Goal: Information Seeking & Learning: Learn about a topic

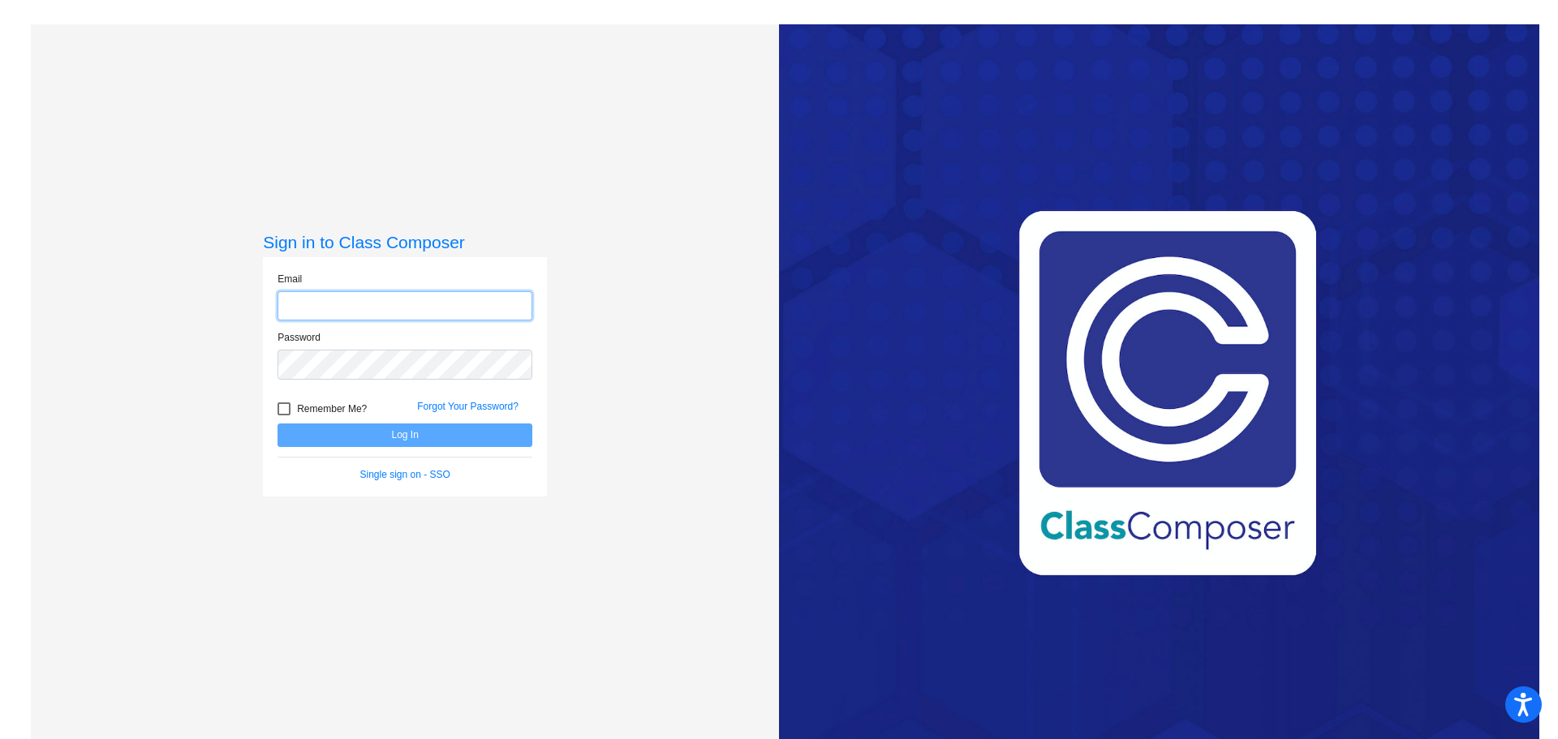
type input "[EMAIL_ADDRESS][DOMAIN_NAME]"
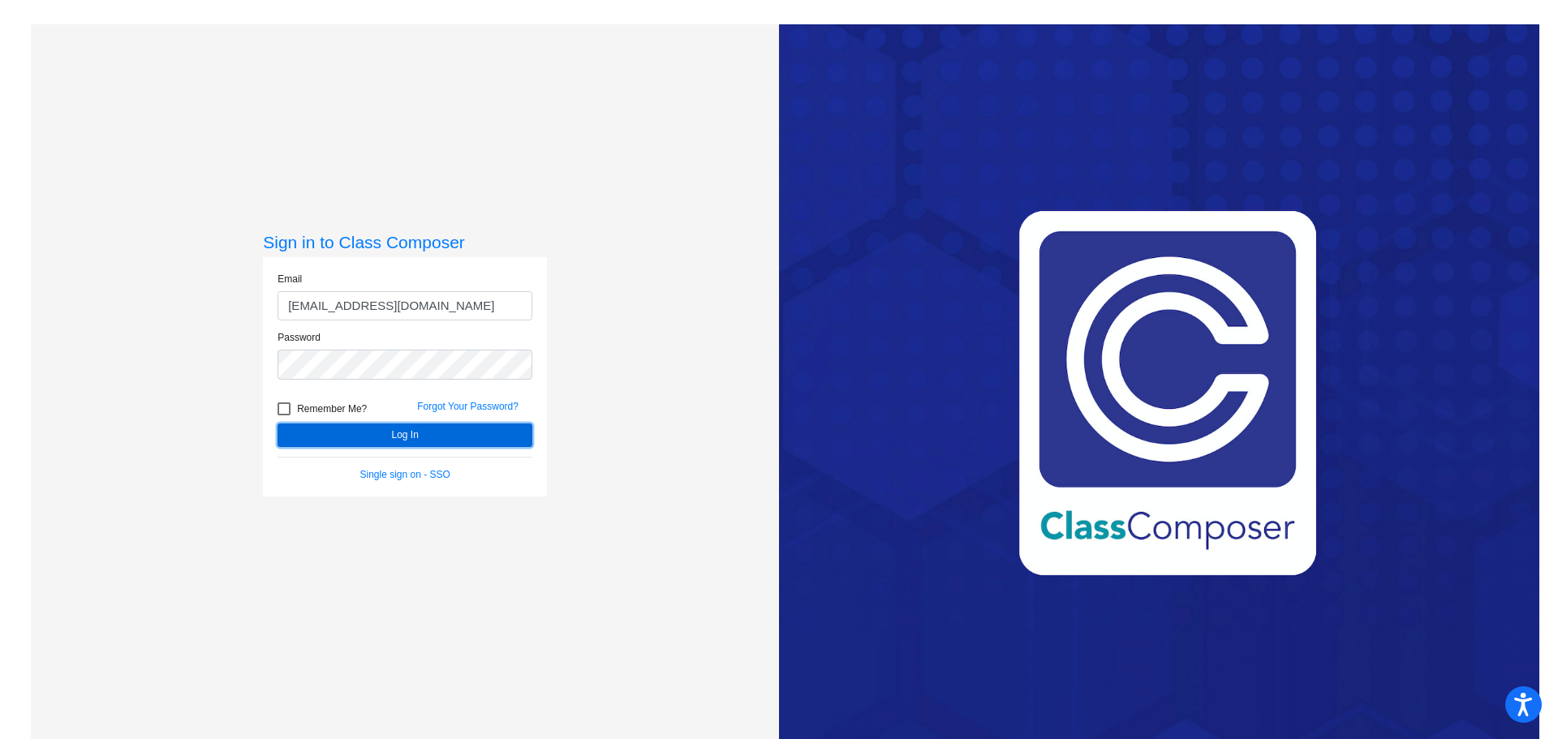
drag, startPoint x: 372, startPoint y: 430, endPoint x: 390, endPoint y: 449, distance: 25.8
click at [390, 449] on form "Email [EMAIL_ADDRESS][DOMAIN_NAME] Password Remember Me? Forgot Your Password? …" at bounding box center [405, 377] width 255 height 210
click at [395, 439] on button "Log In" at bounding box center [405, 436] width 255 height 24
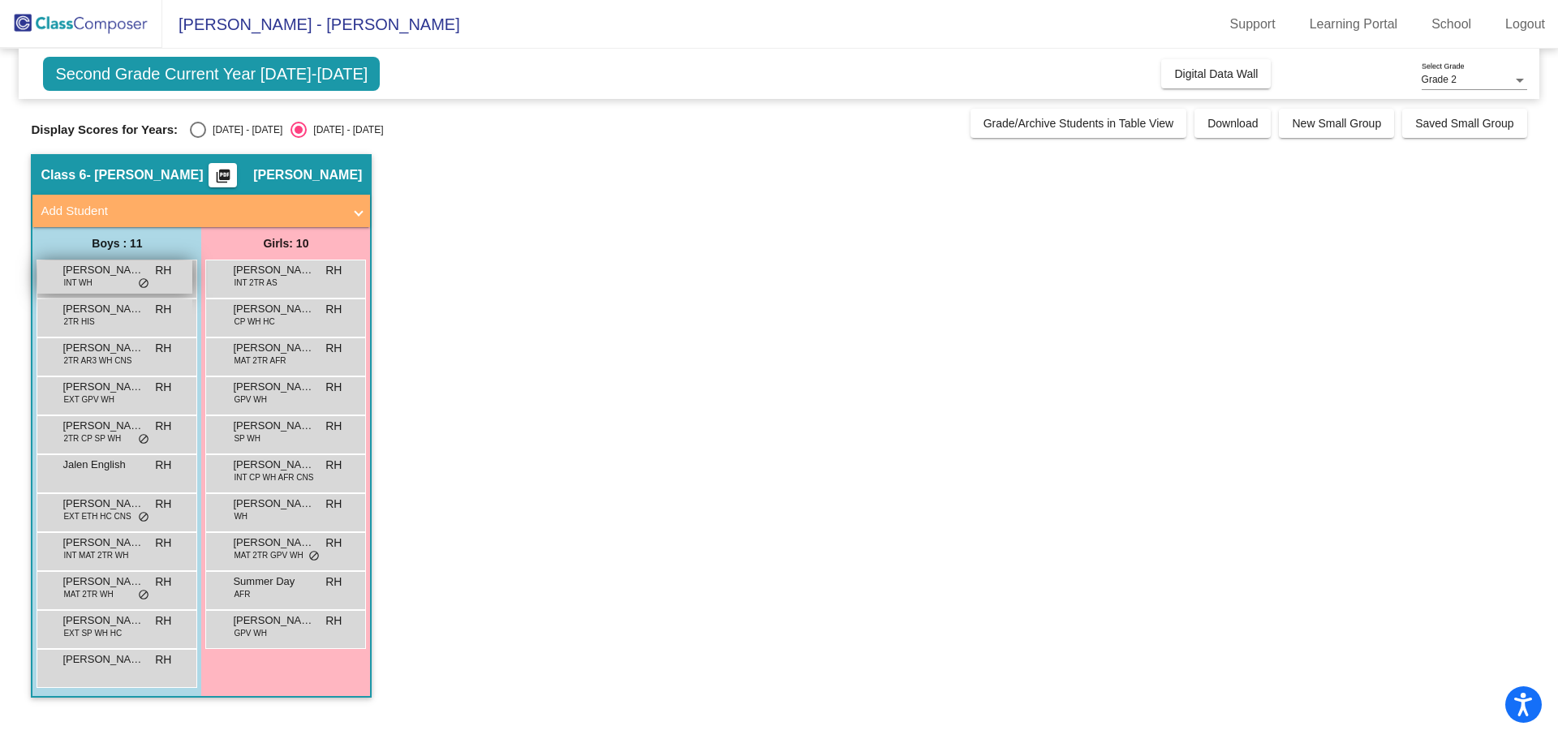
click at [95, 289] on div "[PERSON_NAME] INT WH RH lock do_not_disturb_alt" at bounding box center [114, 276] width 155 height 33
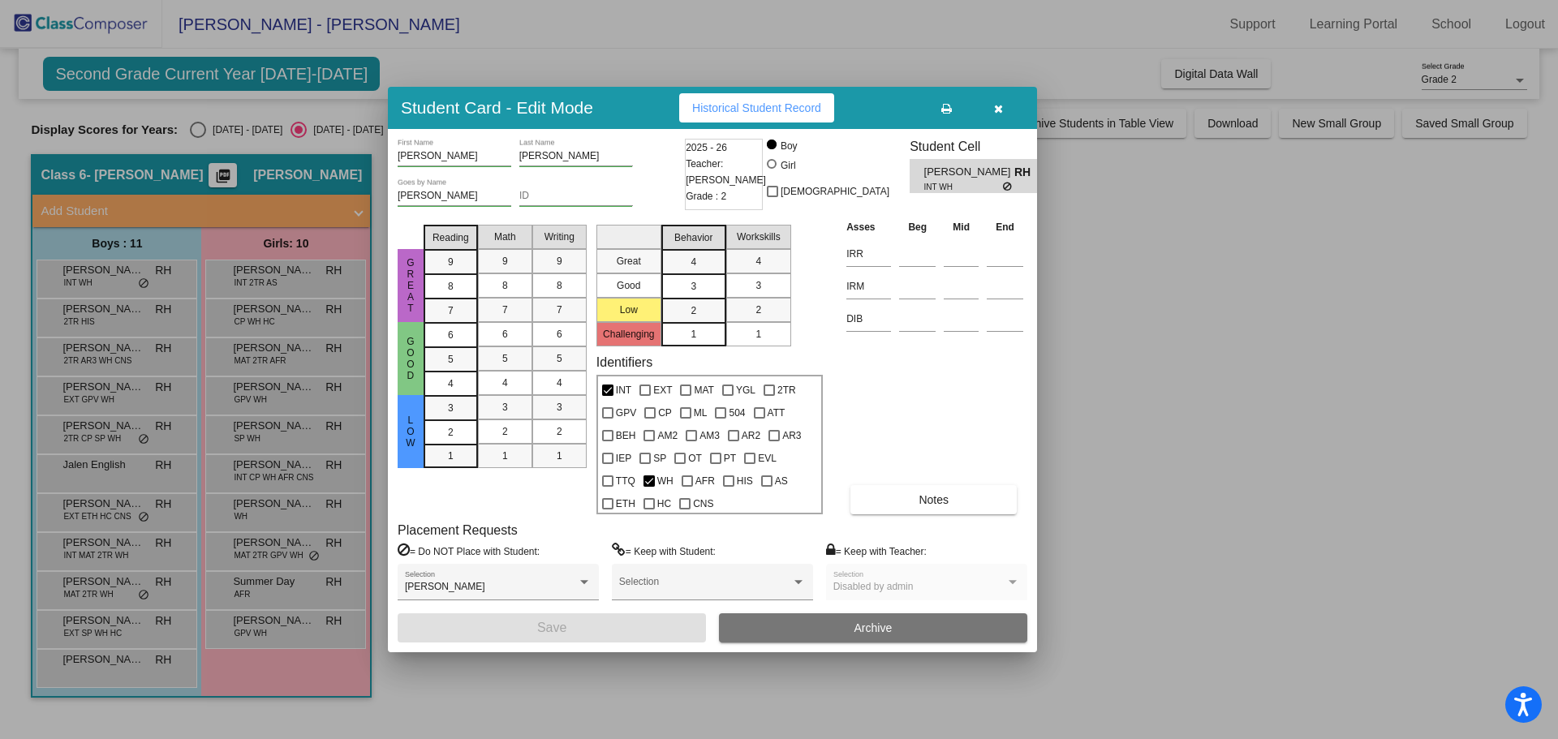
click at [101, 315] on div at bounding box center [779, 369] width 1558 height 739
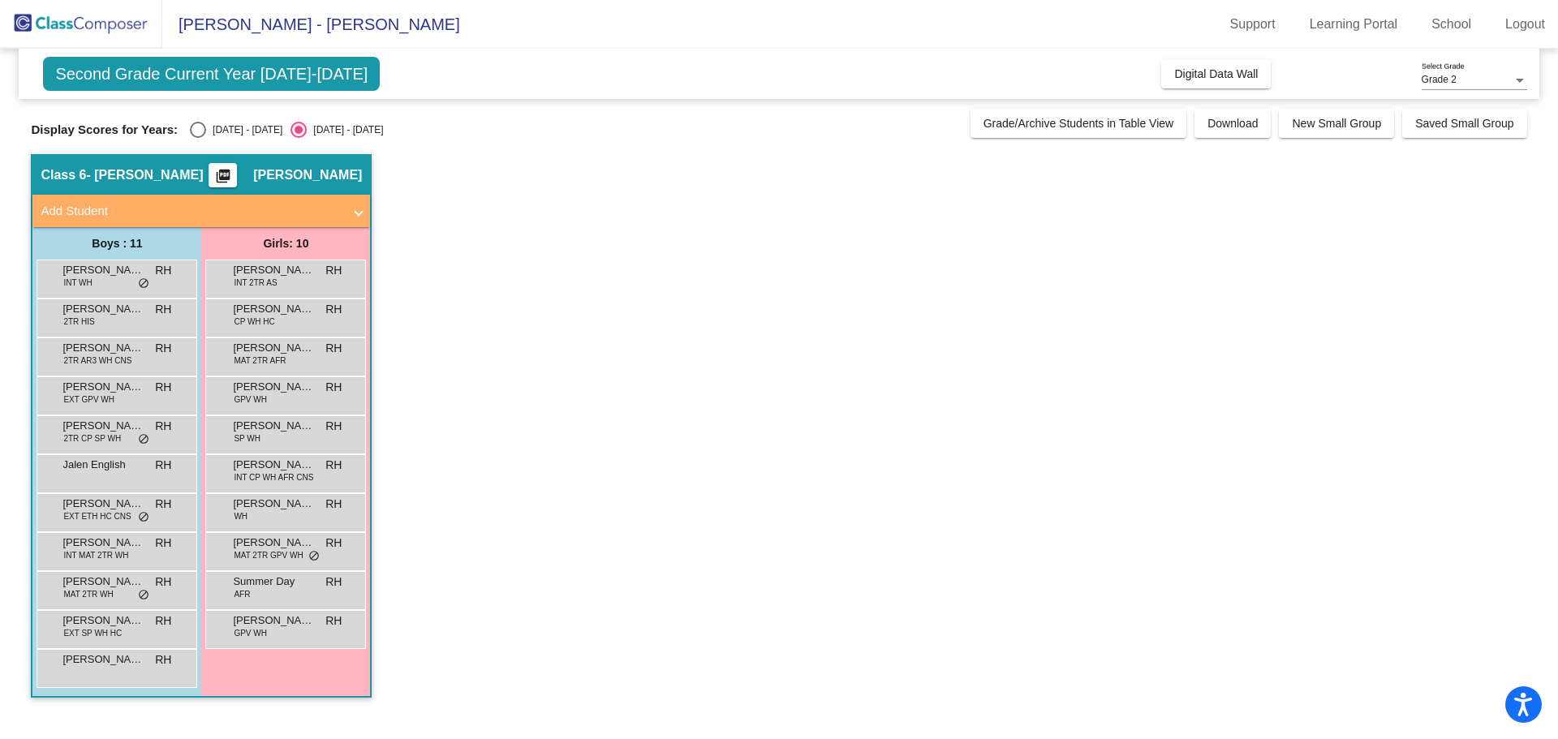
click at [101, 315] on span "[PERSON_NAME]" at bounding box center [102, 309] width 81 height 16
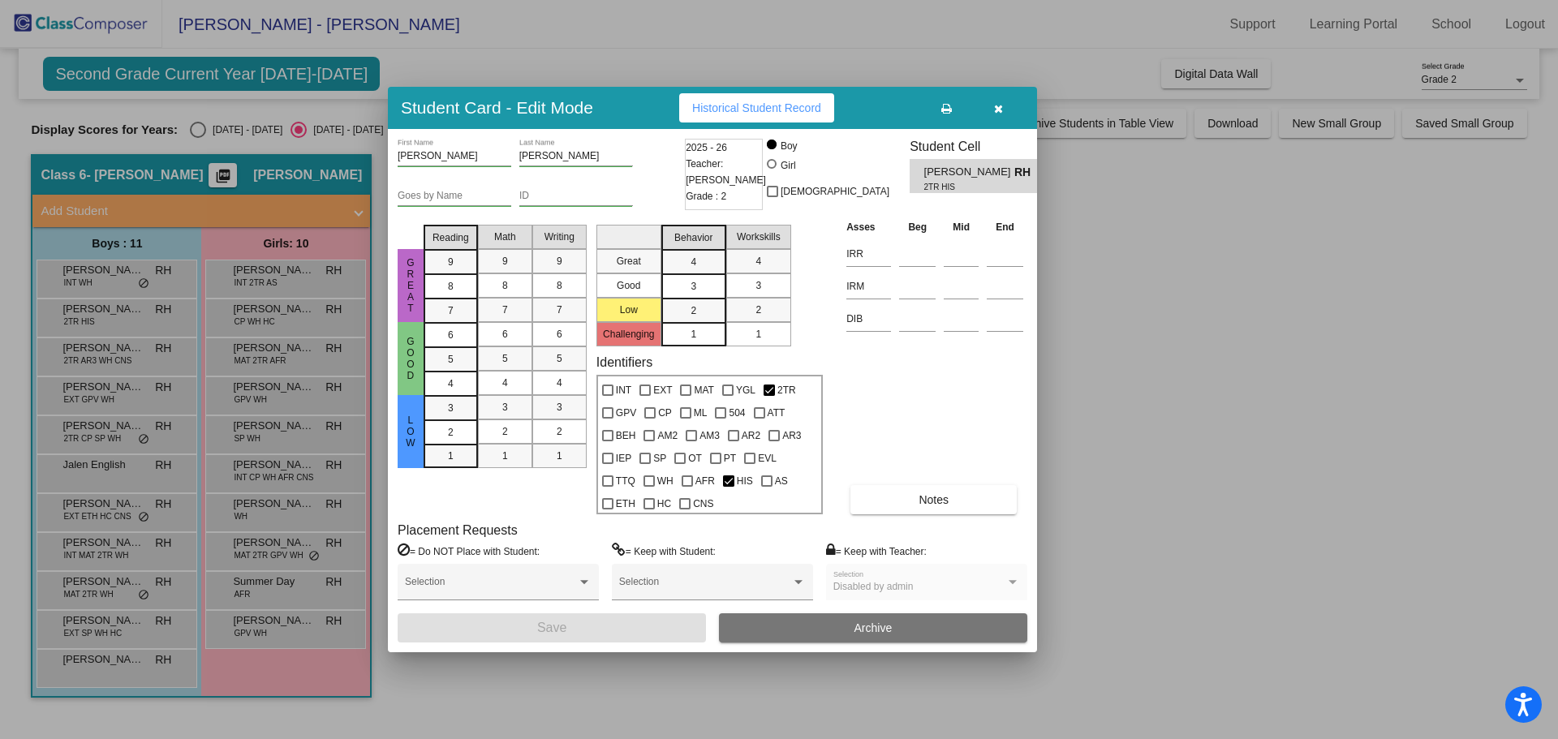
click at [102, 353] on div at bounding box center [779, 369] width 1558 height 739
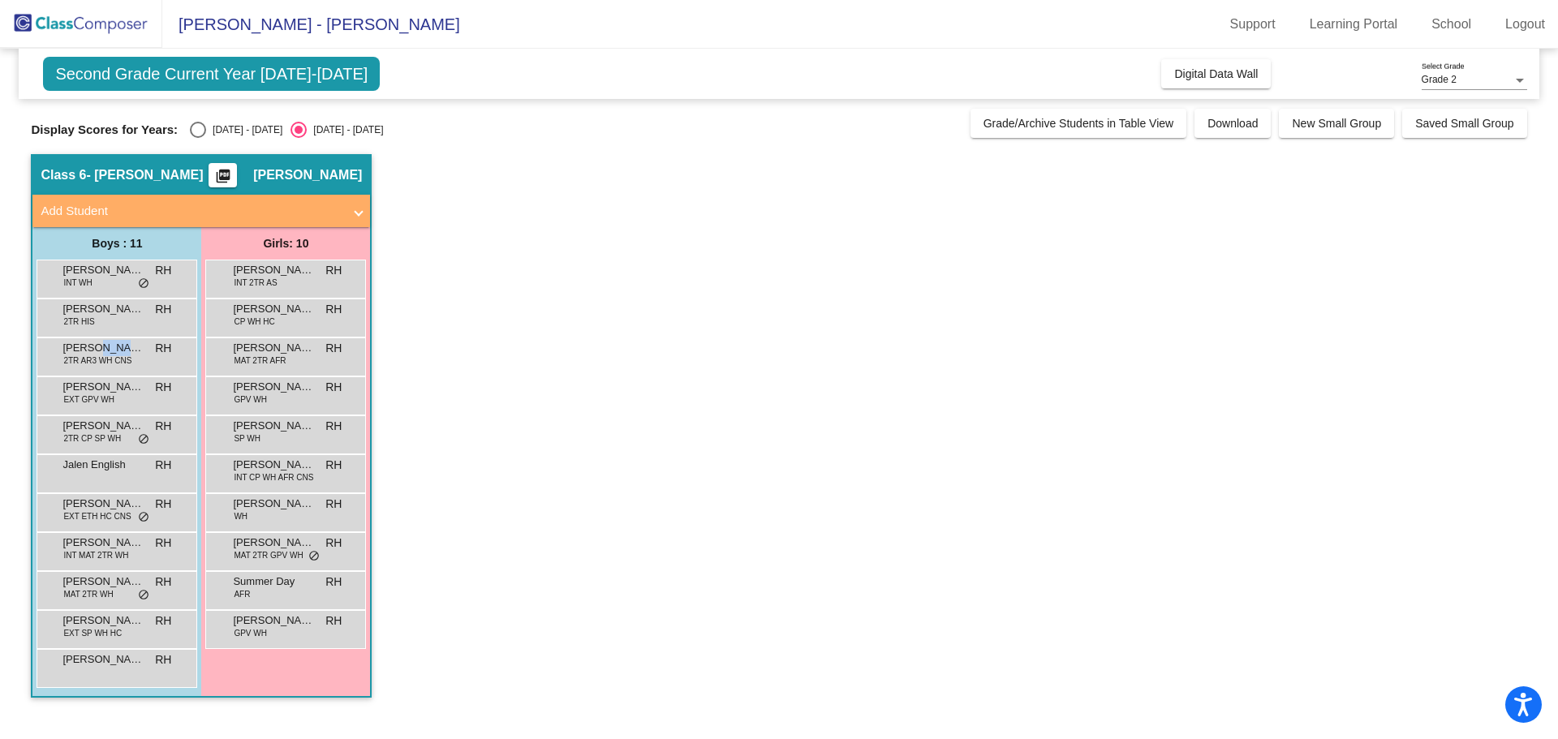
click at [102, 353] on span "[PERSON_NAME]" at bounding box center [102, 348] width 81 height 16
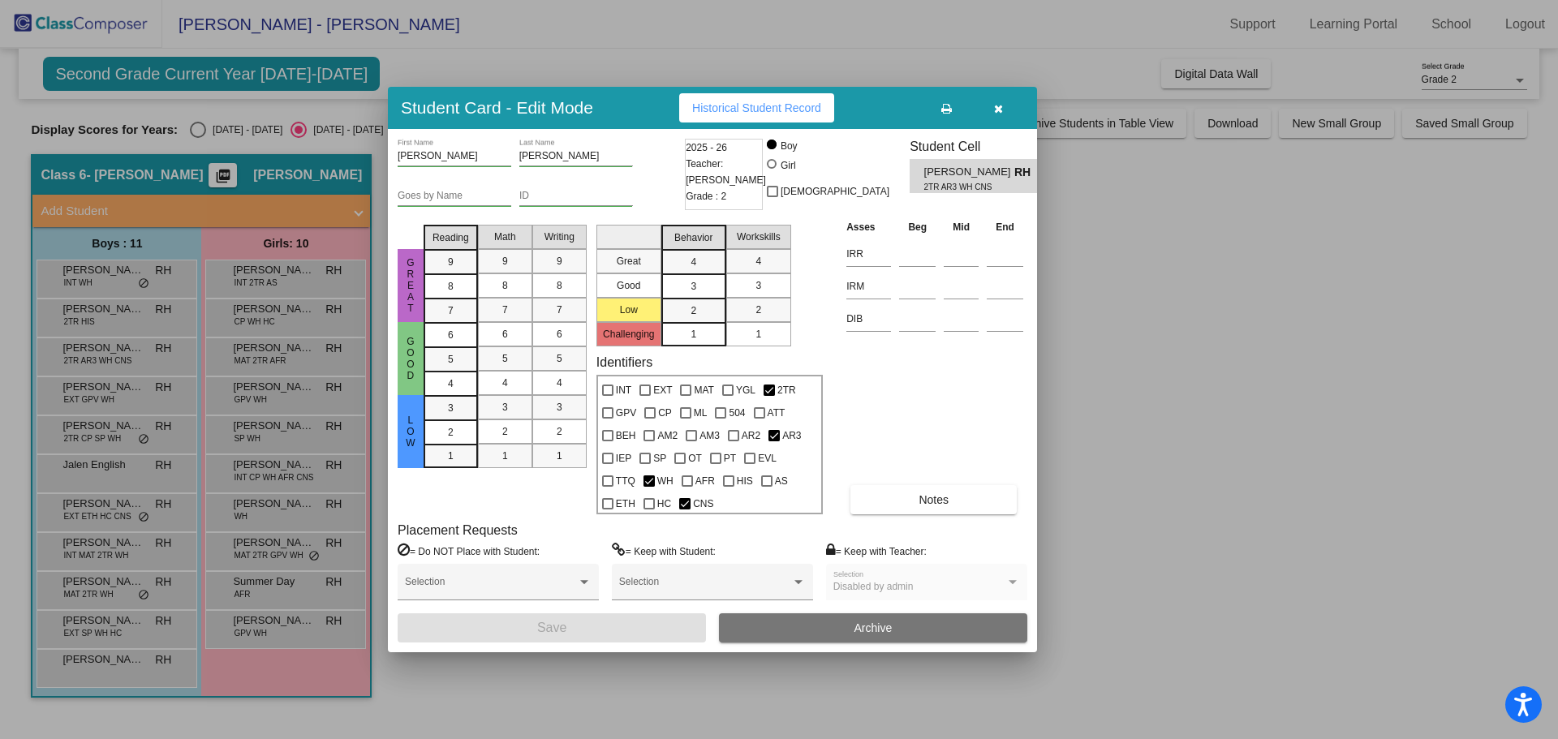
click at [99, 402] on div at bounding box center [779, 369] width 1558 height 739
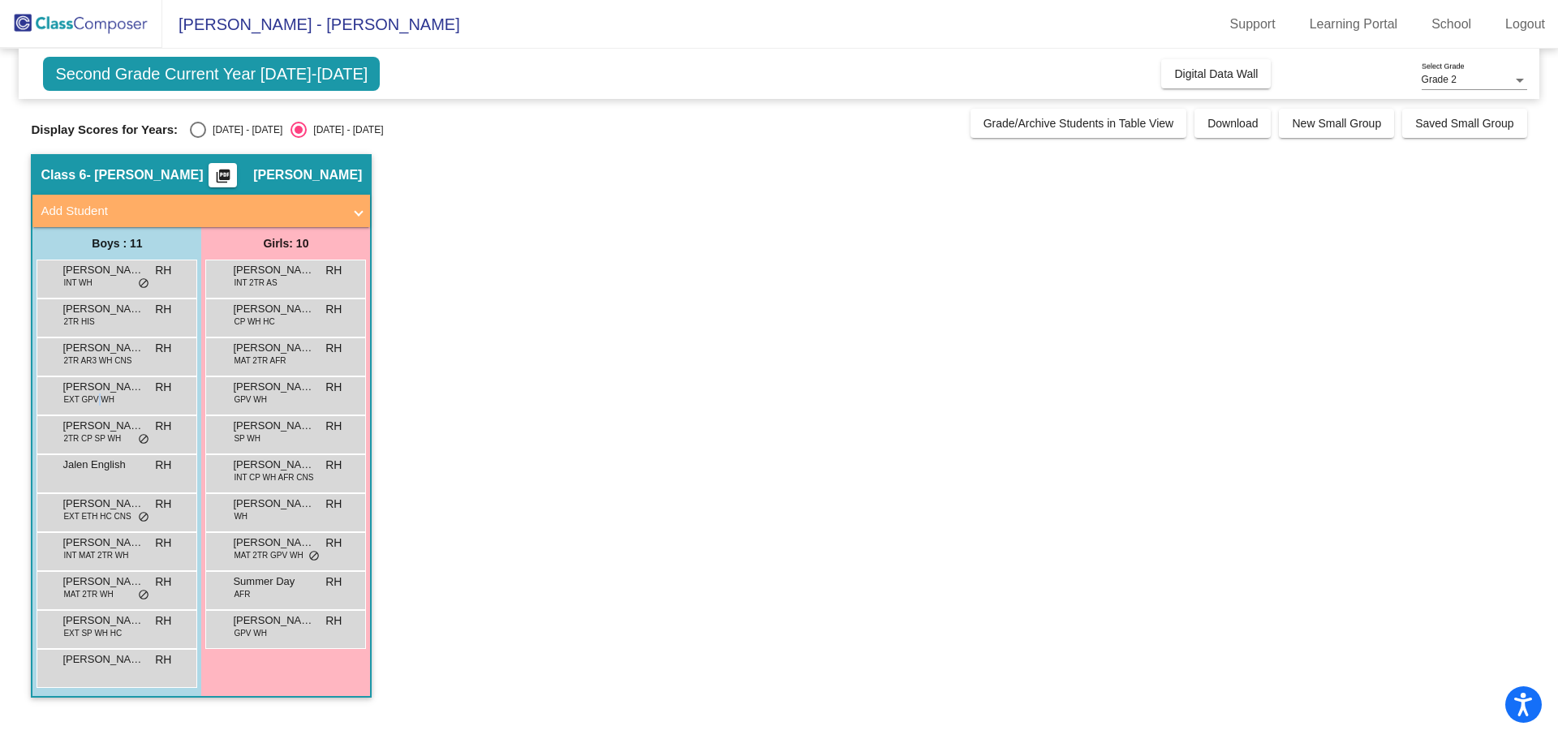
click at [99, 402] on span "EXT GPV WH" at bounding box center [88, 400] width 51 height 12
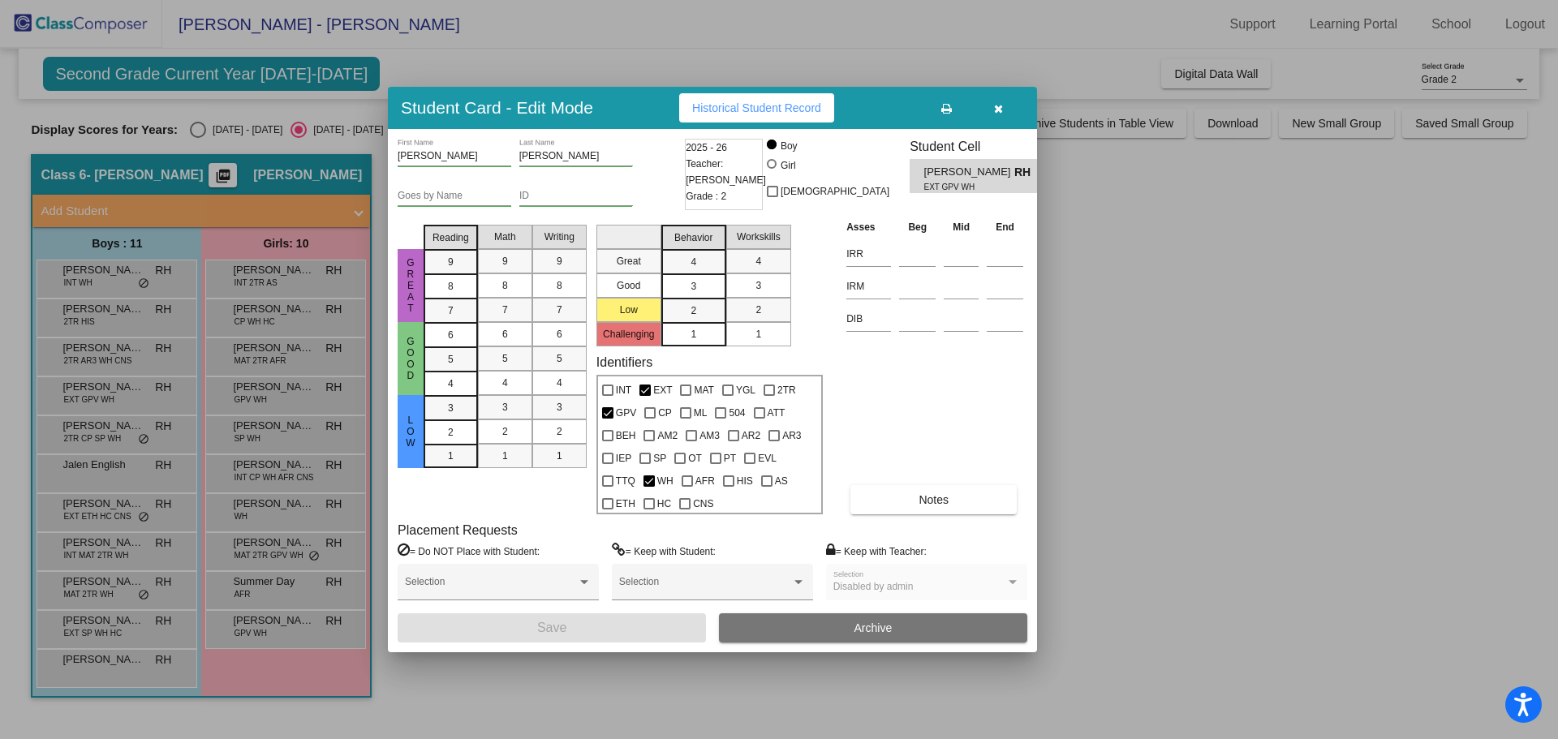
click at [108, 352] on div at bounding box center [779, 369] width 1558 height 739
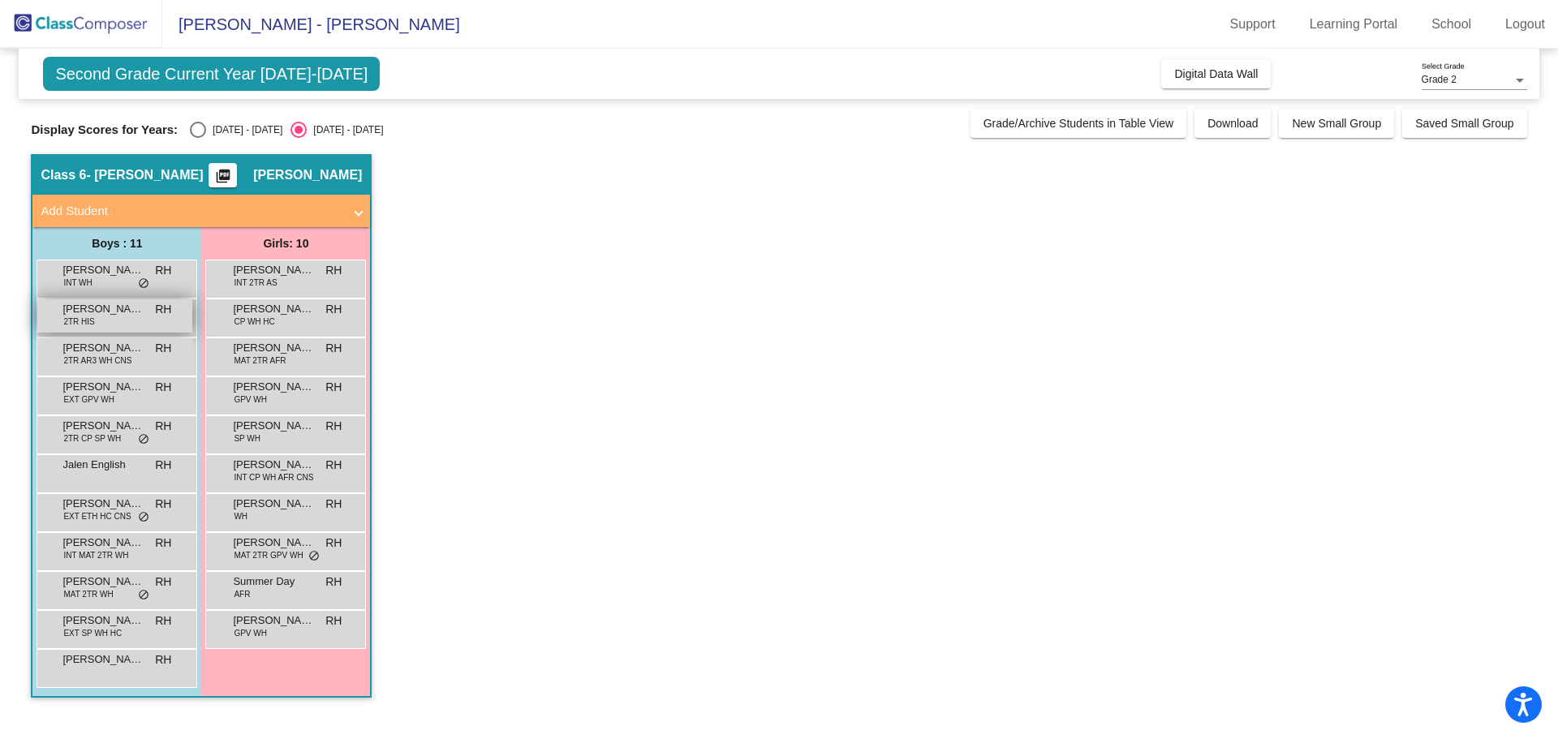
click at [104, 324] on div "[PERSON_NAME] 2TR HIS RH lock do_not_disturb_alt" at bounding box center [114, 315] width 155 height 33
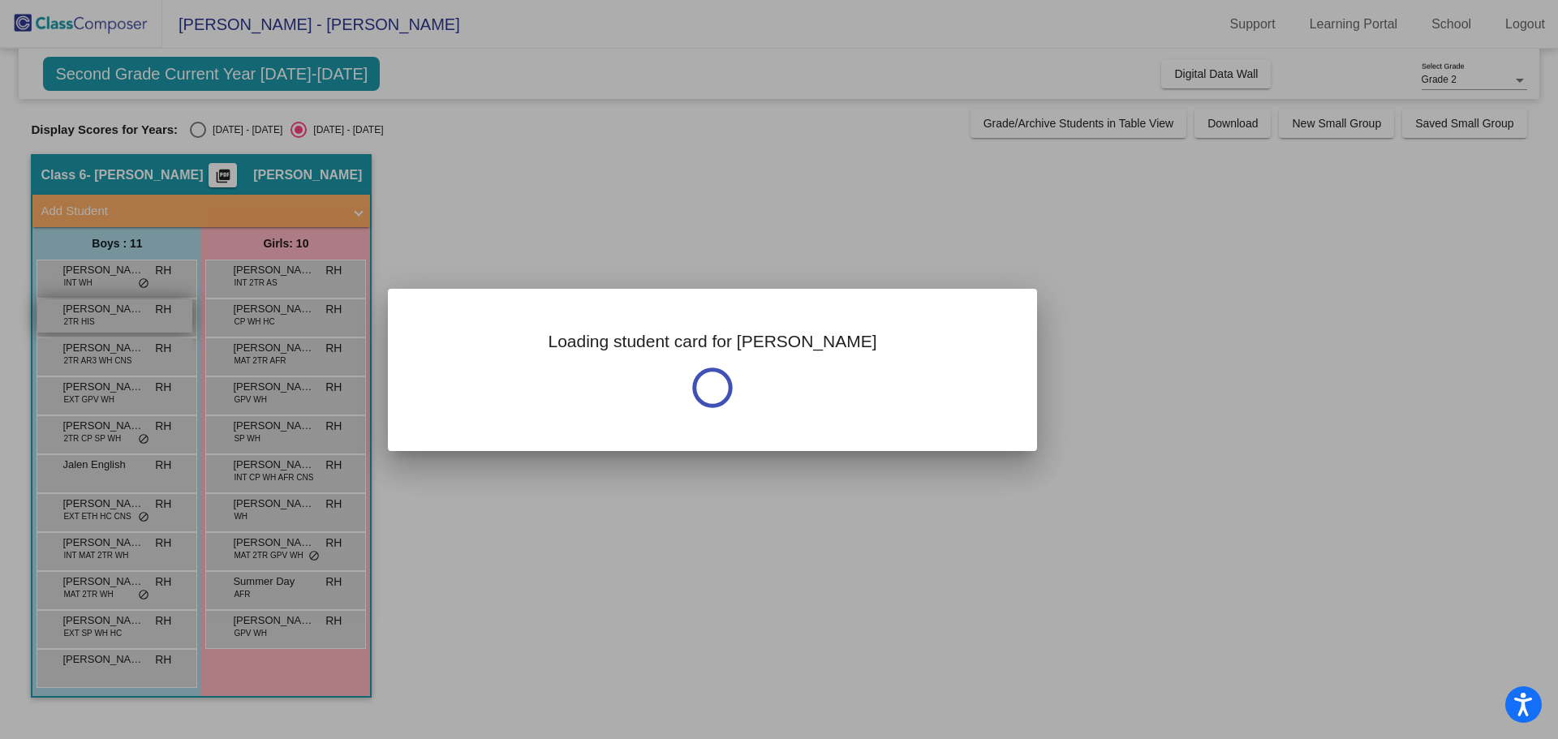
click at [104, 324] on div at bounding box center [779, 369] width 1558 height 739
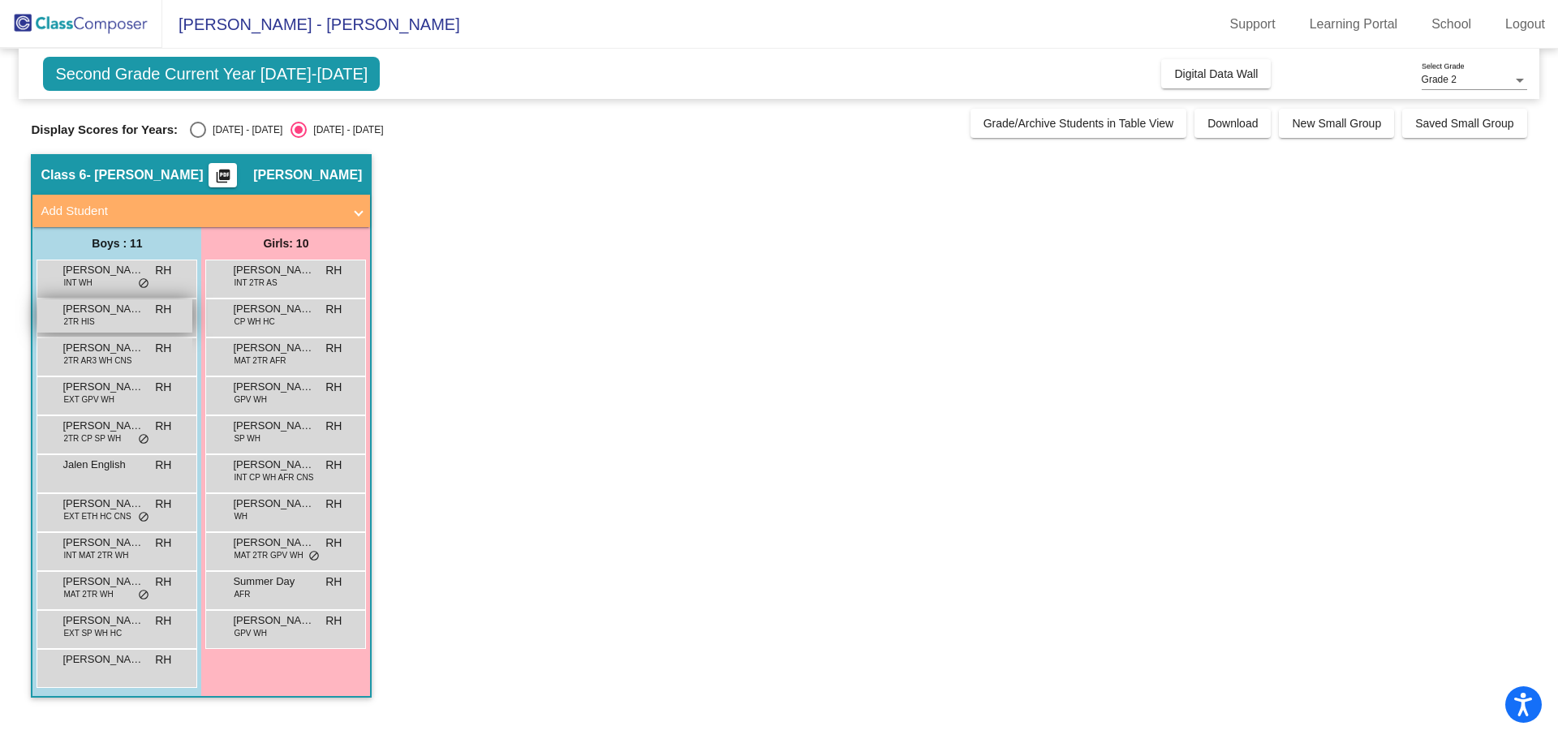
click at [104, 324] on div "[PERSON_NAME] 2TR HIS RH lock do_not_disturb_alt" at bounding box center [114, 315] width 155 height 33
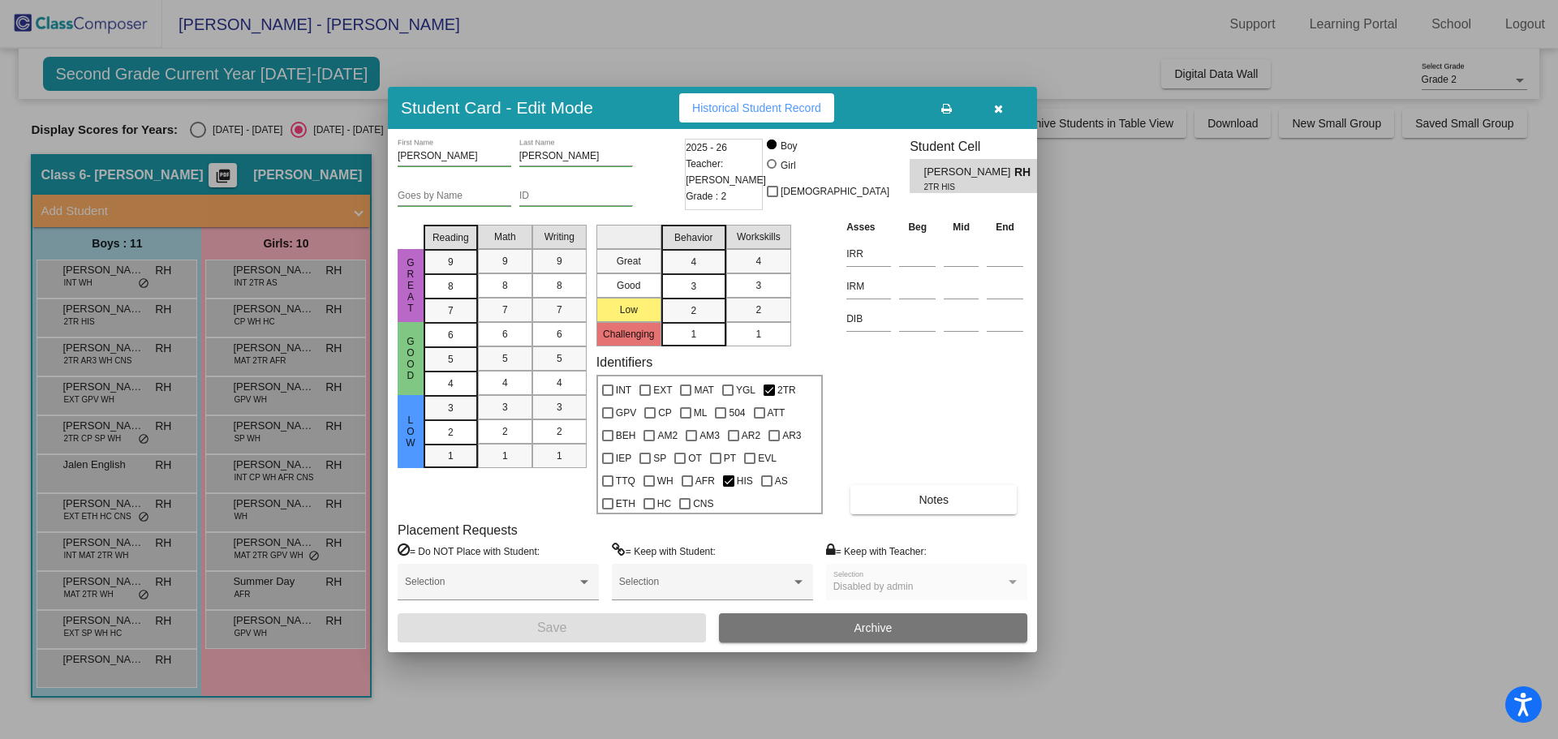
click at [82, 349] on div at bounding box center [779, 369] width 1558 height 739
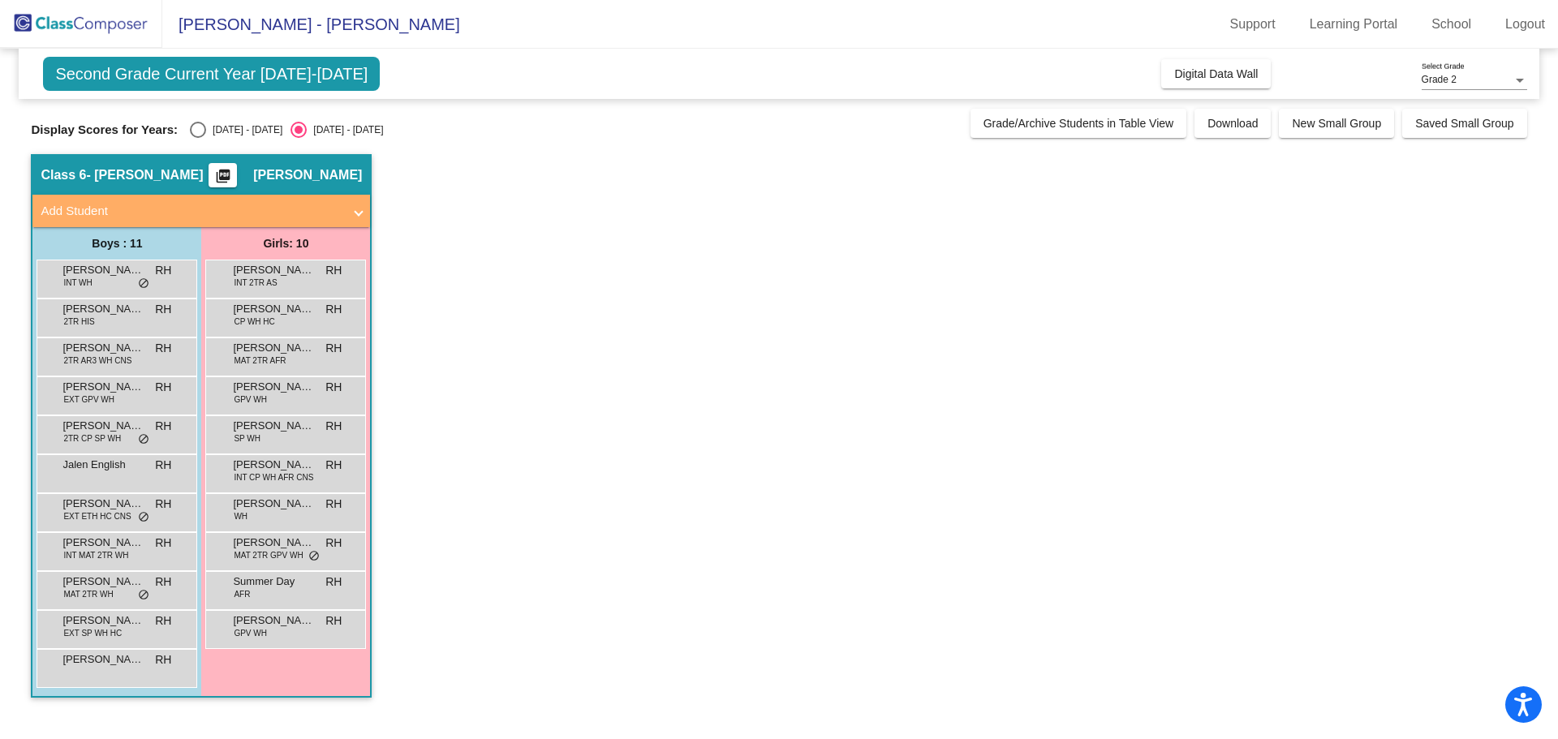
click at [82, 349] on span "[PERSON_NAME]" at bounding box center [102, 348] width 81 height 16
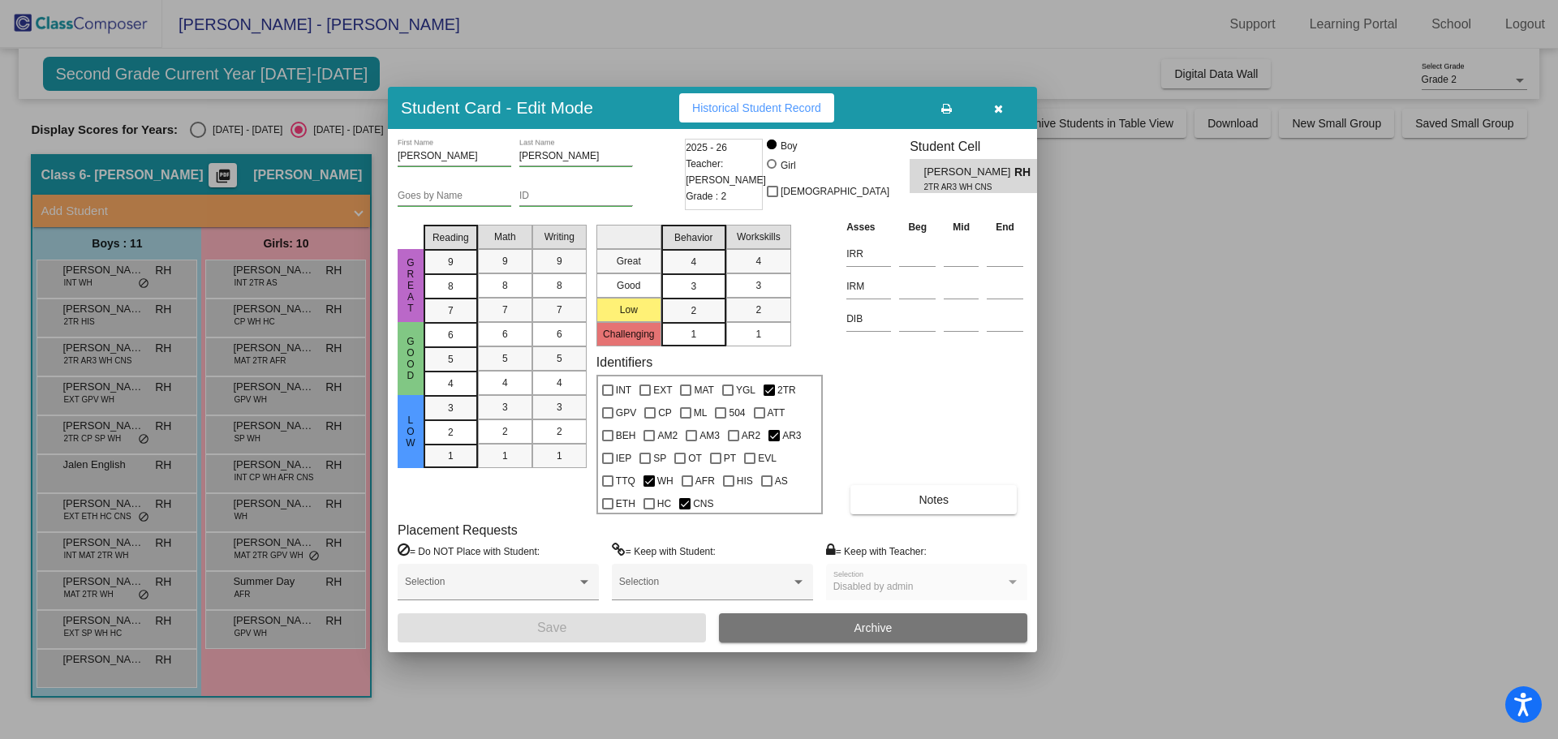
click at [110, 391] on div at bounding box center [779, 369] width 1558 height 739
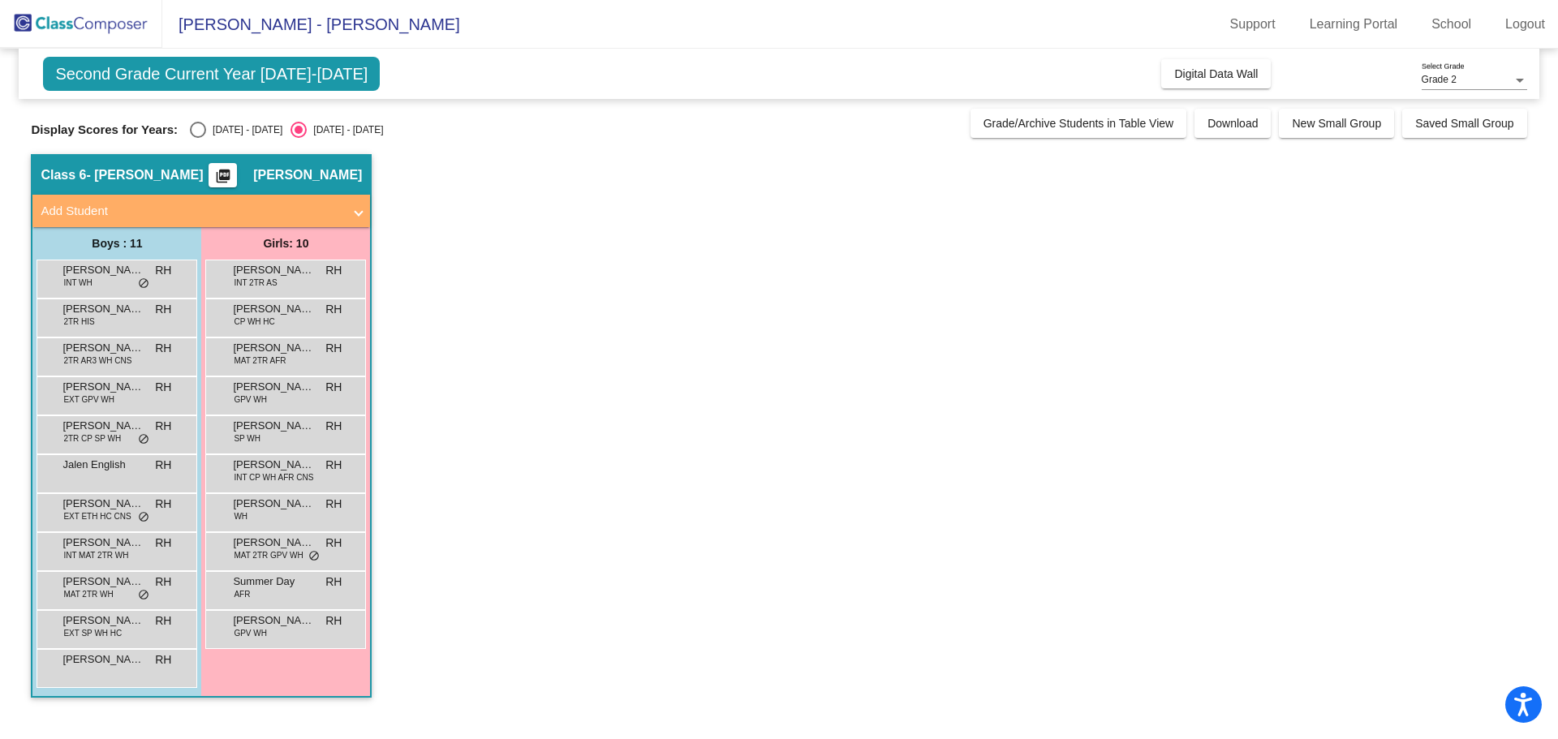
click at [110, 391] on span "[PERSON_NAME]" at bounding box center [102, 387] width 81 height 16
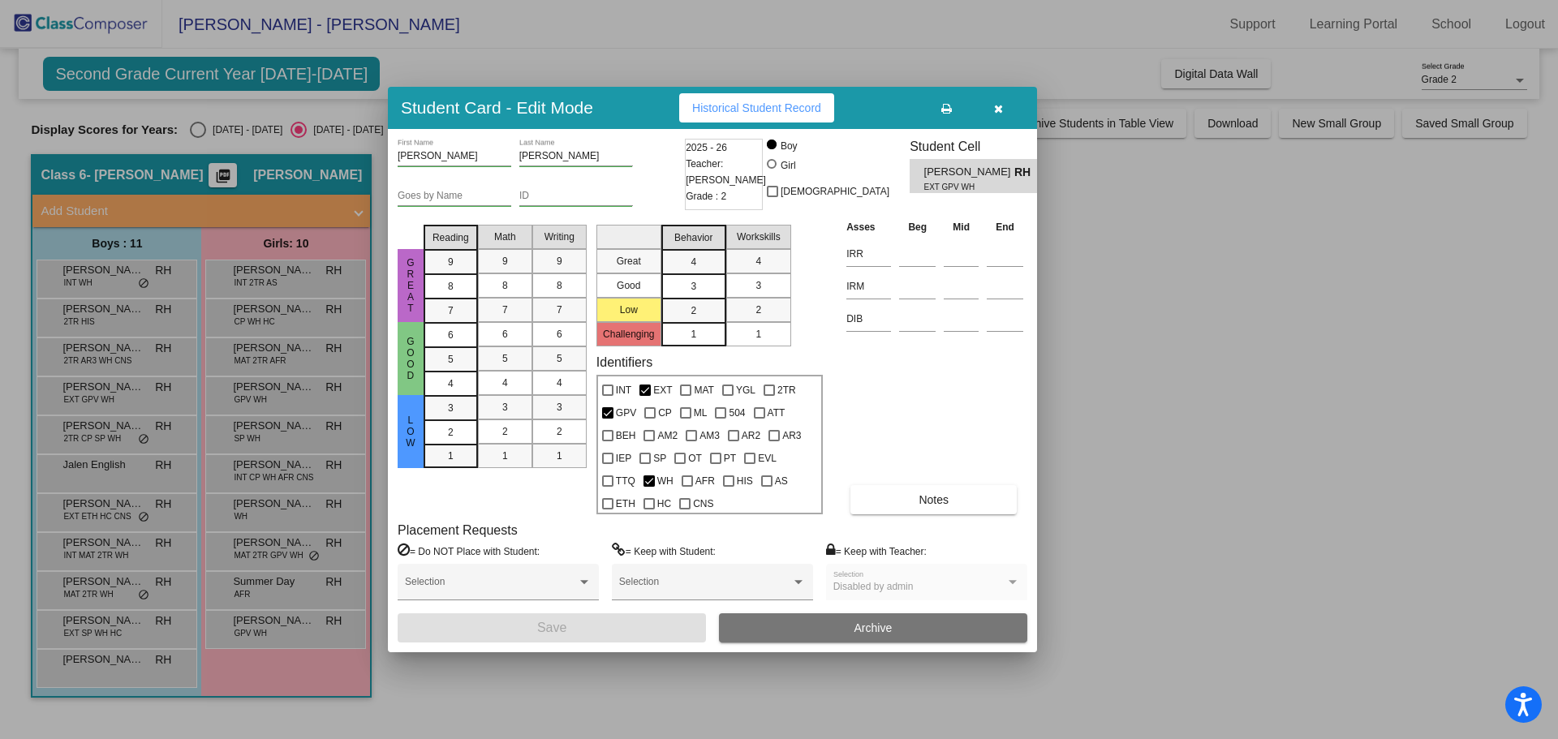
click at [112, 441] on div at bounding box center [779, 369] width 1558 height 739
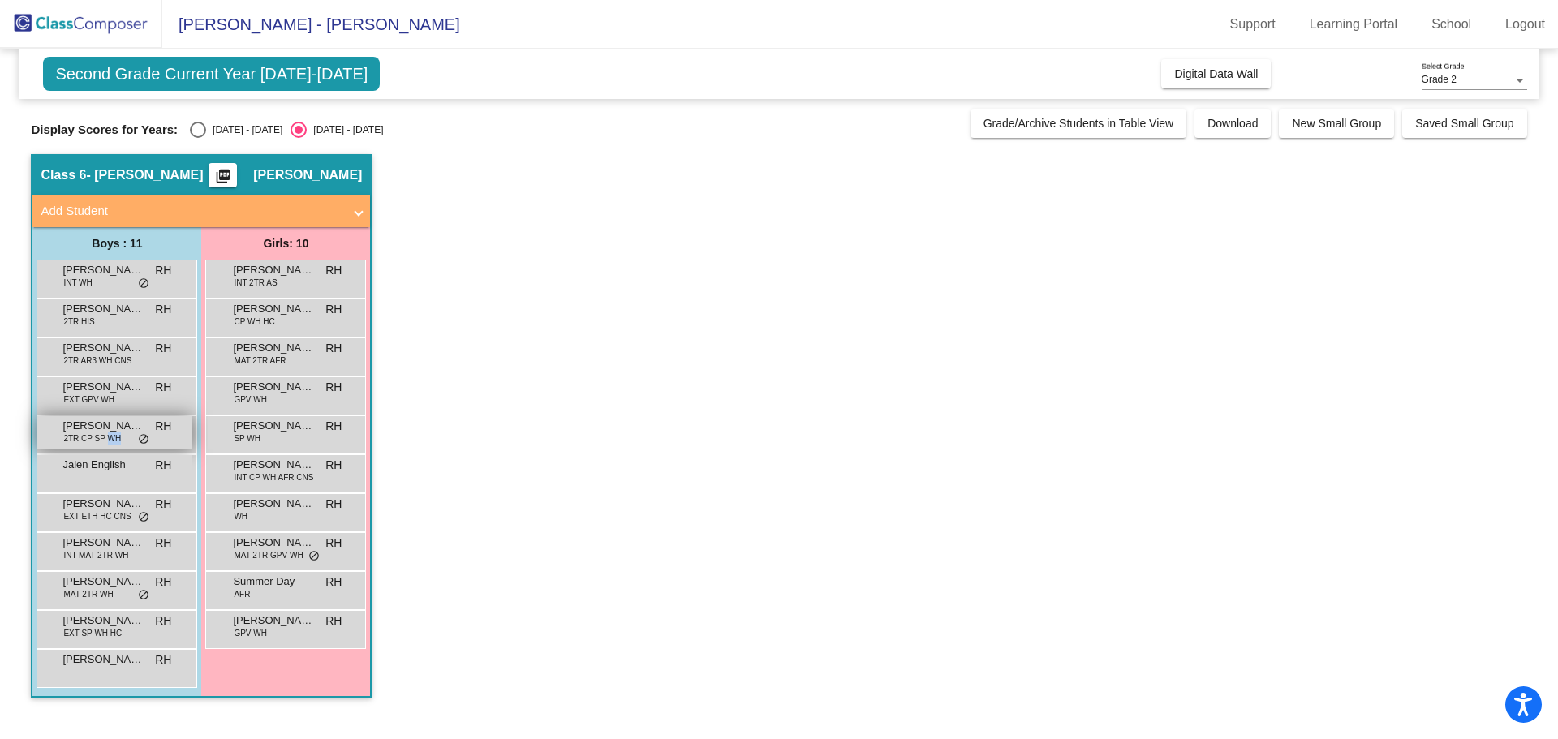
click at [111, 441] on span "2TR CP SP WH" at bounding box center [92, 438] width 58 height 12
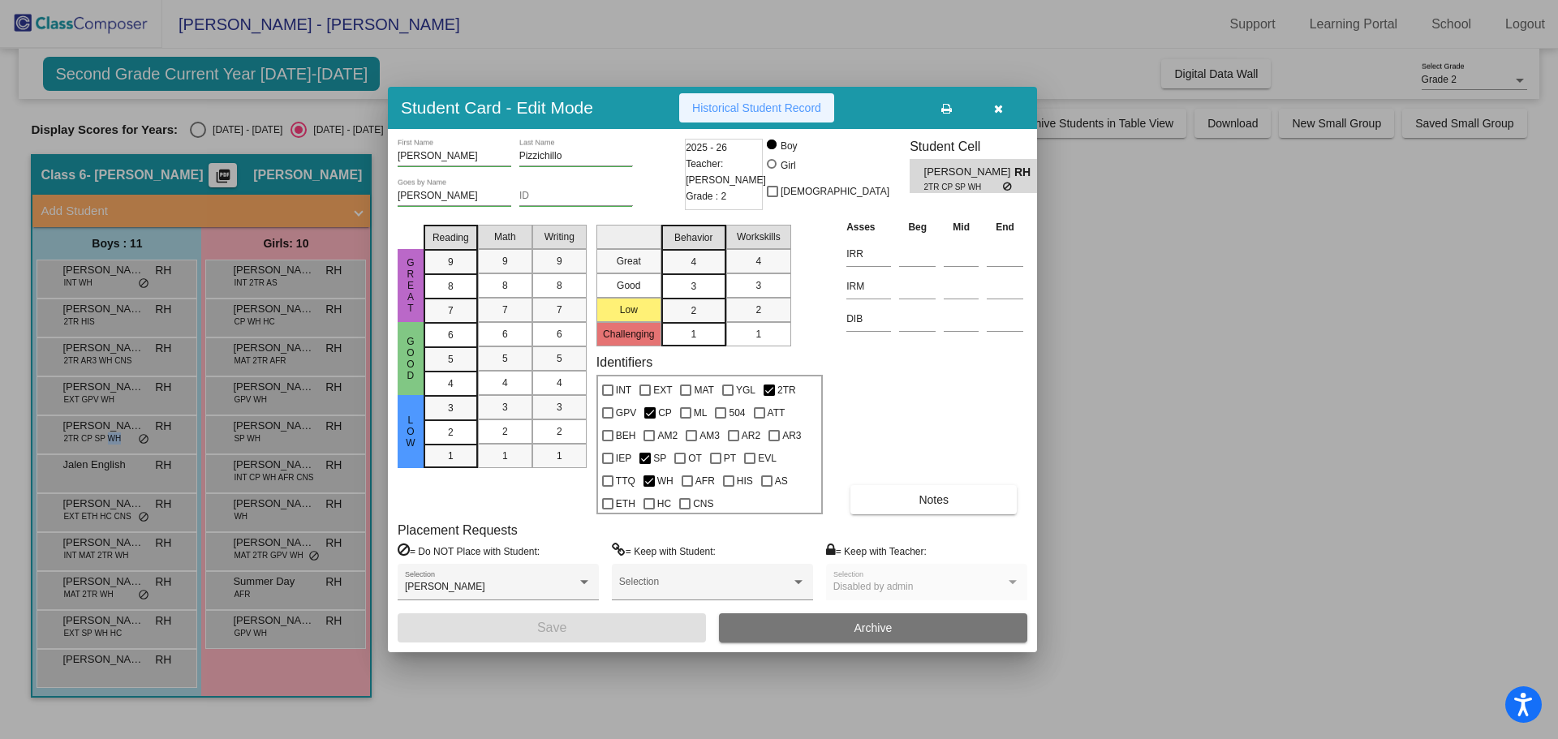
click at [783, 112] on span "Historical Student Record" at bounding box center [756, 107] width 129 height 13
click at [998, 110] on icon "button" at bounding box center [998, 108] width 9 height 11
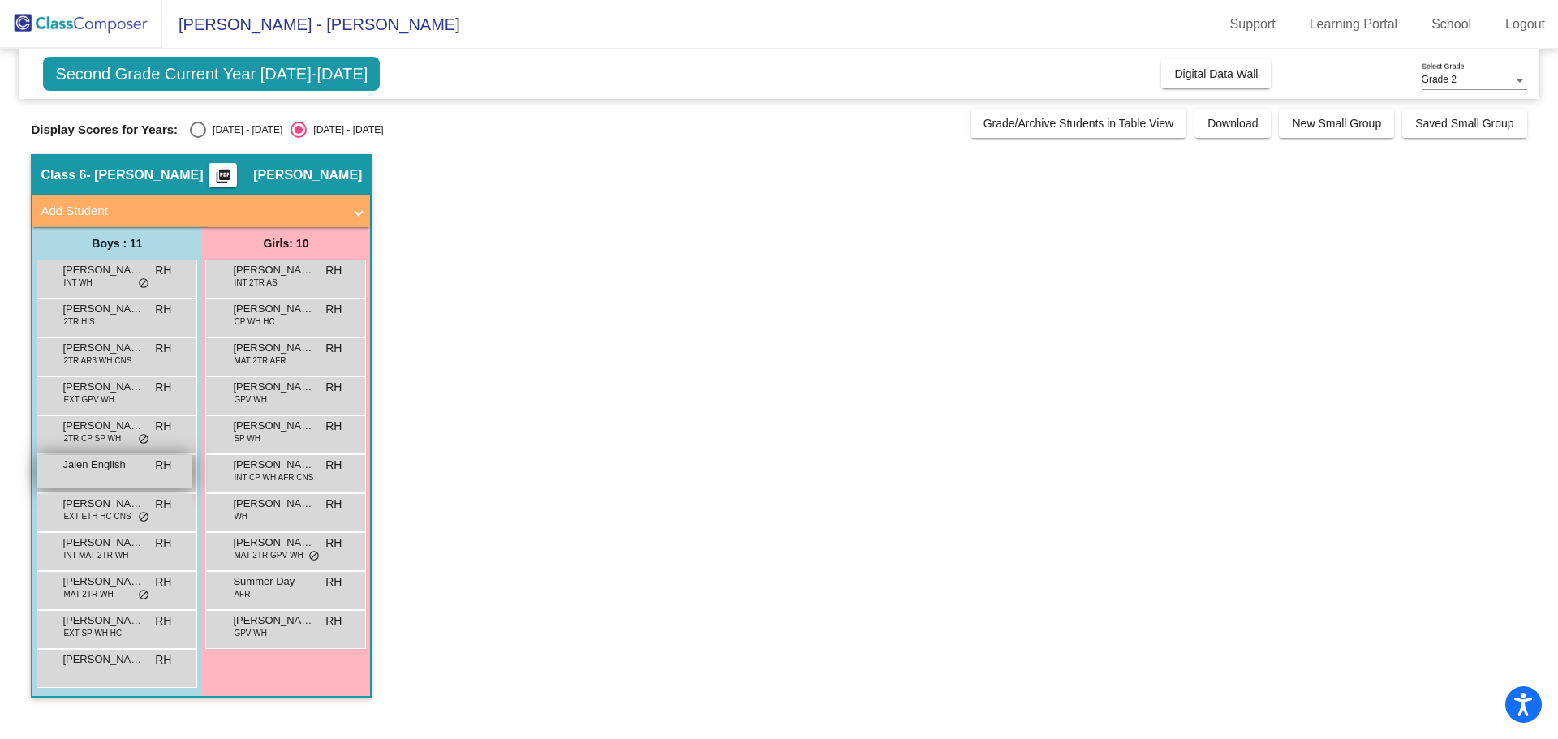
click at [86, 464] on span "Jalen English" at bounding box center [102, 465] width 81 height 16
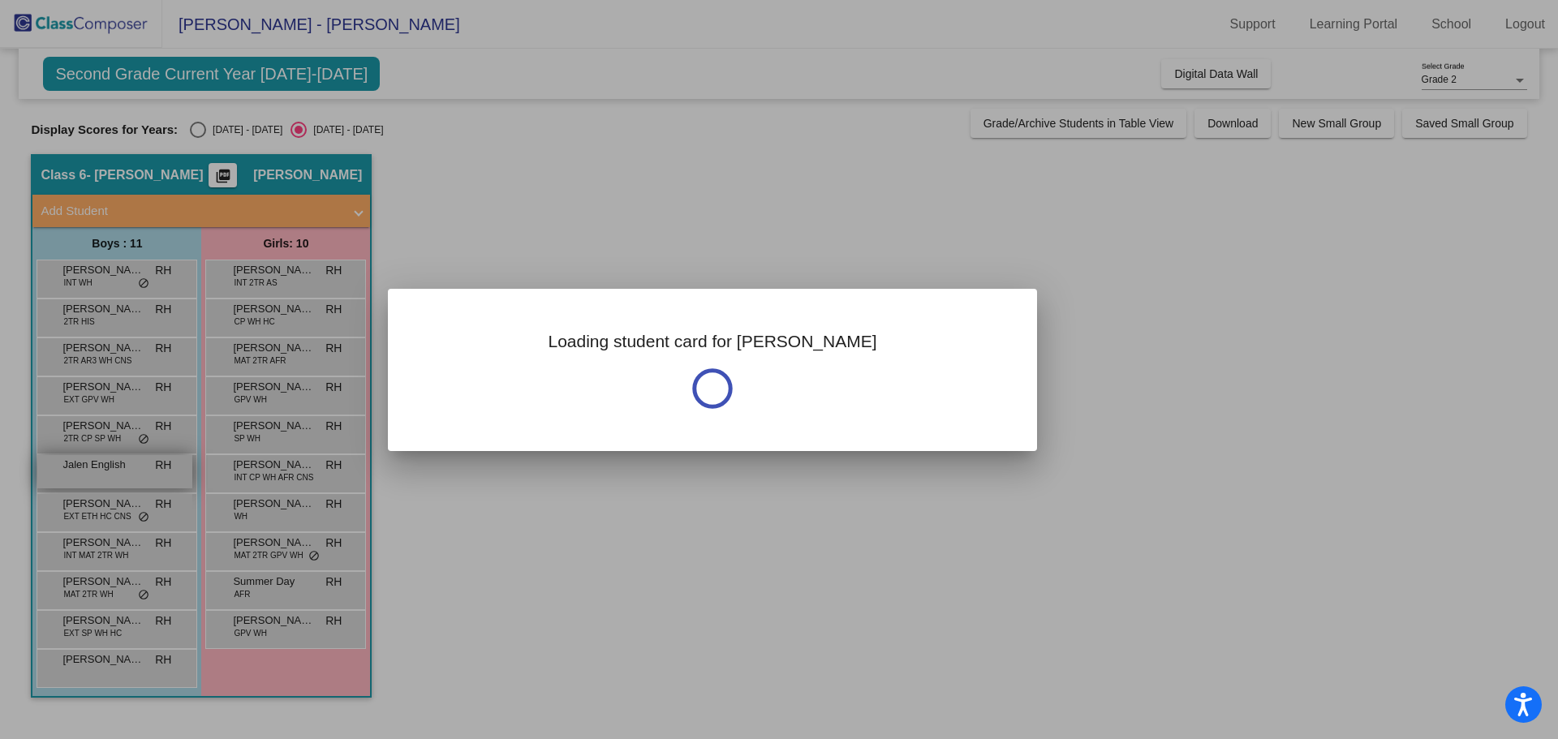
click at [86, 464] on div at bounding box center [779, 369] width 1558 height 739
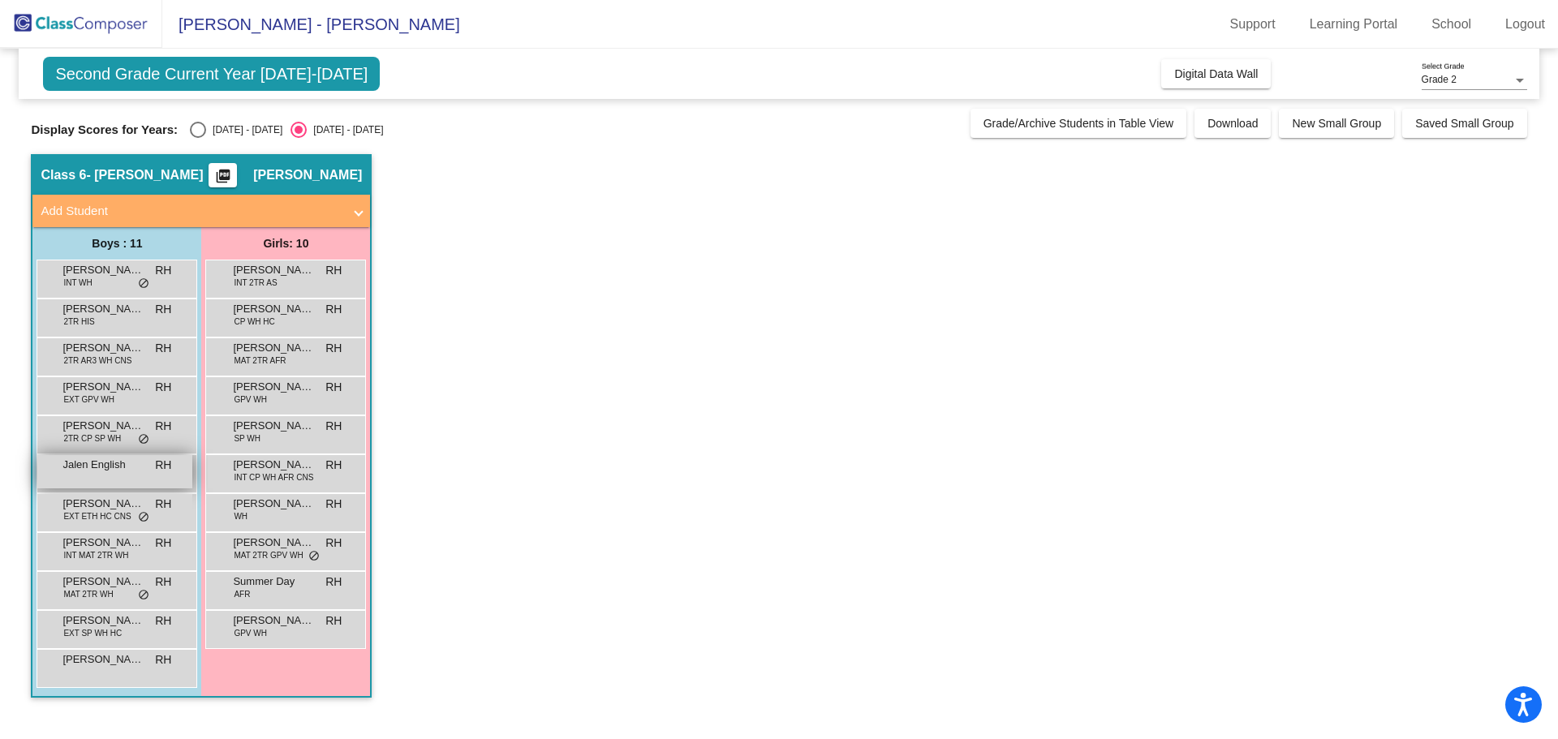
click at [86, 464] on span "Jalen English" at bounding box center [102, 465] width 81 height 16
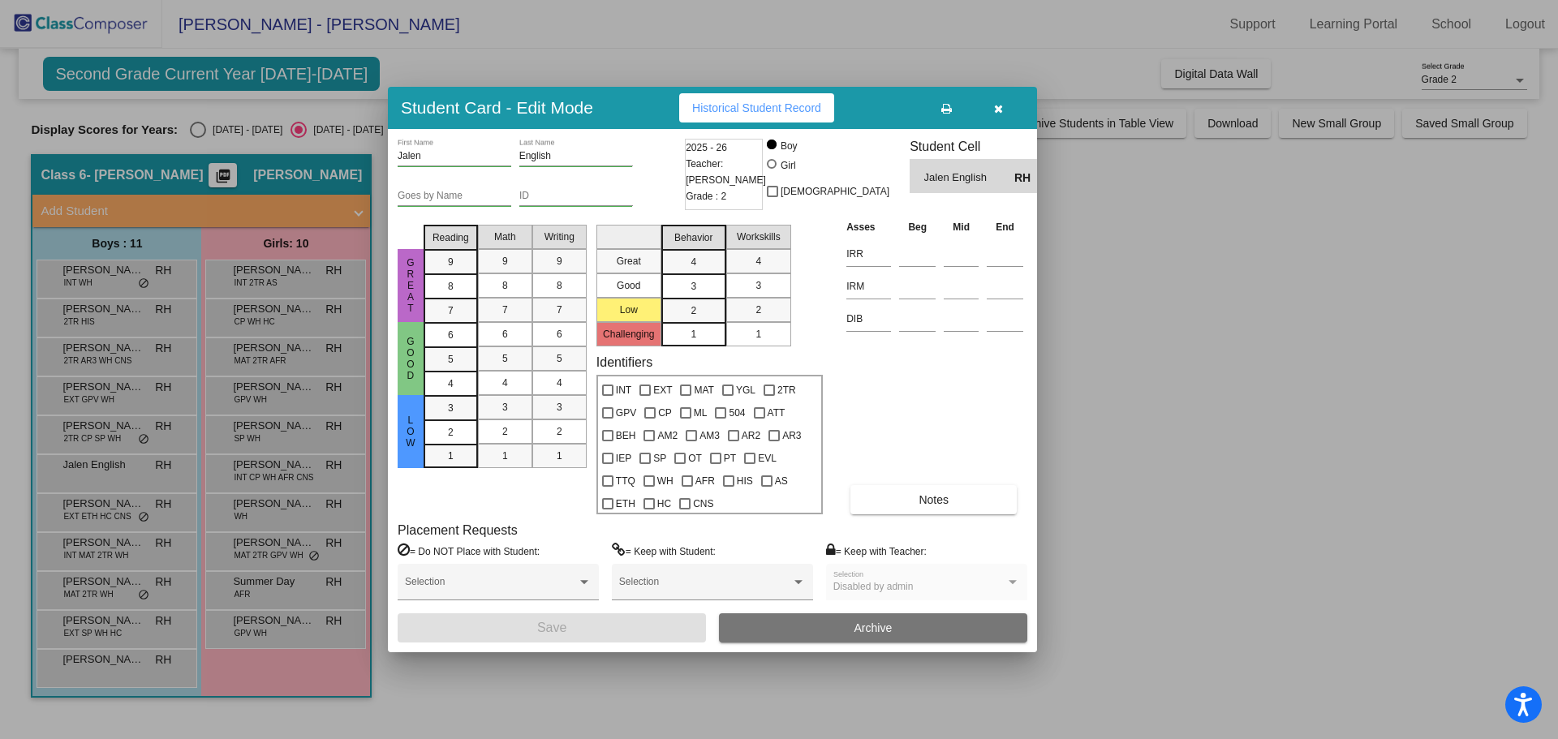
click at [88, 504] on div at bounding box center [779, 369] width 1558 height 739
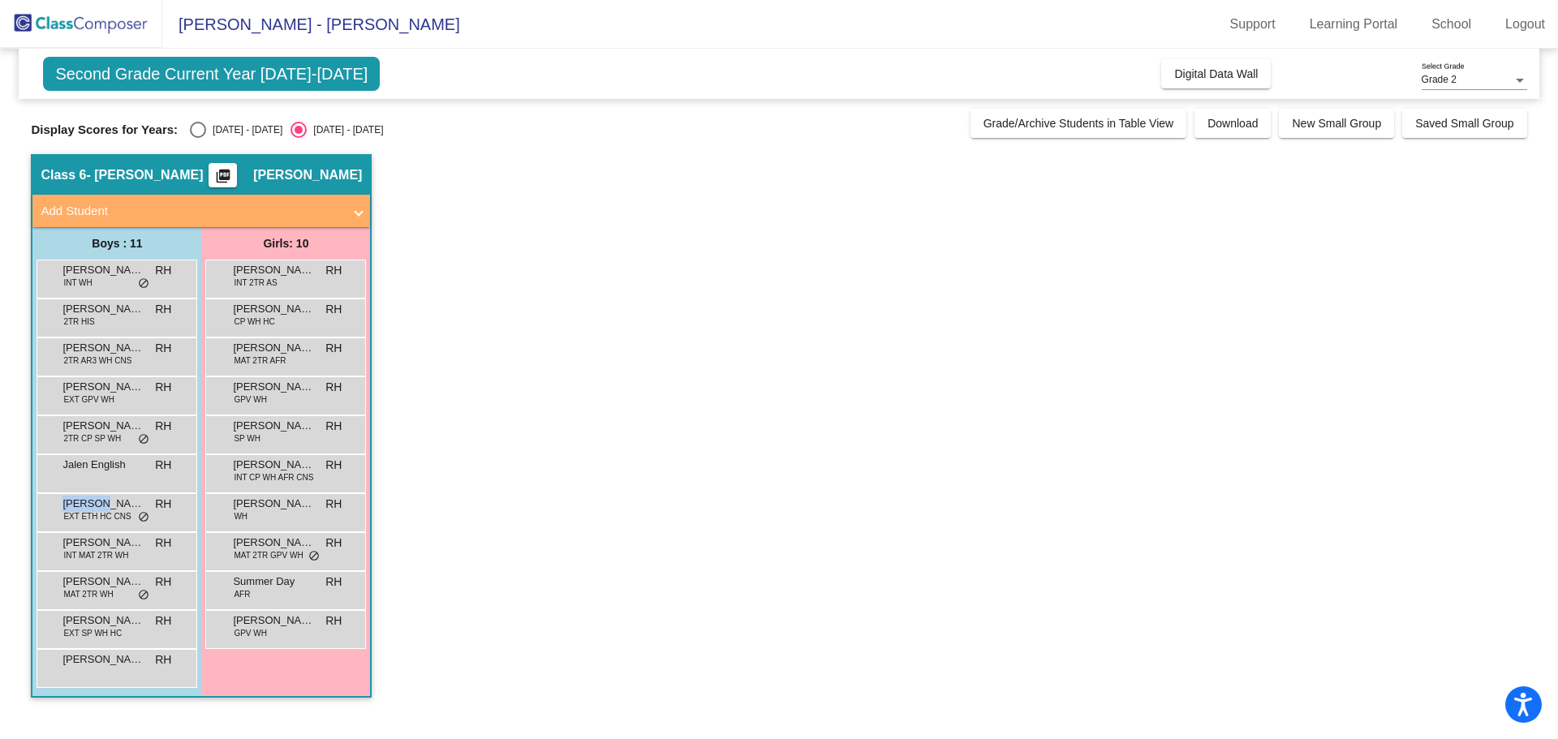
click at [88, 504] on span "[PERSON_NAME]" at bounding box center [102, 504] width 81 height 16
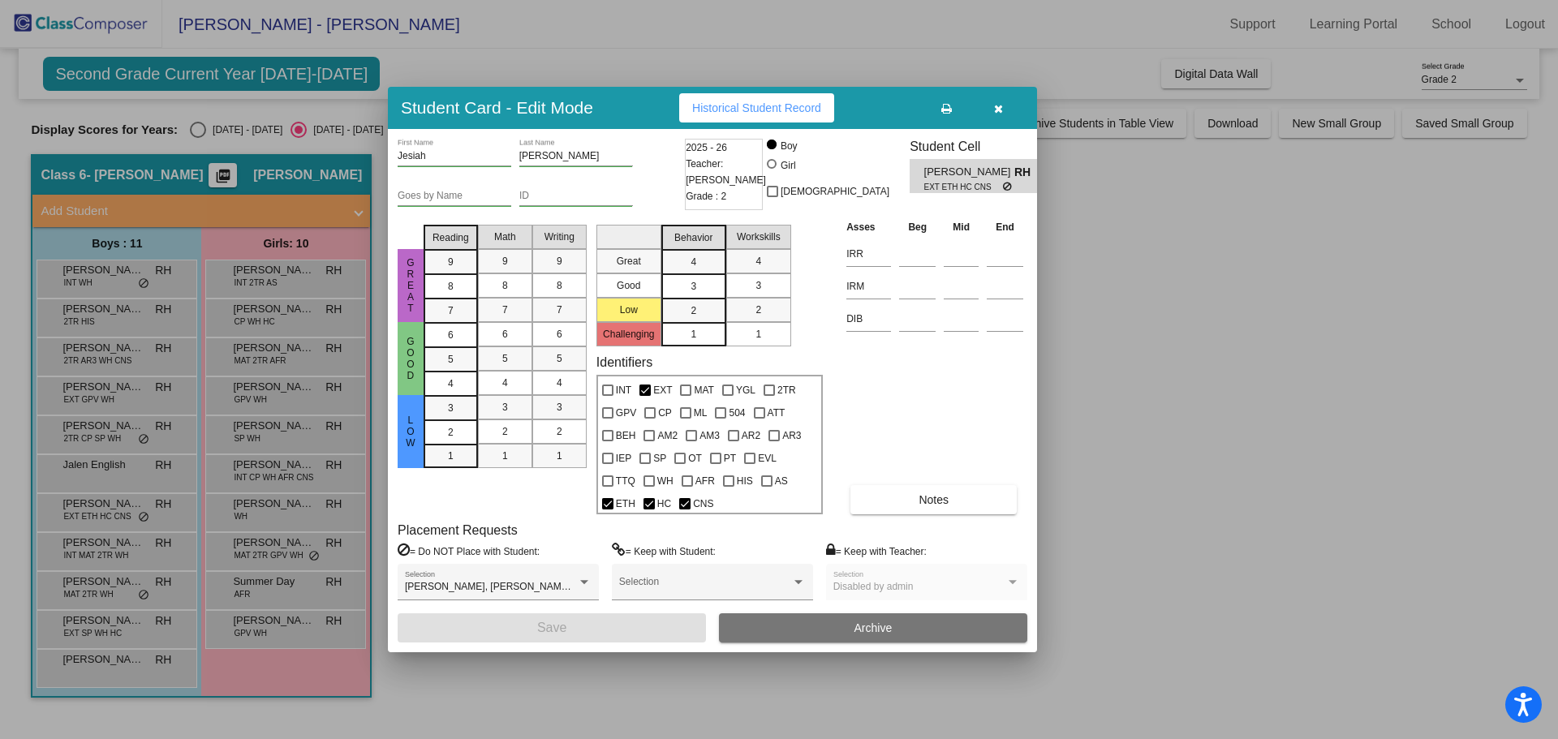
click at [115, 544] on div at bounding box center [779, 369] width 1558 height 739
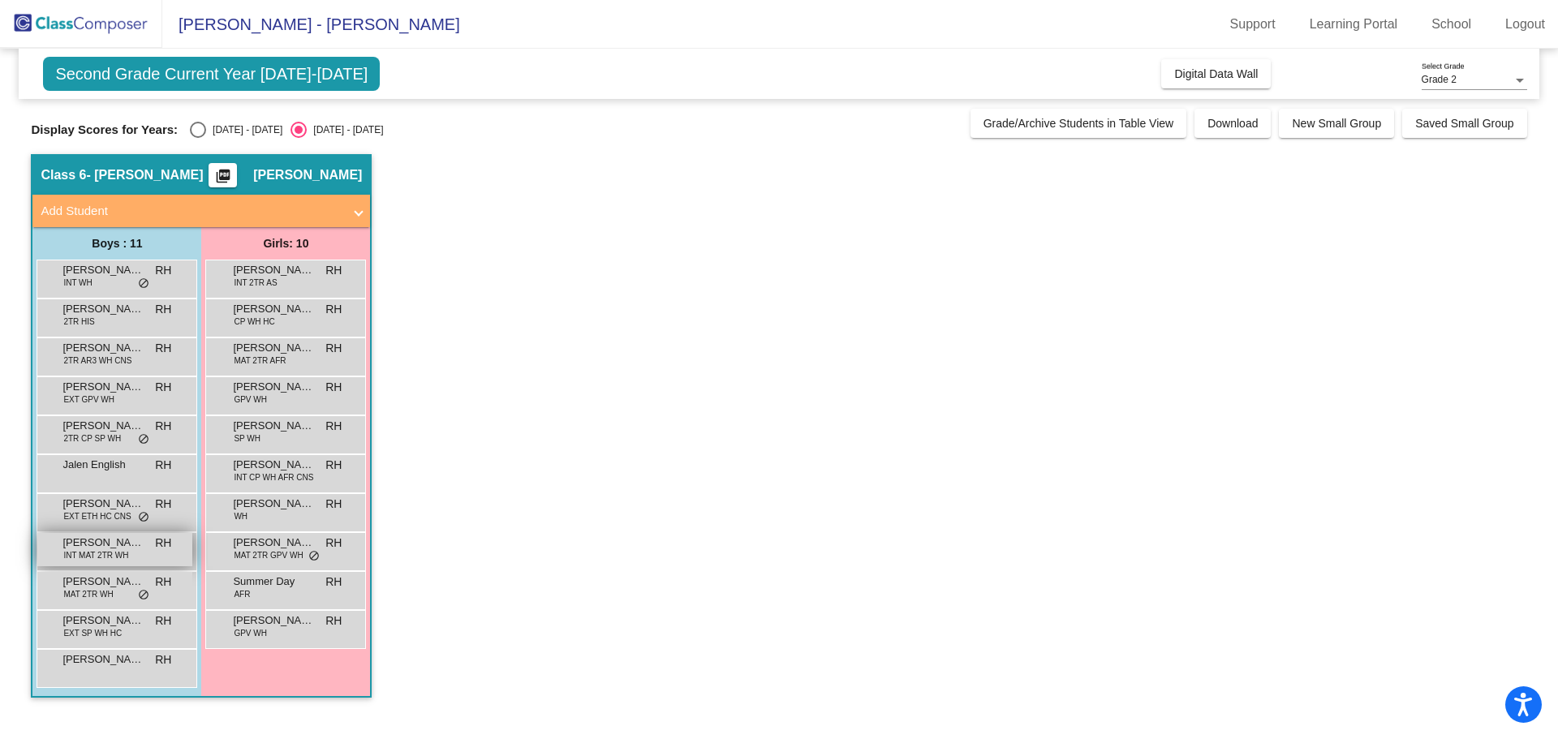
click at [118, 545] on span "[PERSON_NAME]" at bounding box center [102, 543] width 81 height 16
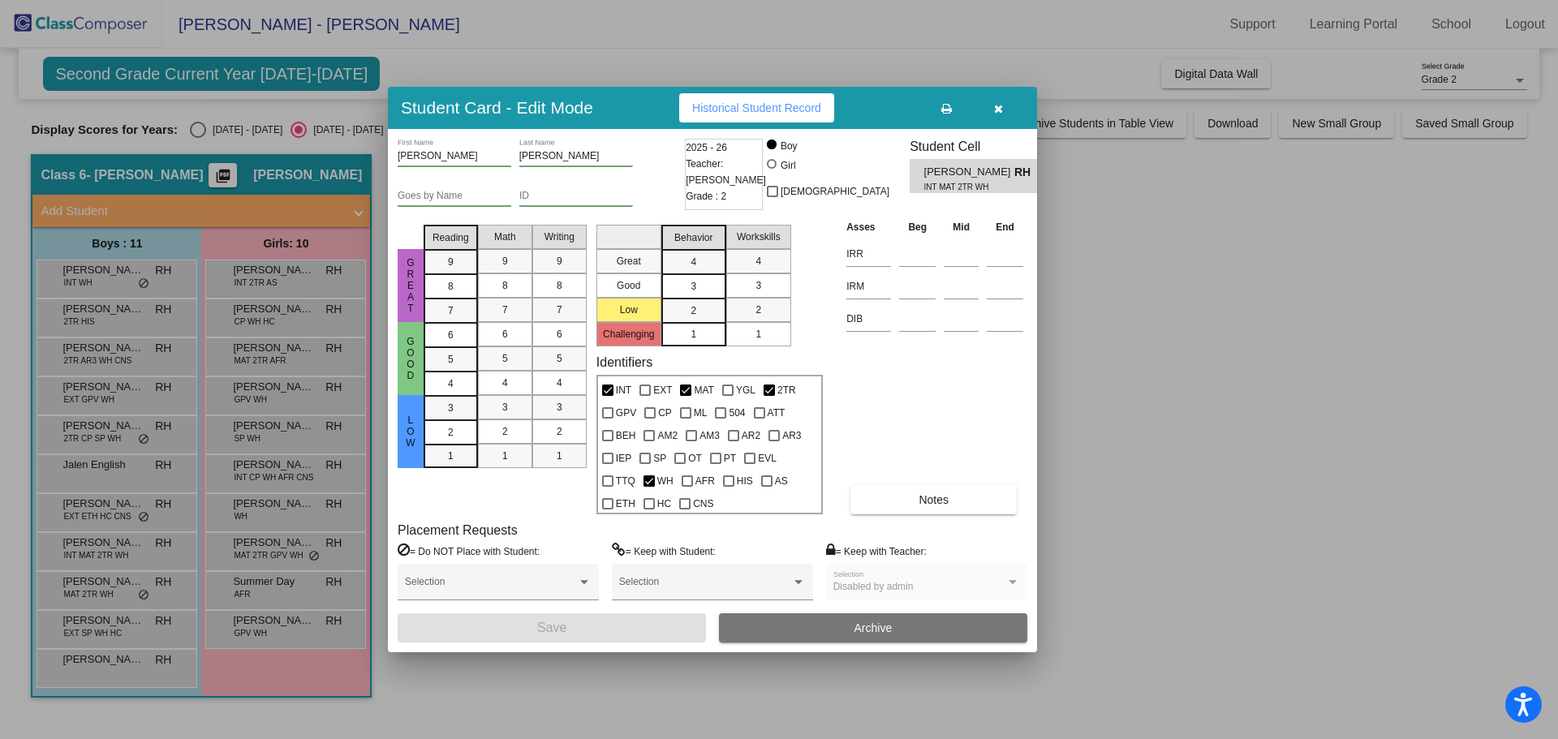
click at [95, 583] on div at bounding box center [779, 369] width 1558 height 739
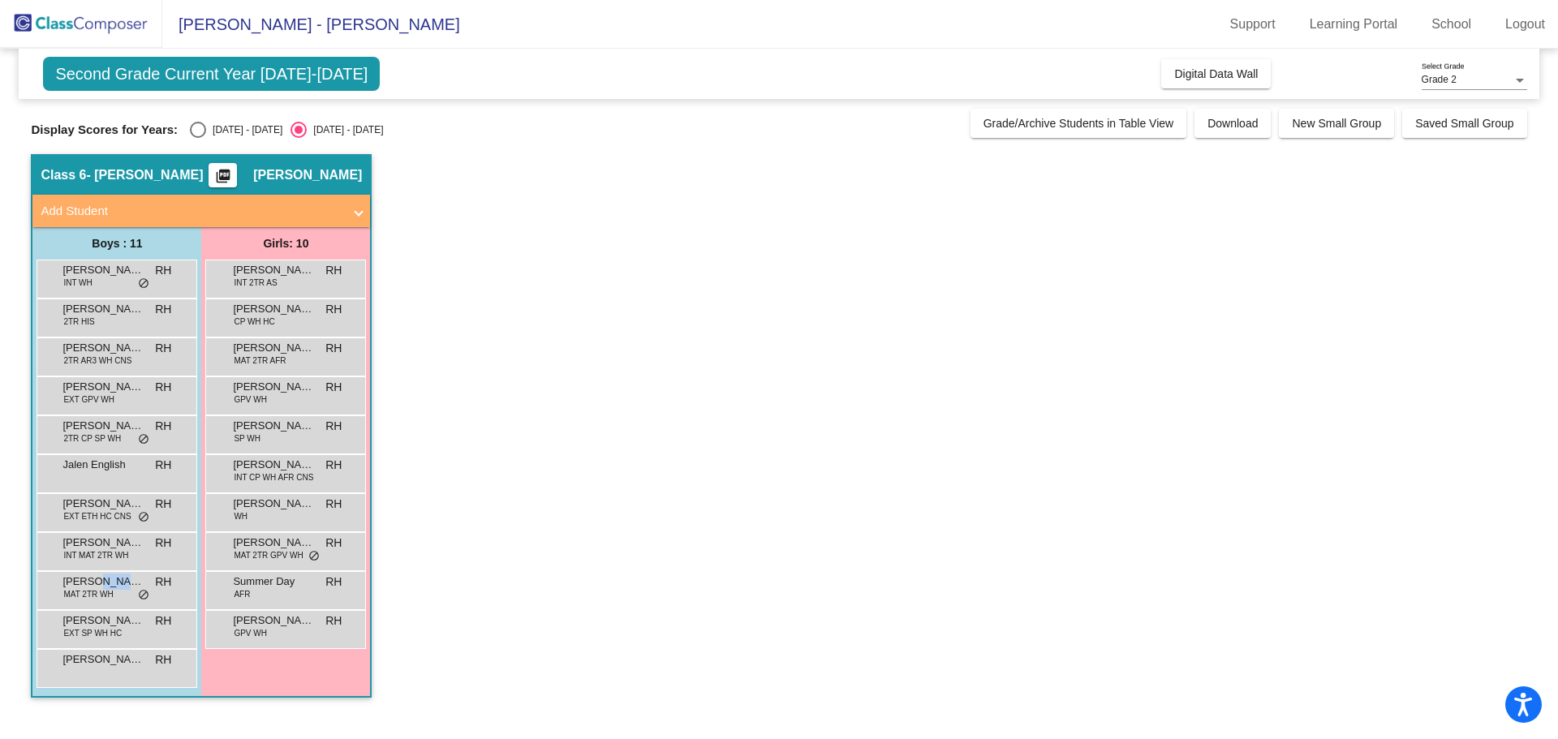
click at [95, 583] on span "[PERSON_NAME]" at bounding box center [102, 582] width 81 height 16
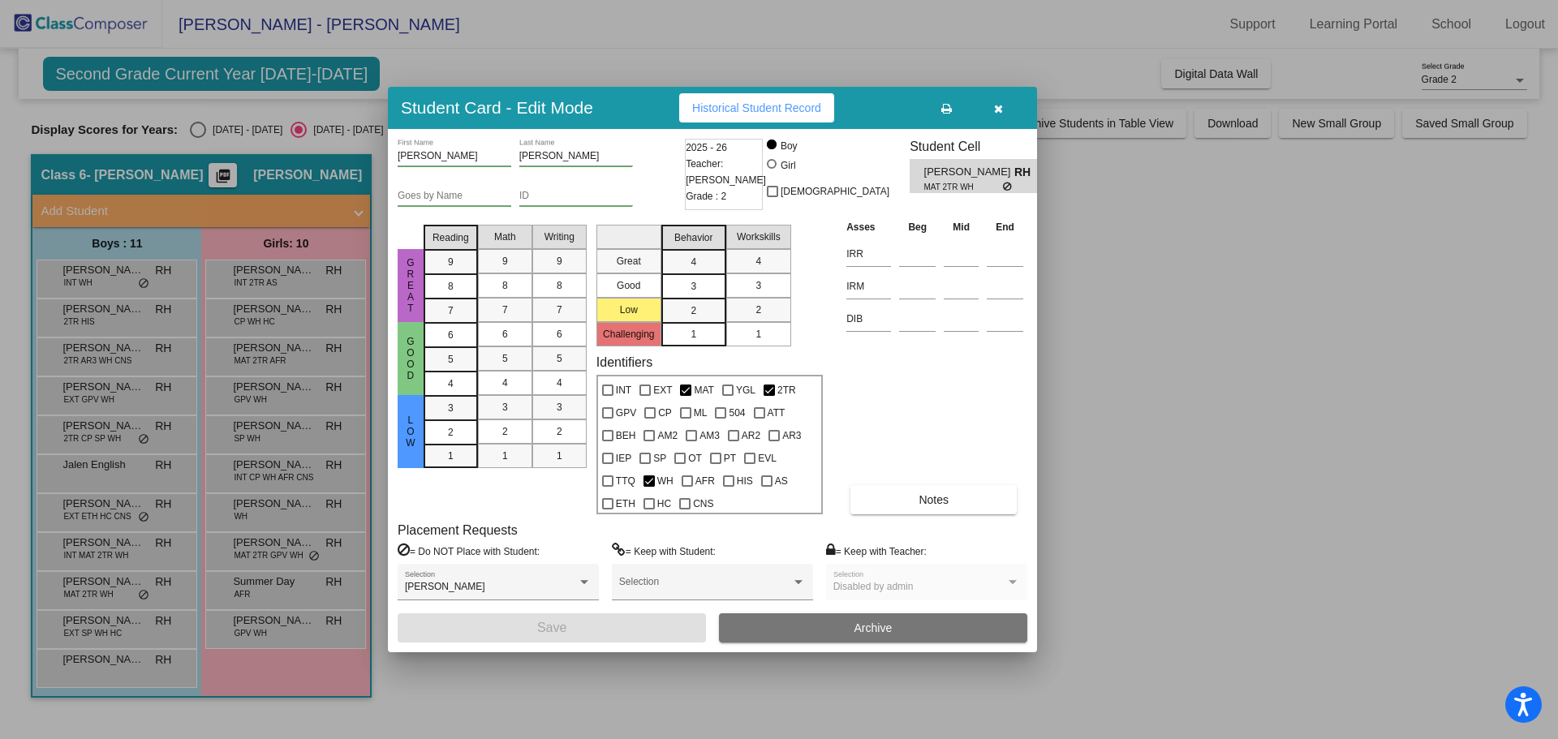
click at [101, 629] on div at bounding box center [779, 369] width 1558 height 739
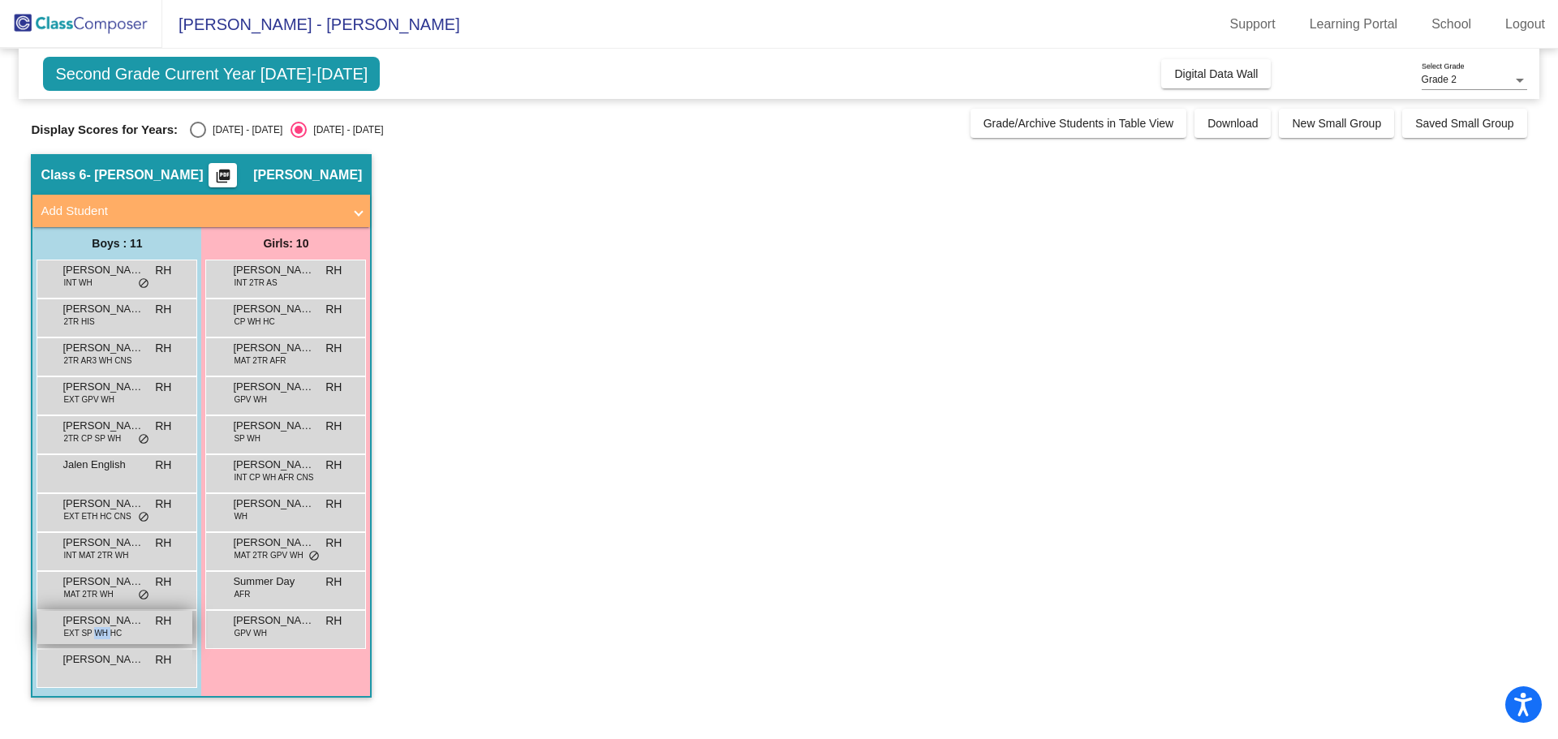
click at [101, 630] on span "EXT SP WH HC" at bounding box center [92, 633] width 58 height 12
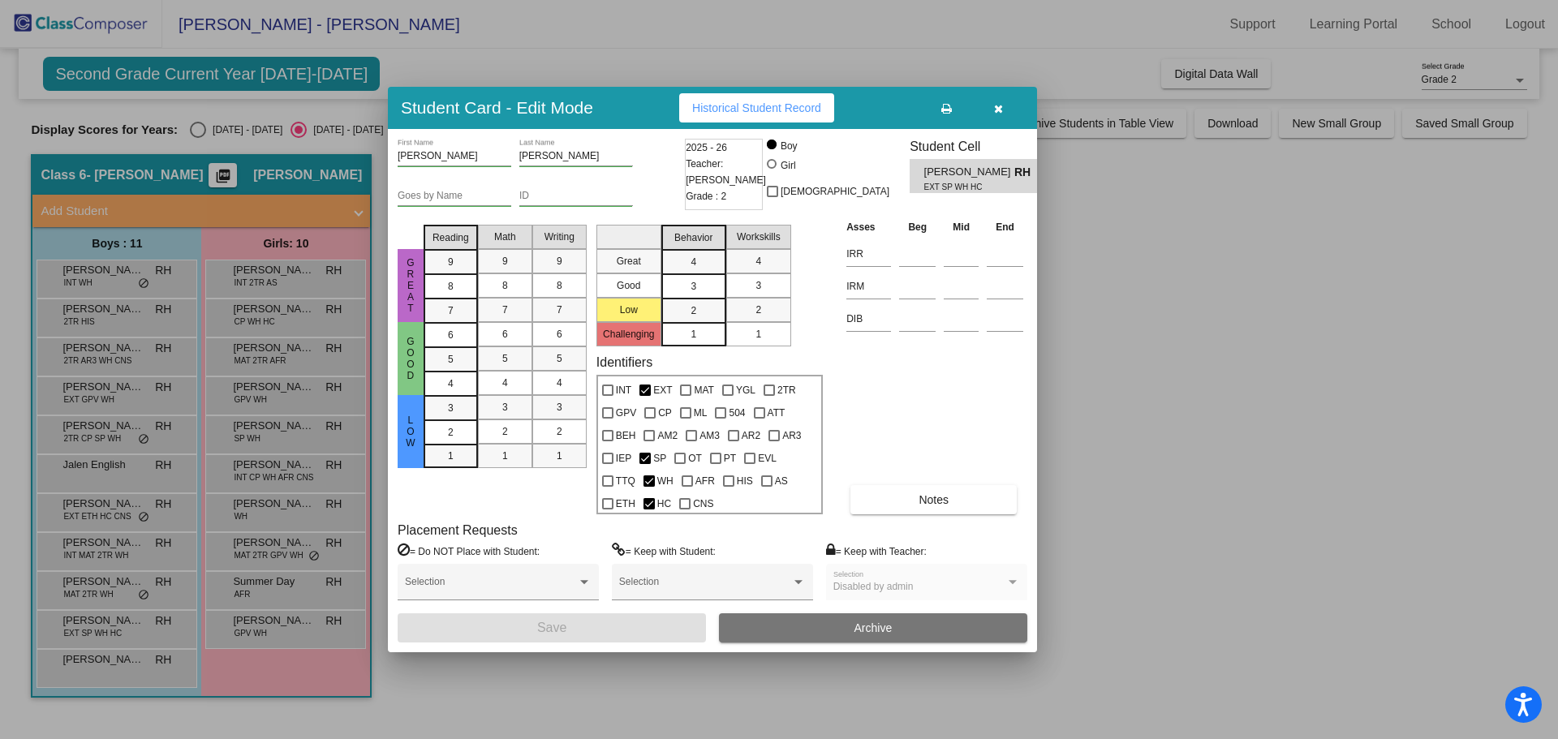
click at [71, 658] on div at bounding box center [779, 369] width 1558 height 739
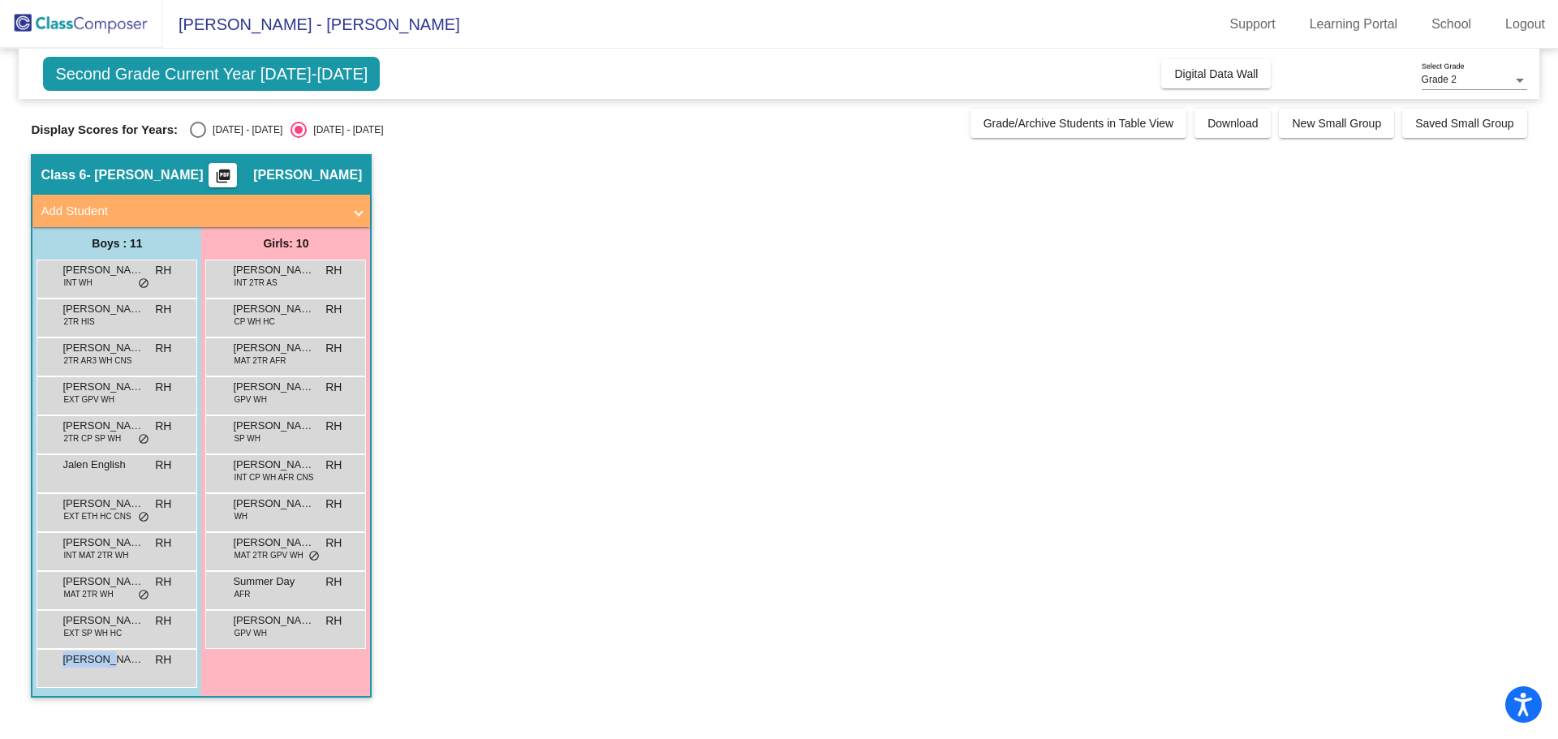
click at [71, 658] on span "[PERSON_NAME]" at bounding box center [102, 660] width 81 height 16
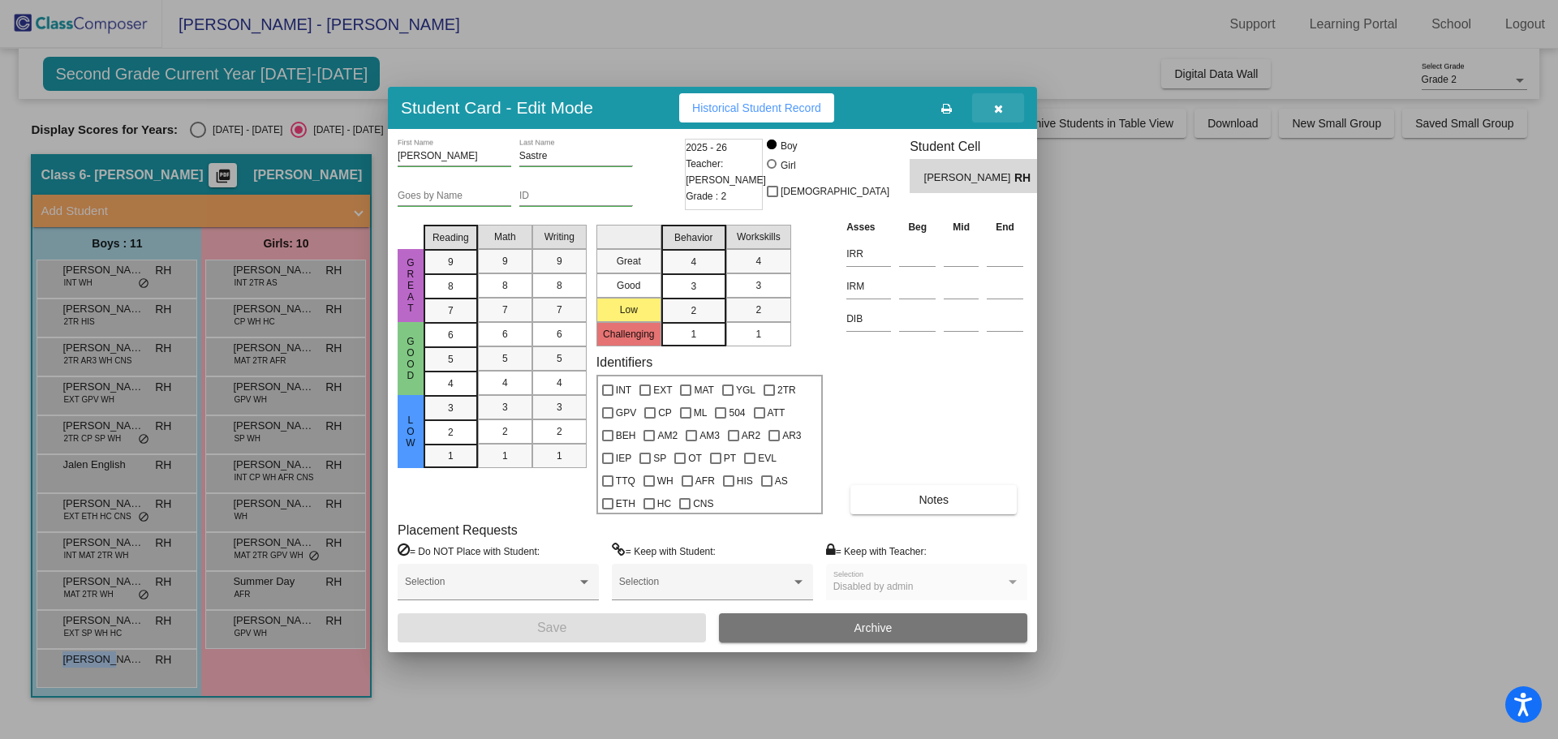
click at [996, 101] on span "button" at bounding box center [998, 107] width 9 height 13
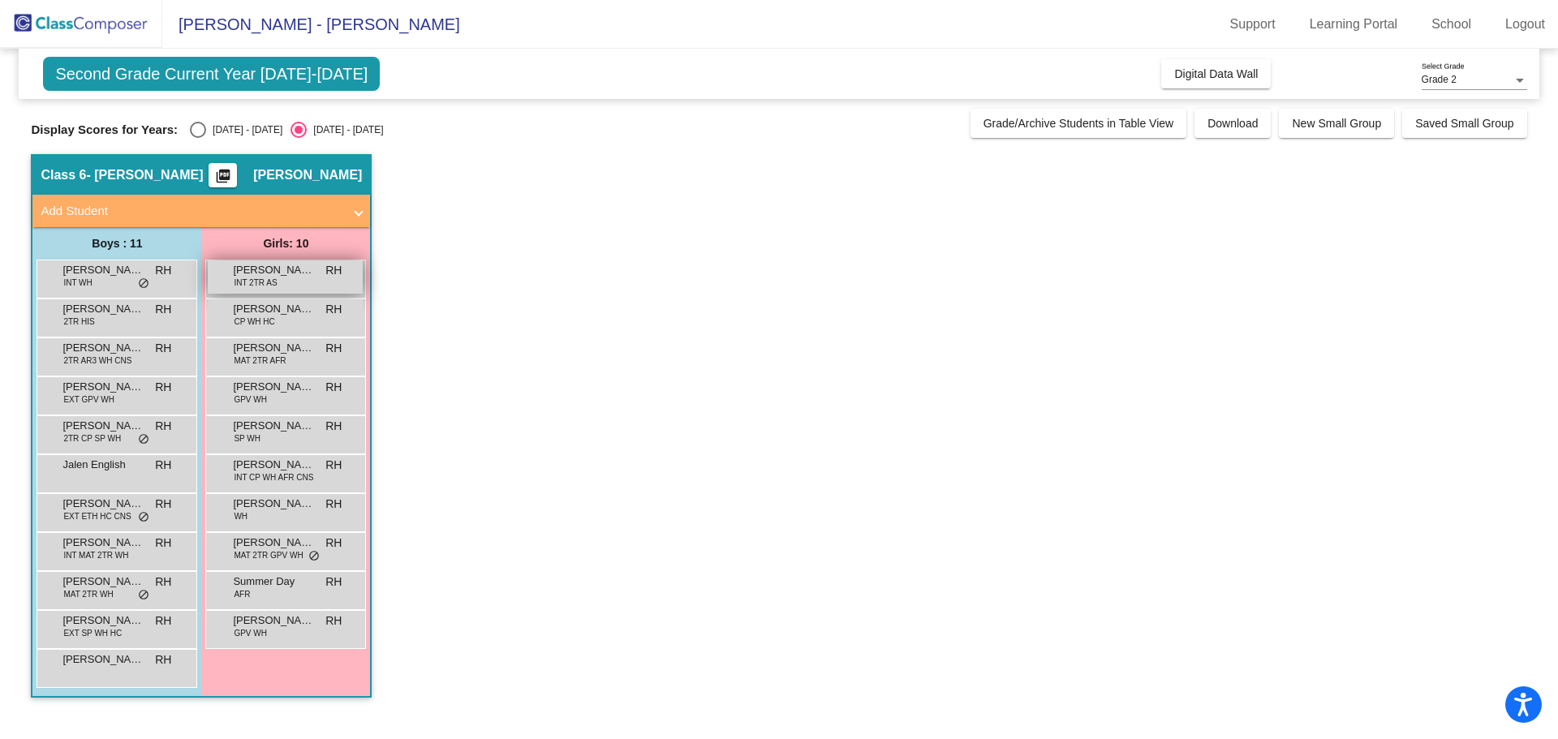
click at [230, 276] on div "[PERSON_NAME] INT 2TR AS RH lock do_not_disturb_alt" at bounding box center [285, 276] width 155 height 33
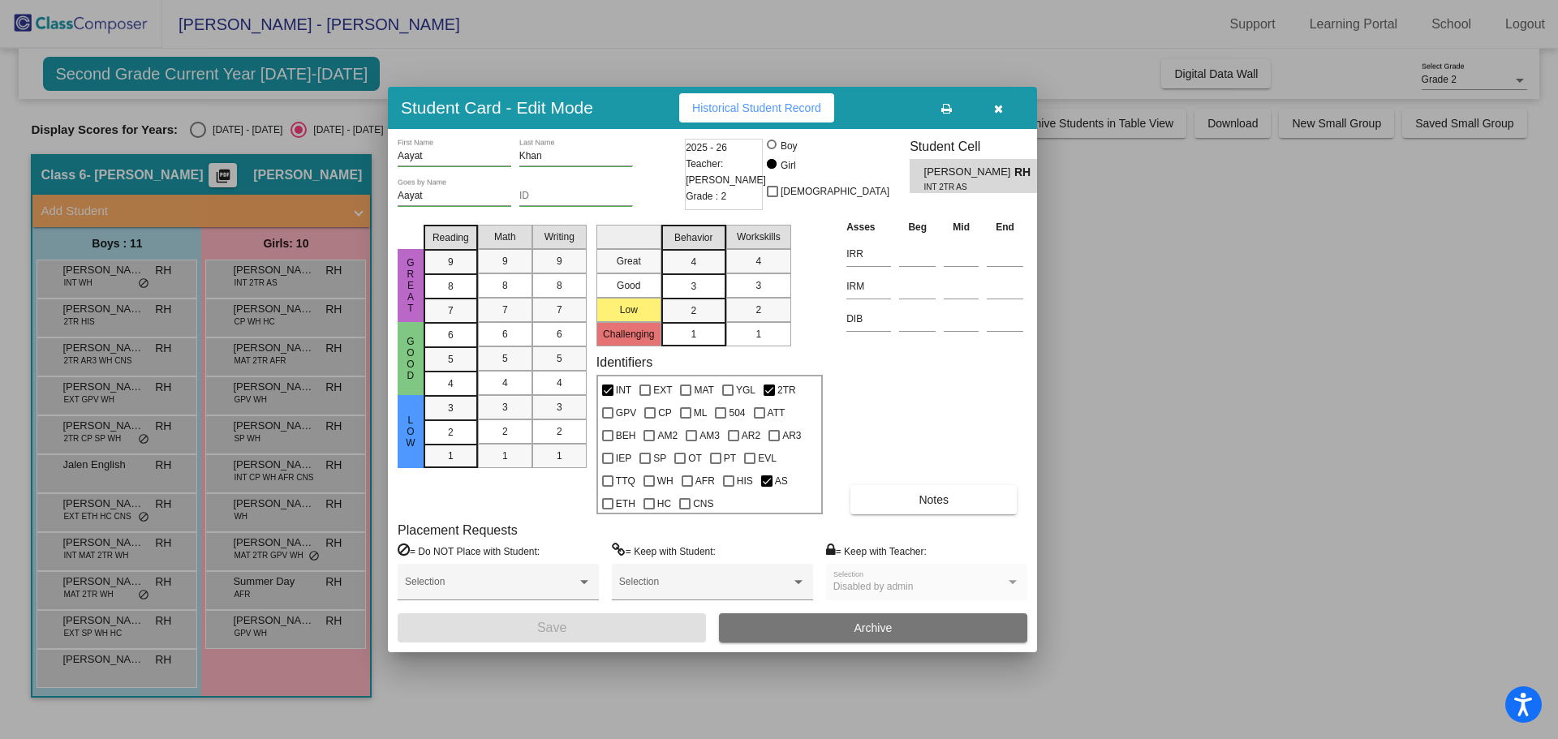
click at [240, 312] on div at bounding box center [779, 369] width 1558 height 739
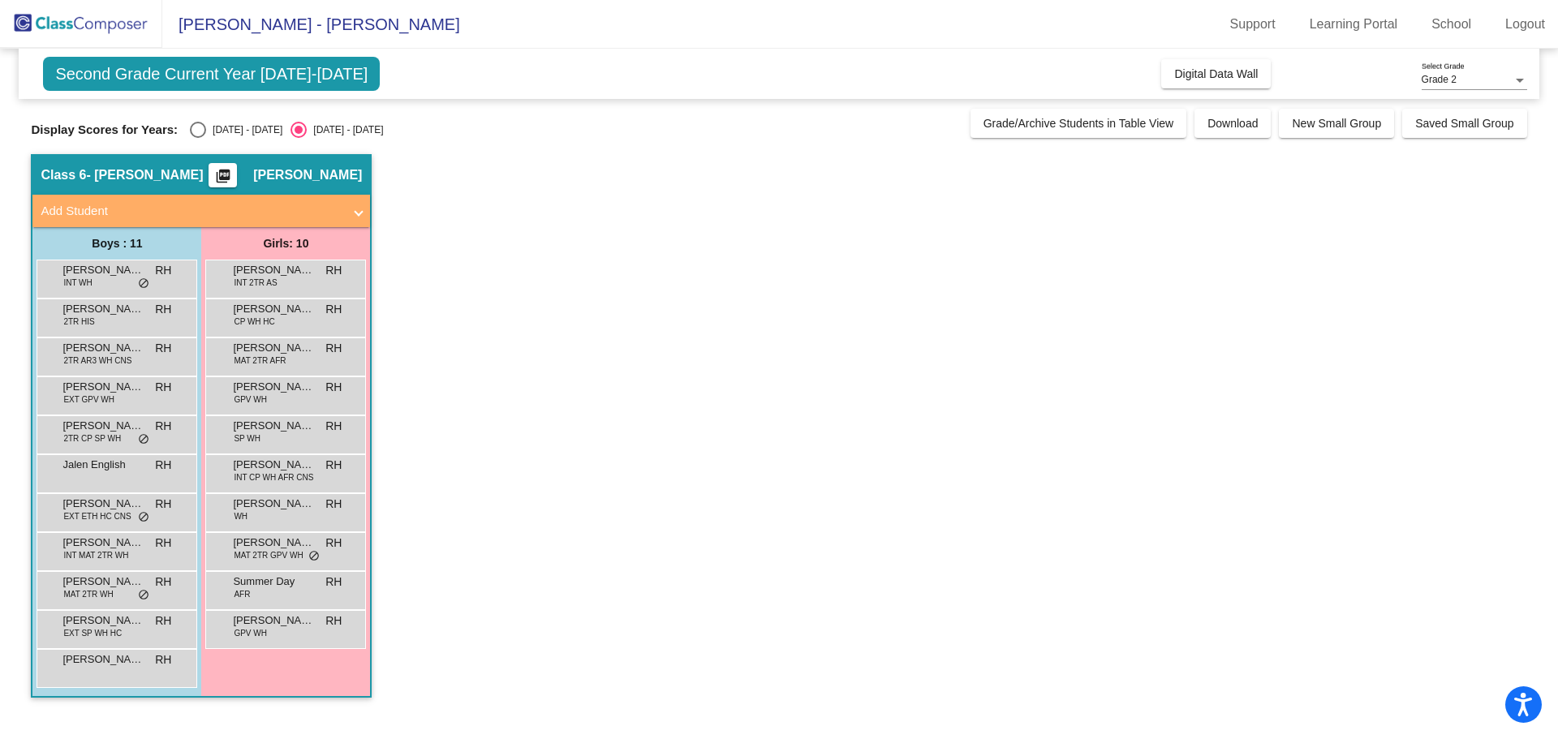
click at [240, 312] on span "[PERSON_NAME]" at bounding box center [273, 309] width 81 height 16
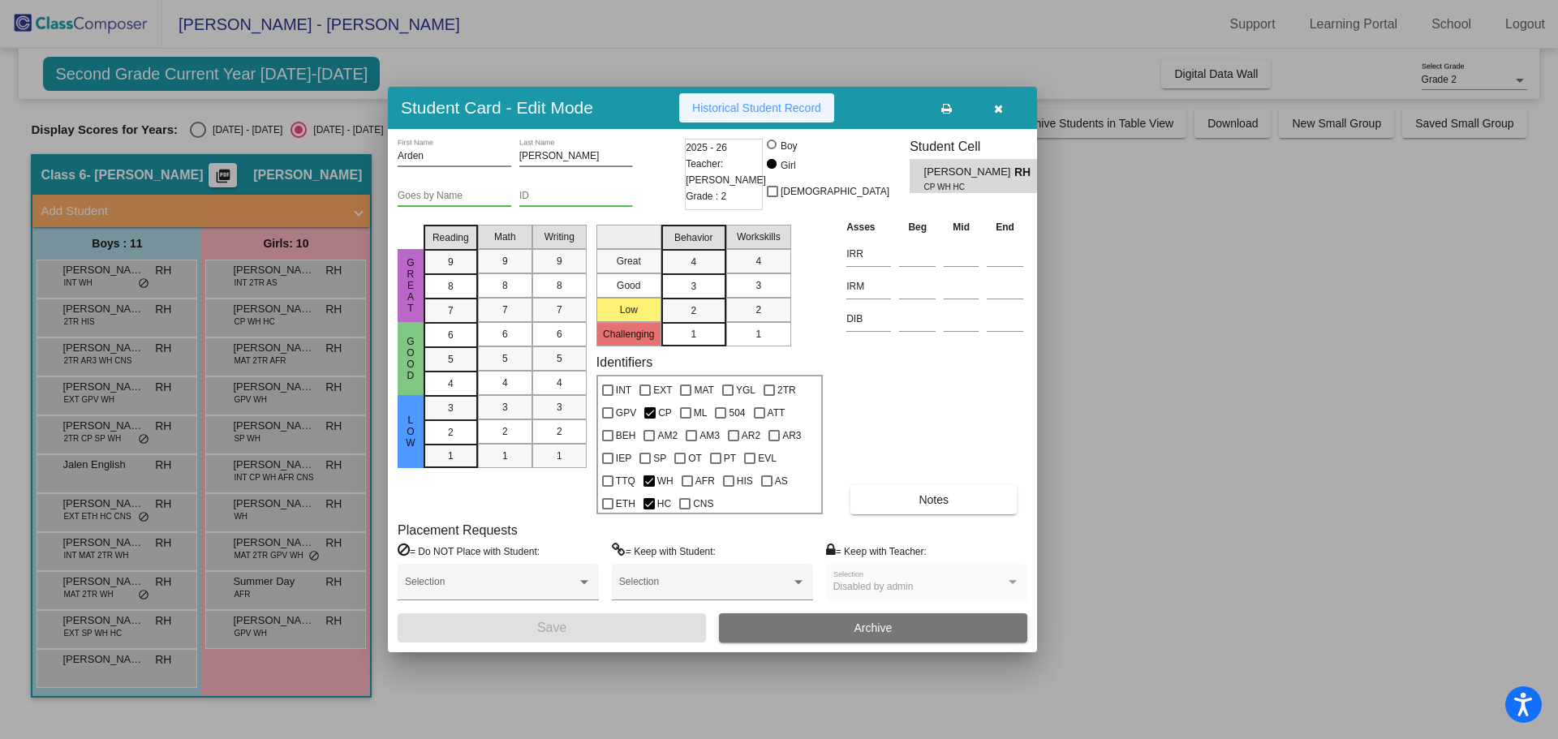
click at [735, 98] on button "Historical Student Record" at bounding box center [756, 107] width 155 height 29
click at [253, 349] on div at bounding box center [779, 369] width 1558 height 739
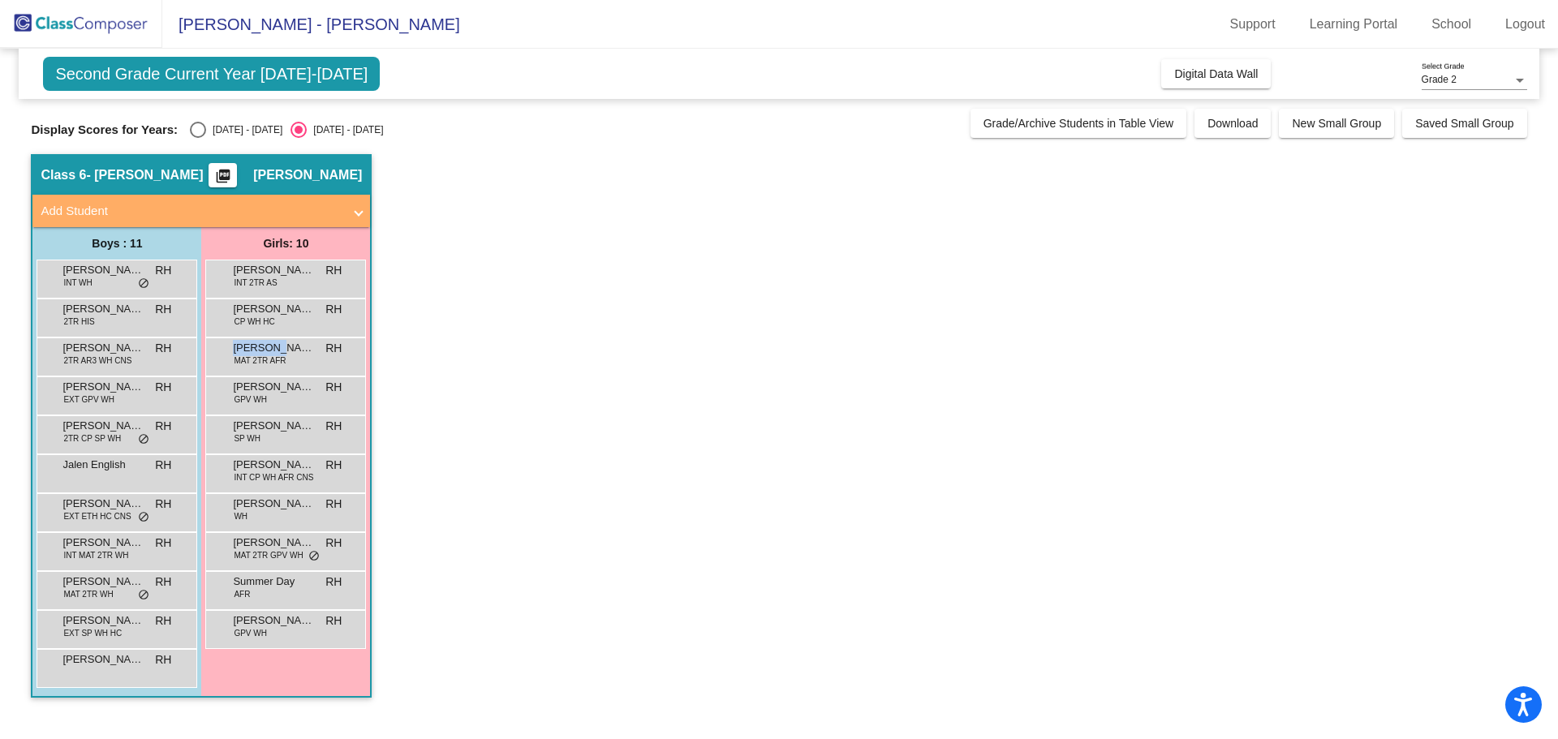
click at [253, 349] on span "[PERSON_NAME]" at bounding box center [273, 348] width 81 height 16
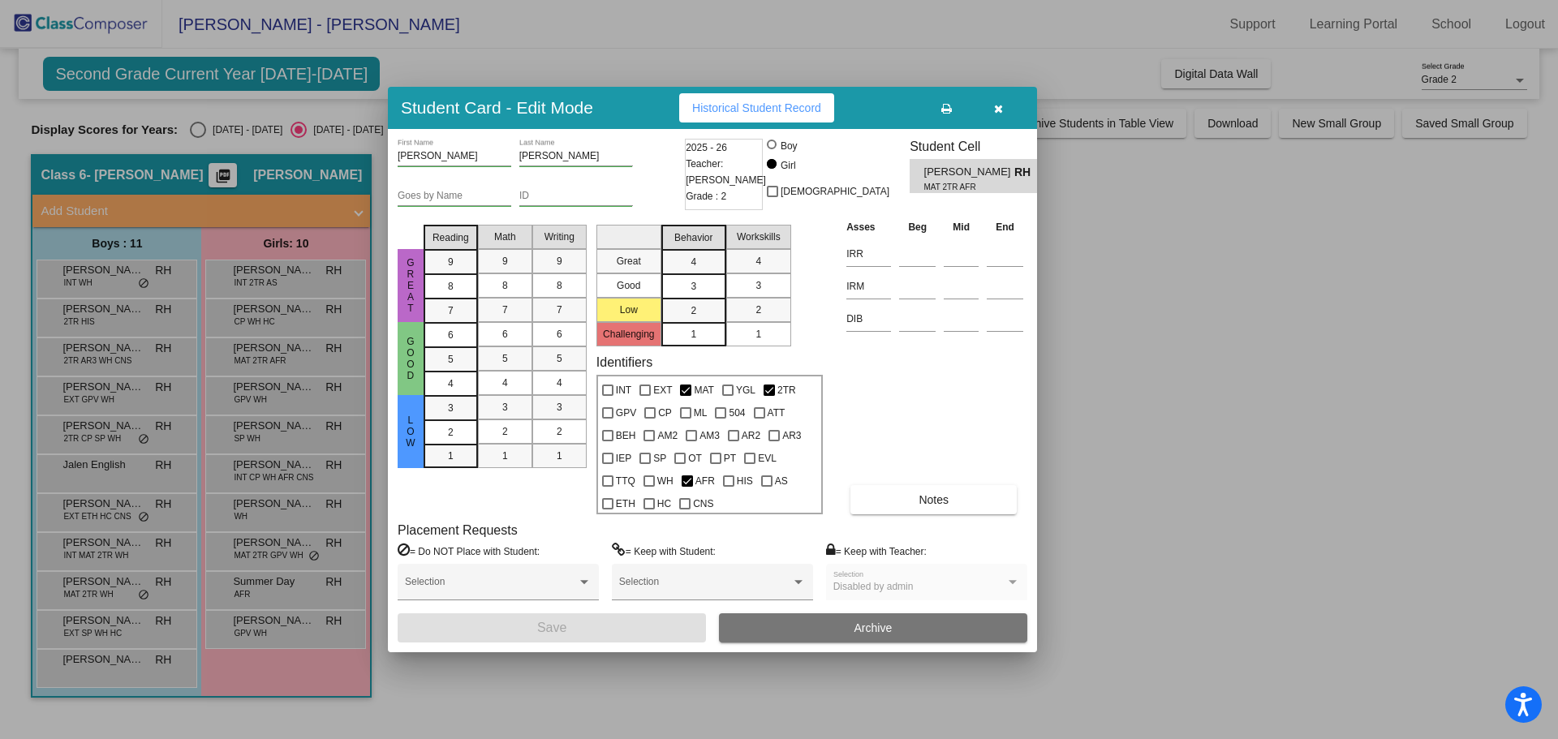
click at [226, 394] on div at bounding box center [779, 369] width 1558 height 739
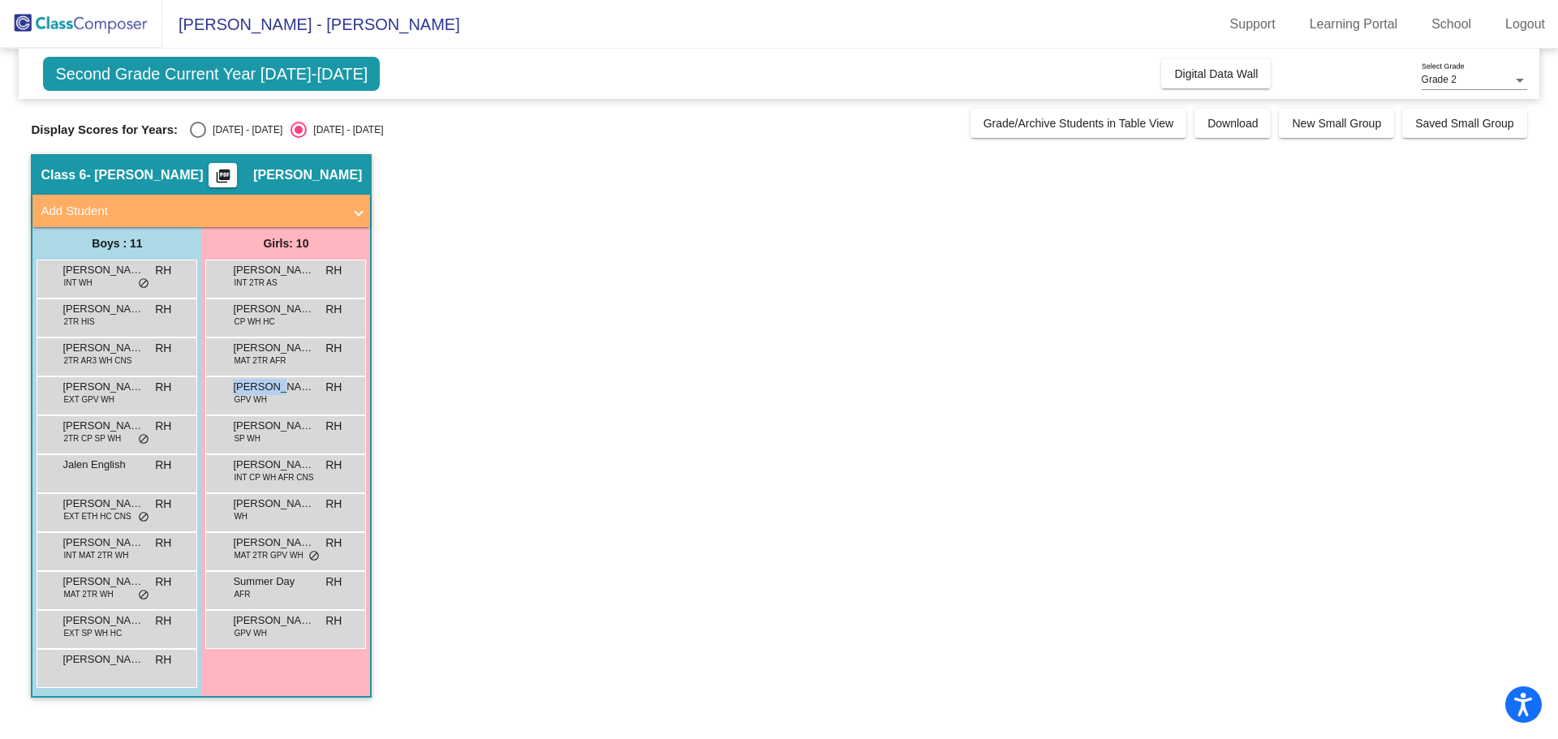
click at [226, 394] on div "[PERSON_NAME] GPV WH RH lock do_not_disturb_alt" at bounding box center [285, 393] width 155 height 33
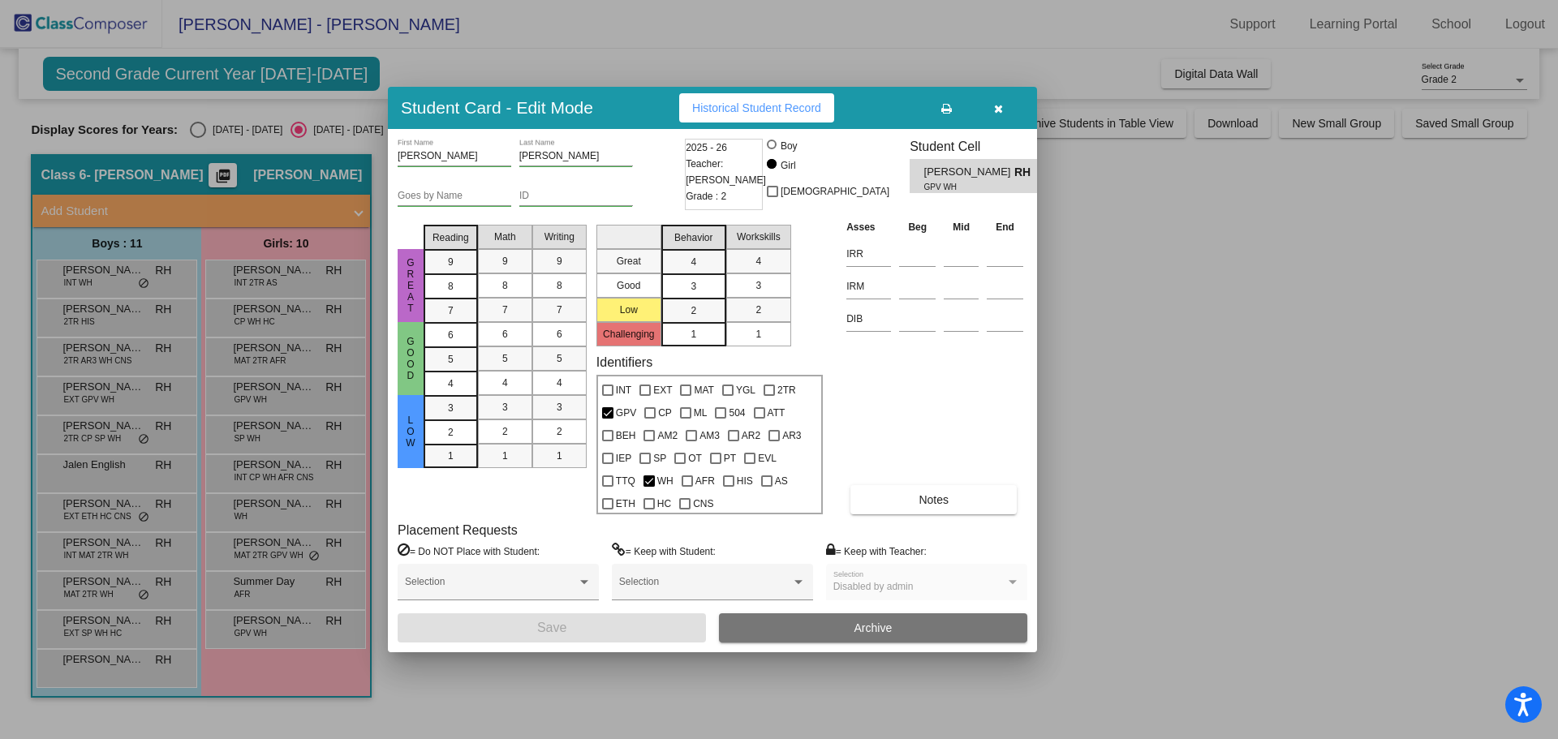
click at [286, 433] on div at bounding box center [779, 369] width 1558 height 739
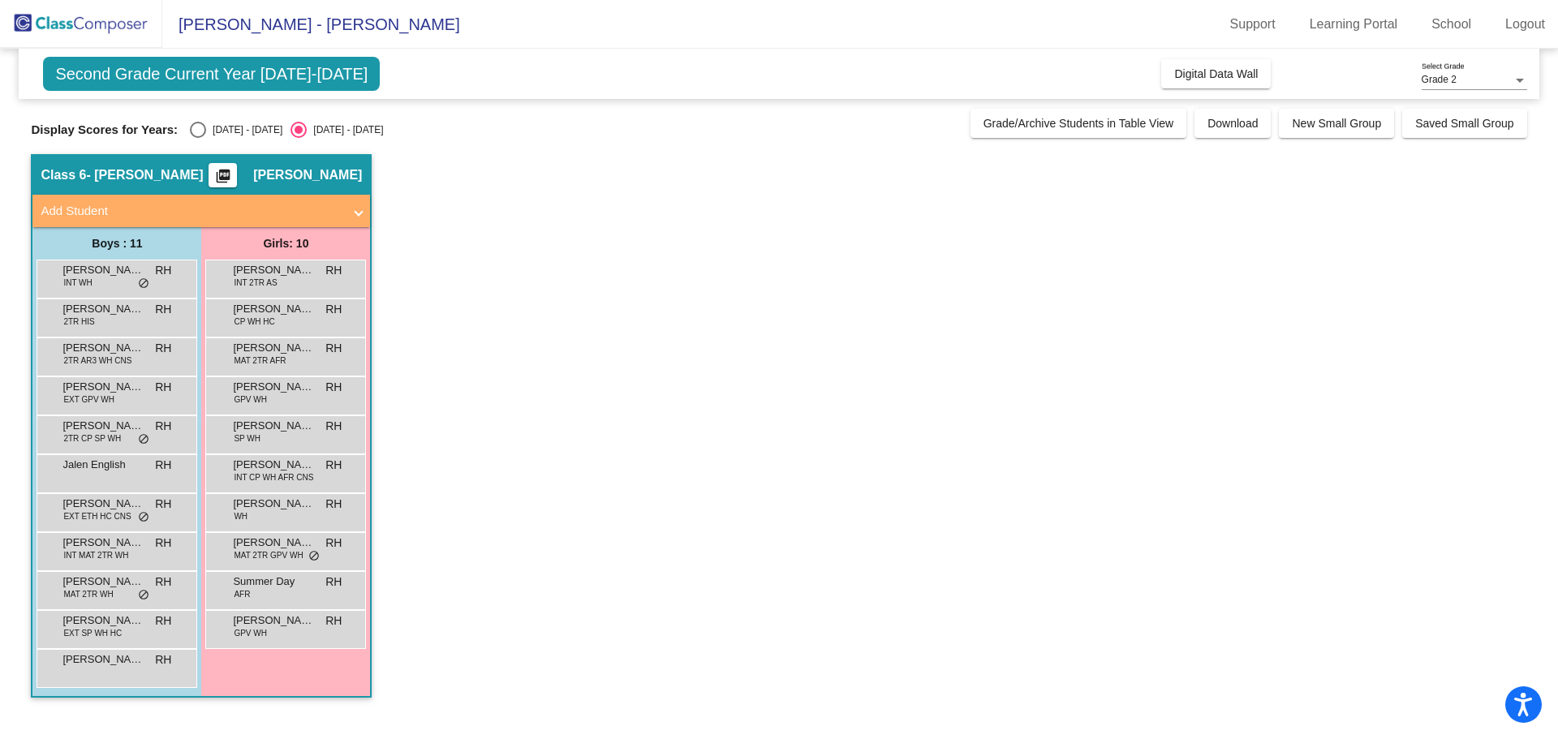
click at [286, 433] on span "[PERSON_NAME]" at bounding box center [273, 426] width 81 height 16
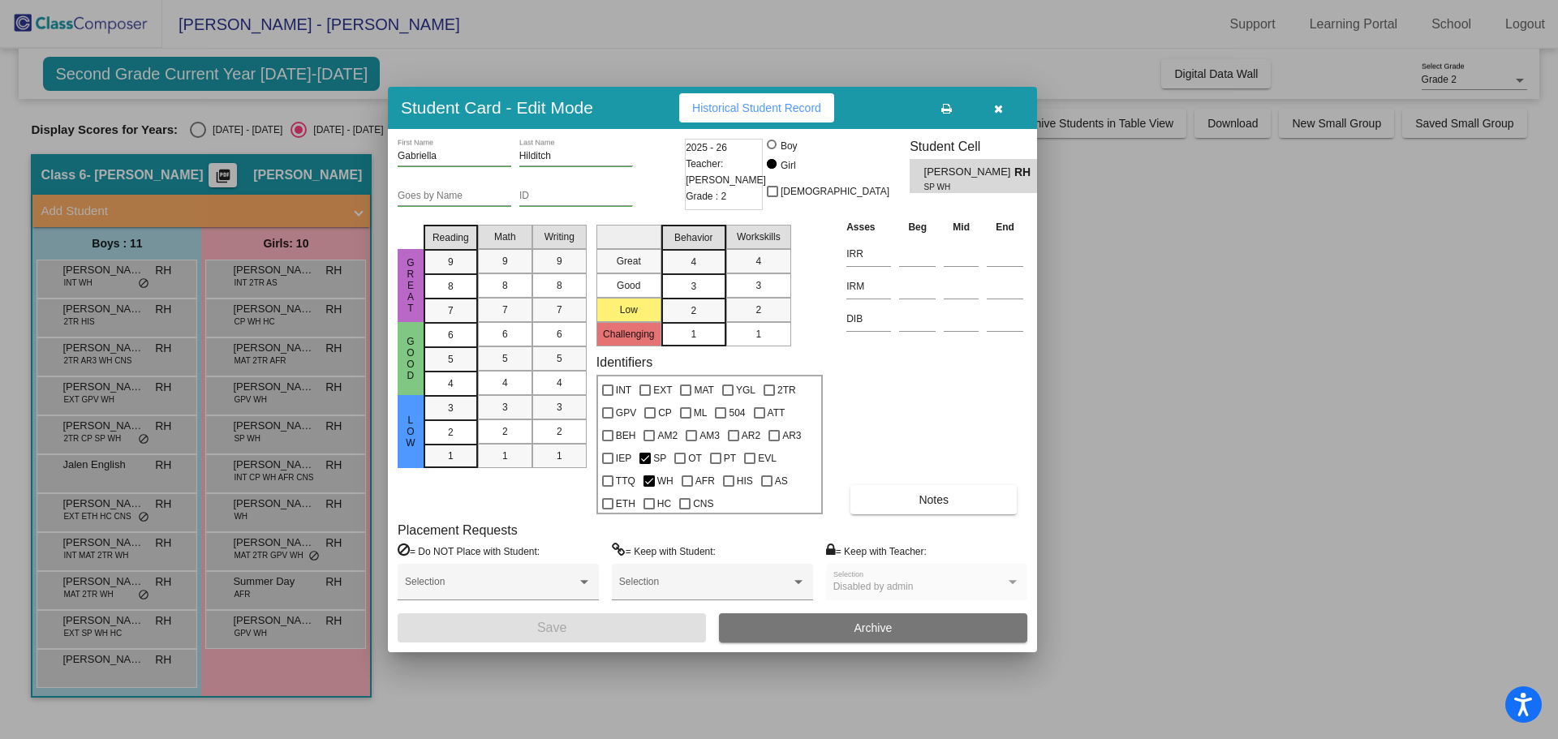
click at [316, 480] on div at bounding box center [779, 369] width 1558 height 739
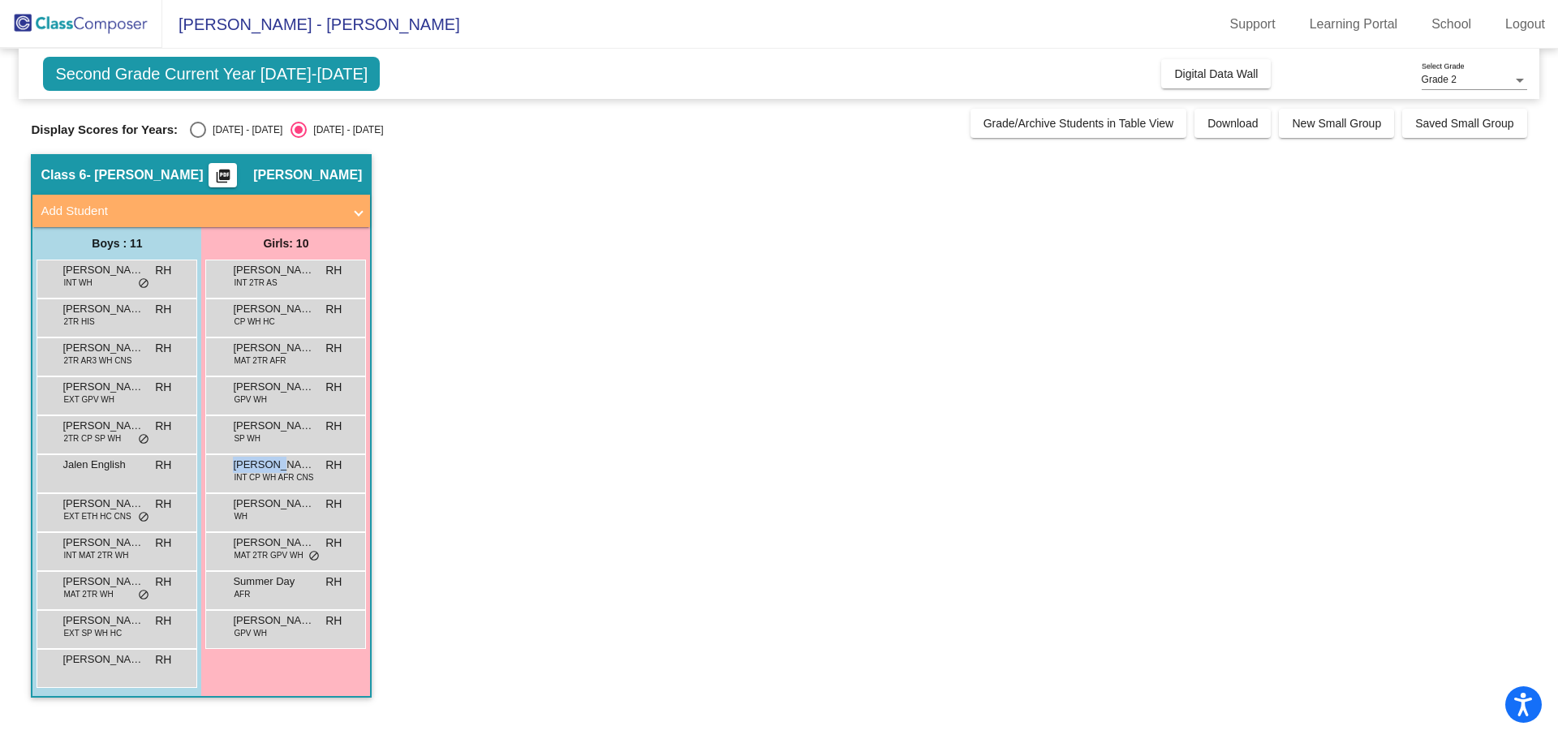
click at [316, 480] on div "[PERSON_NAME] INT CP WH AFR CNS RH lock do_not_disturb_alt" at bounding box center [285, 471] width 155 height 33
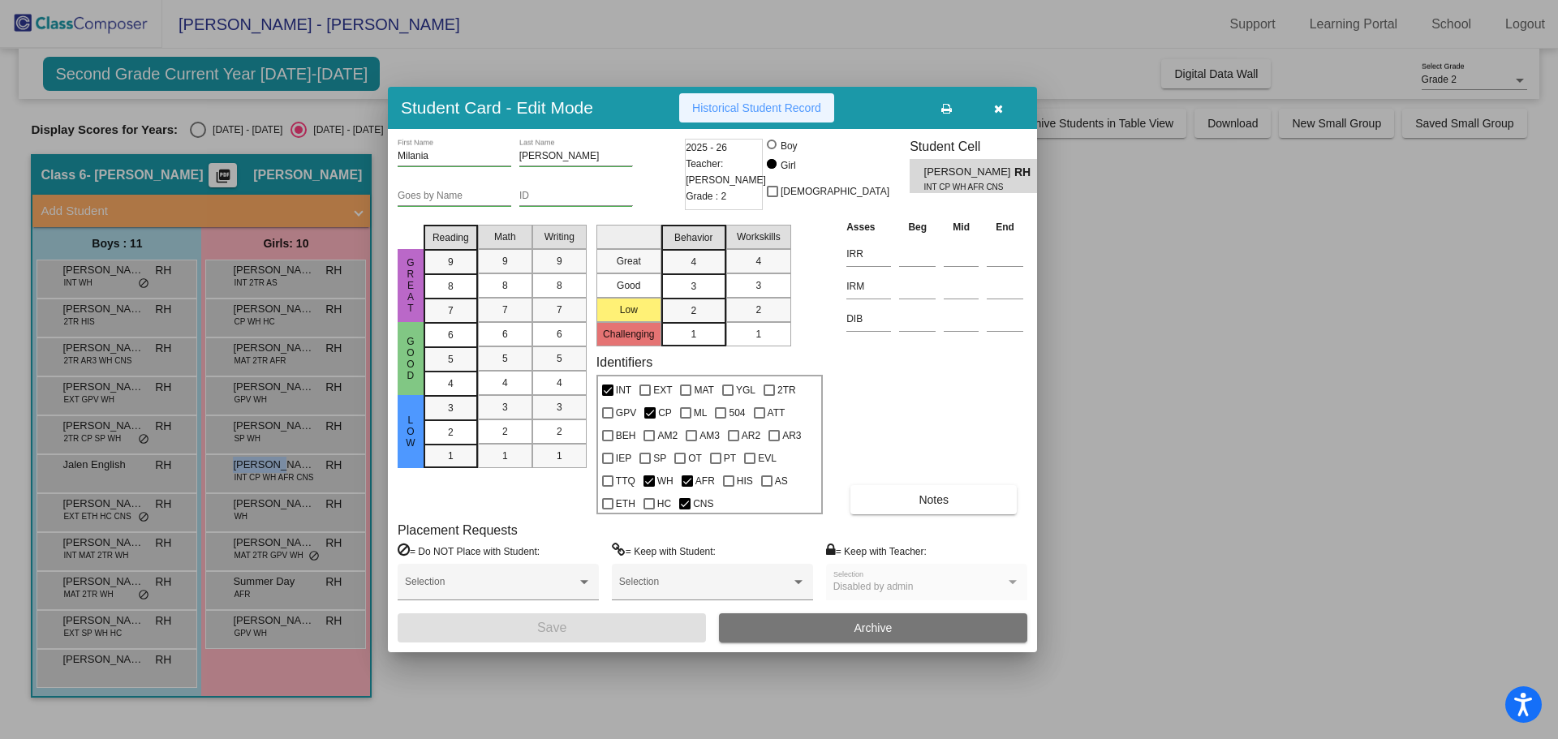
click at [768, 119] on button "Historical Student Record" at bounding box center [756, 107] width 155 height 29
click at [253, 506] on div at bounding box center [779, 369] width 1558 height 739
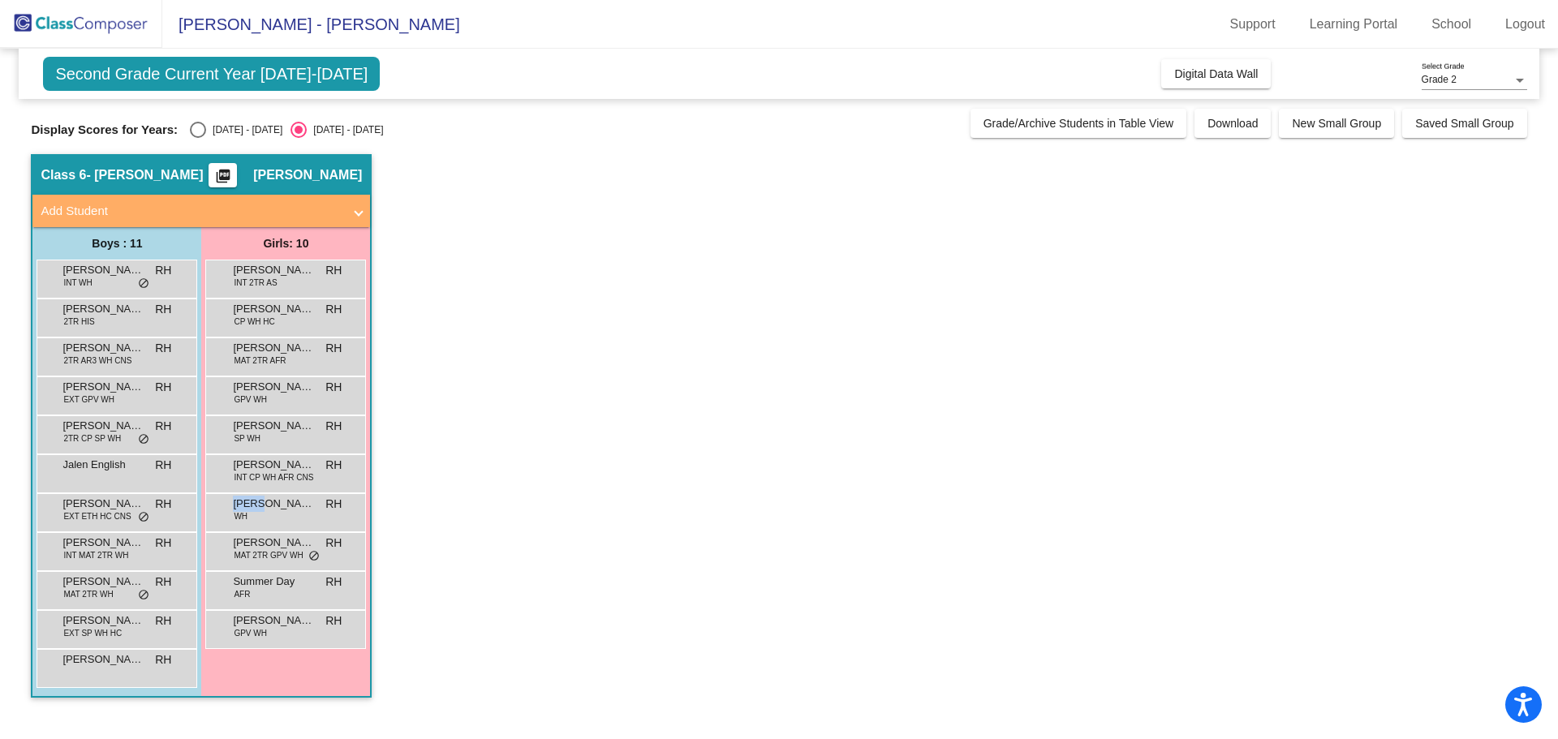
click at [253, 506] on span "[PERSON_NAME]" at bounding box center [273, 504] width 81 height 16
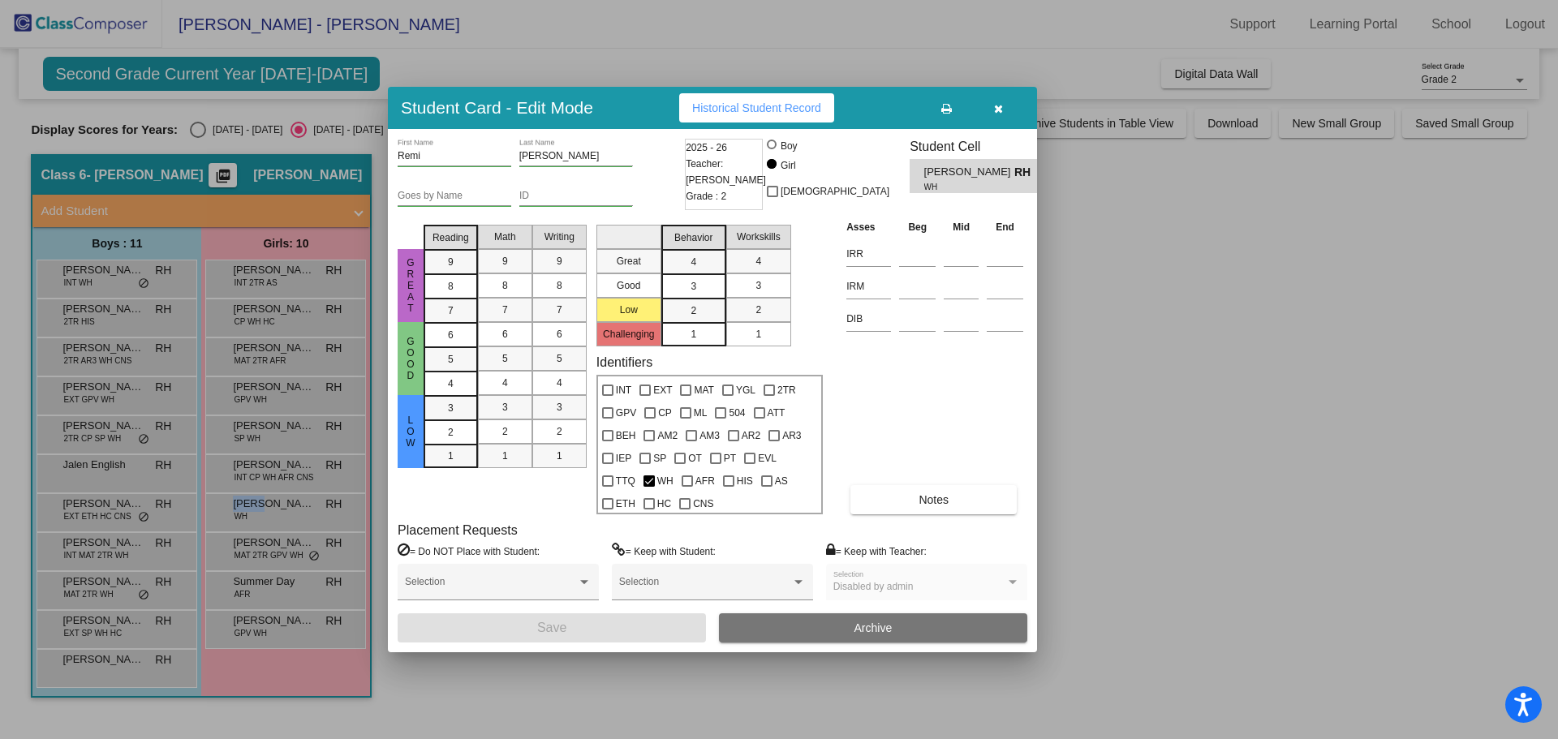
click at [756, 104] on span "Historical Student Record" at bounding box center [756, 107] width 129 height 13
click at [258, 552] on div at bounding box center [779, 369] width 1558 height 739
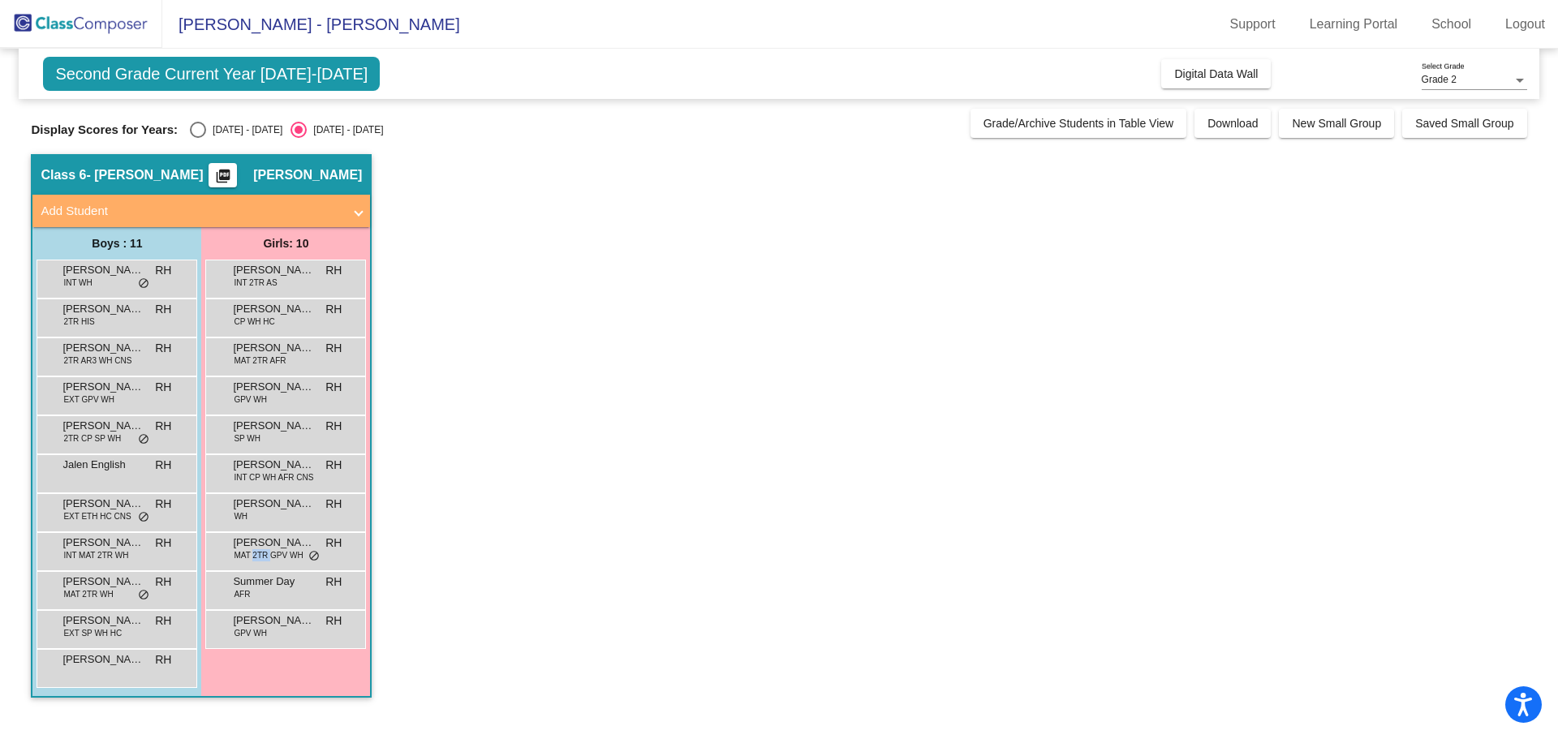
click at [258, 552] on span "MAT 2TR GPV WH" at bounding box center [268, 555] width 69 height 12
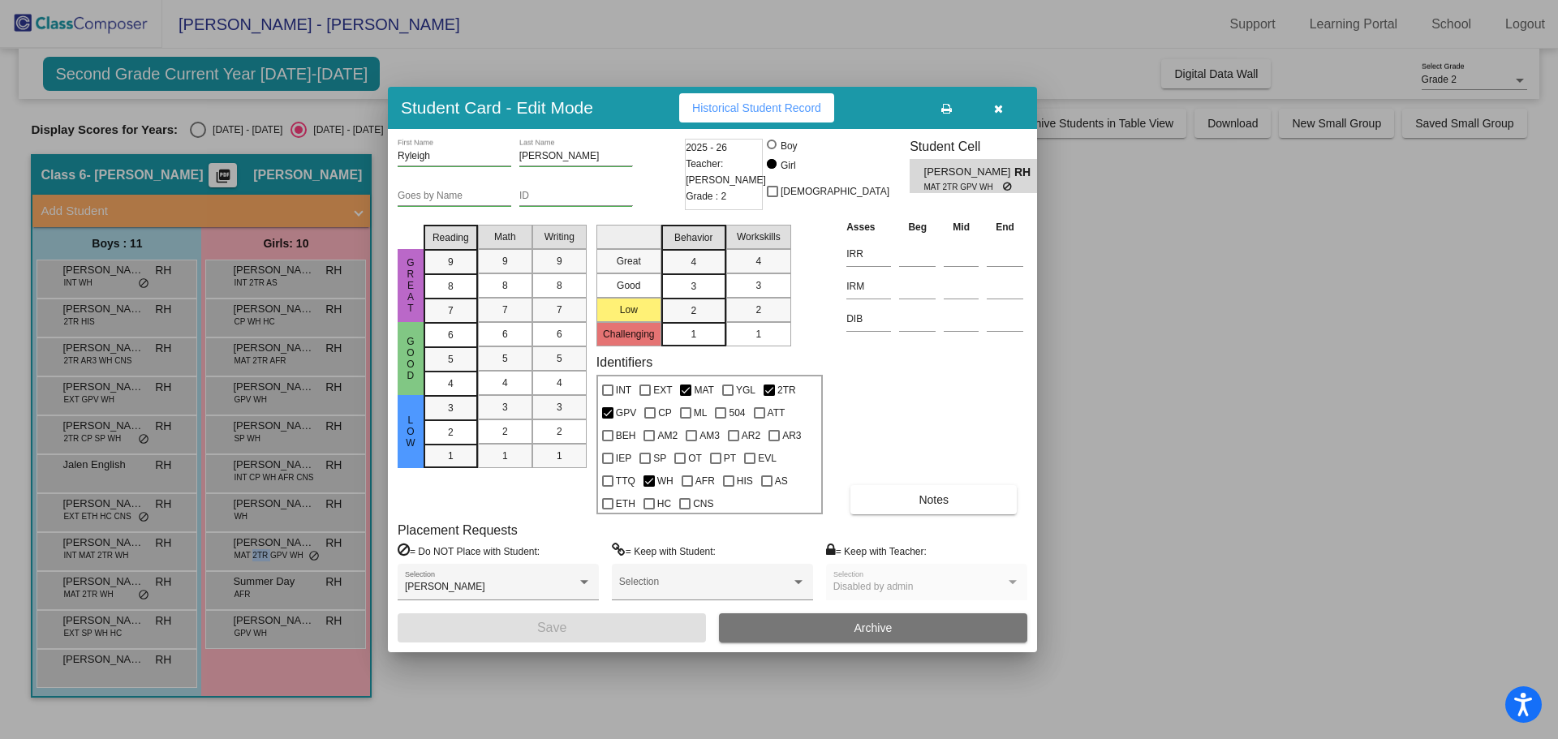
click at [732, 112] on span "Historical Student Record" at bounding box center [756, 107] width 129 height 13
click at [264, 588] on div at bounding box center [779, 369] width 1558 height 739
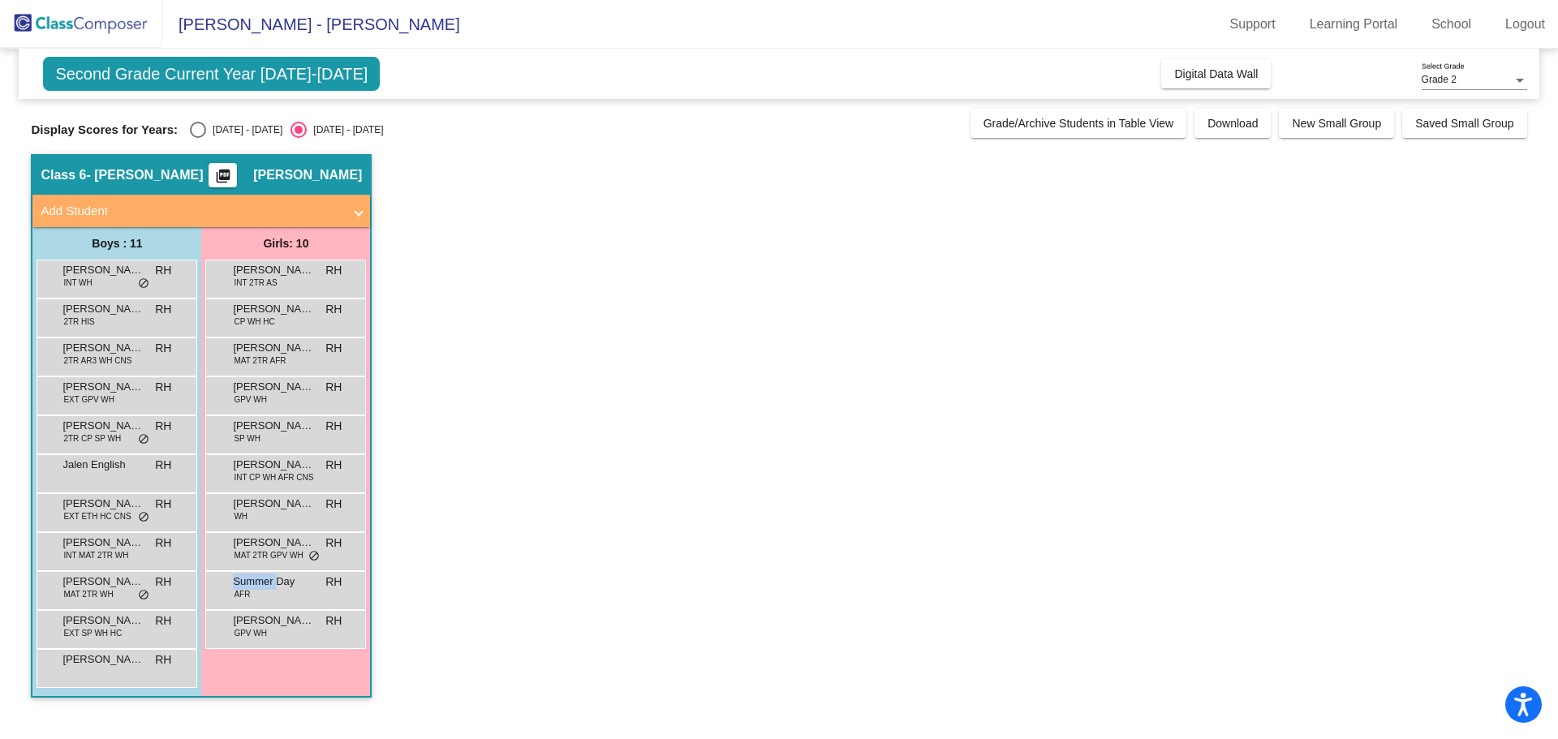
click at [264, 588] on span "Summer Day" at bounding box center [273, 582] width 81 height 16
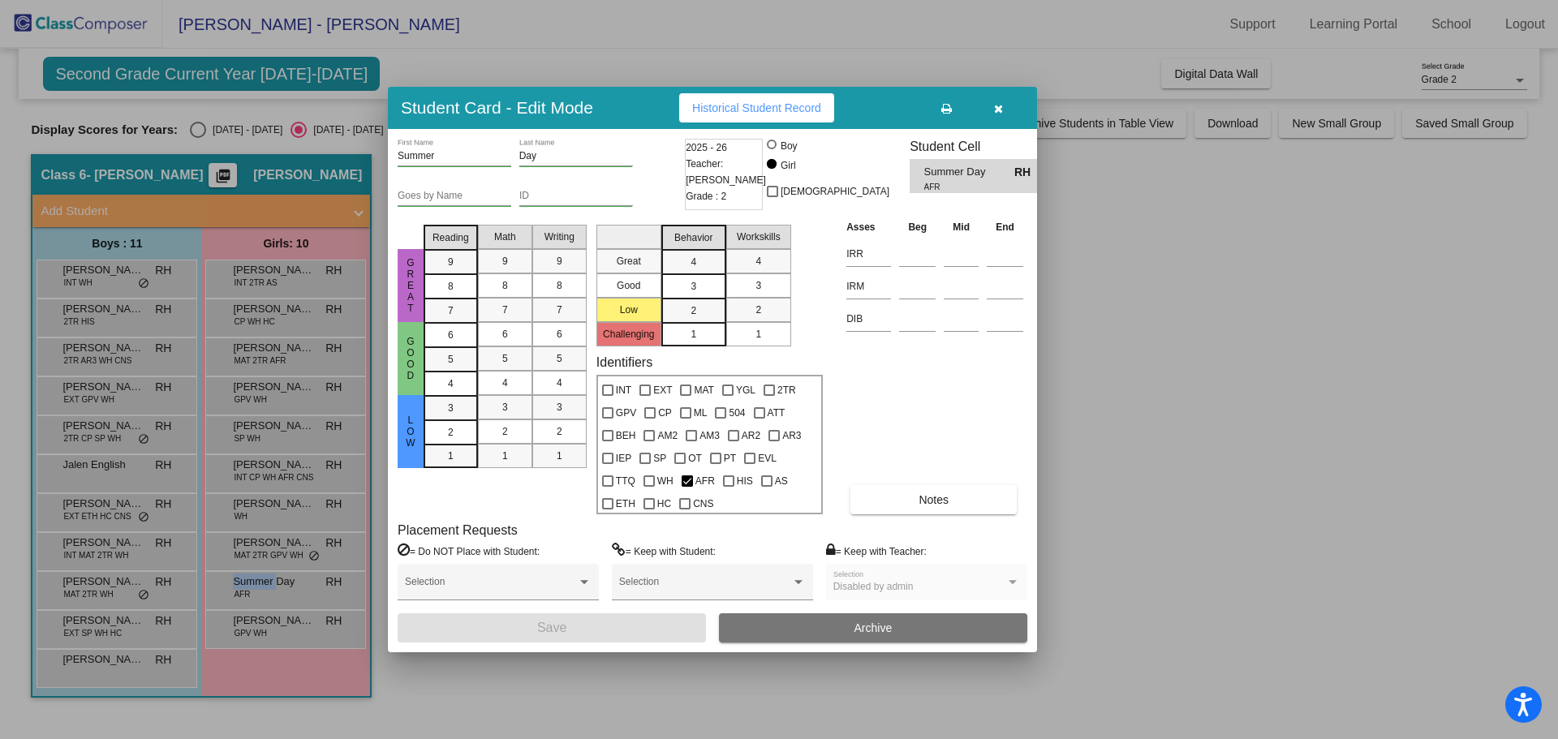
click at [771, 115] on button "Historical Student Record" at bounding box center [756, 107] width 155 height 29
click at [240, 635] on div at bounding box center [779, 369] width 1558 height 739
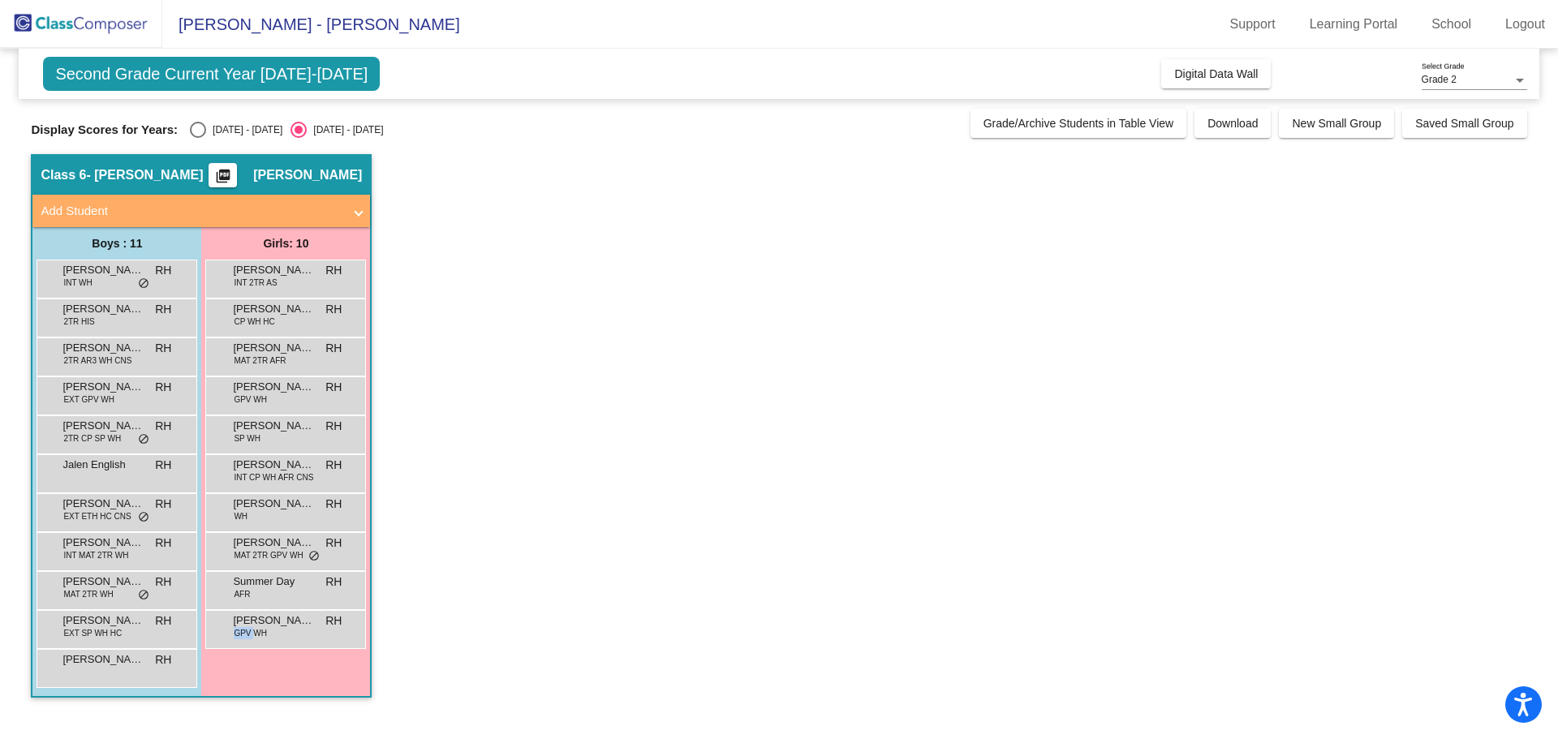
click at [240, 635] on span "GPV WH" at bounding box center [250, 633] width 33 height 12
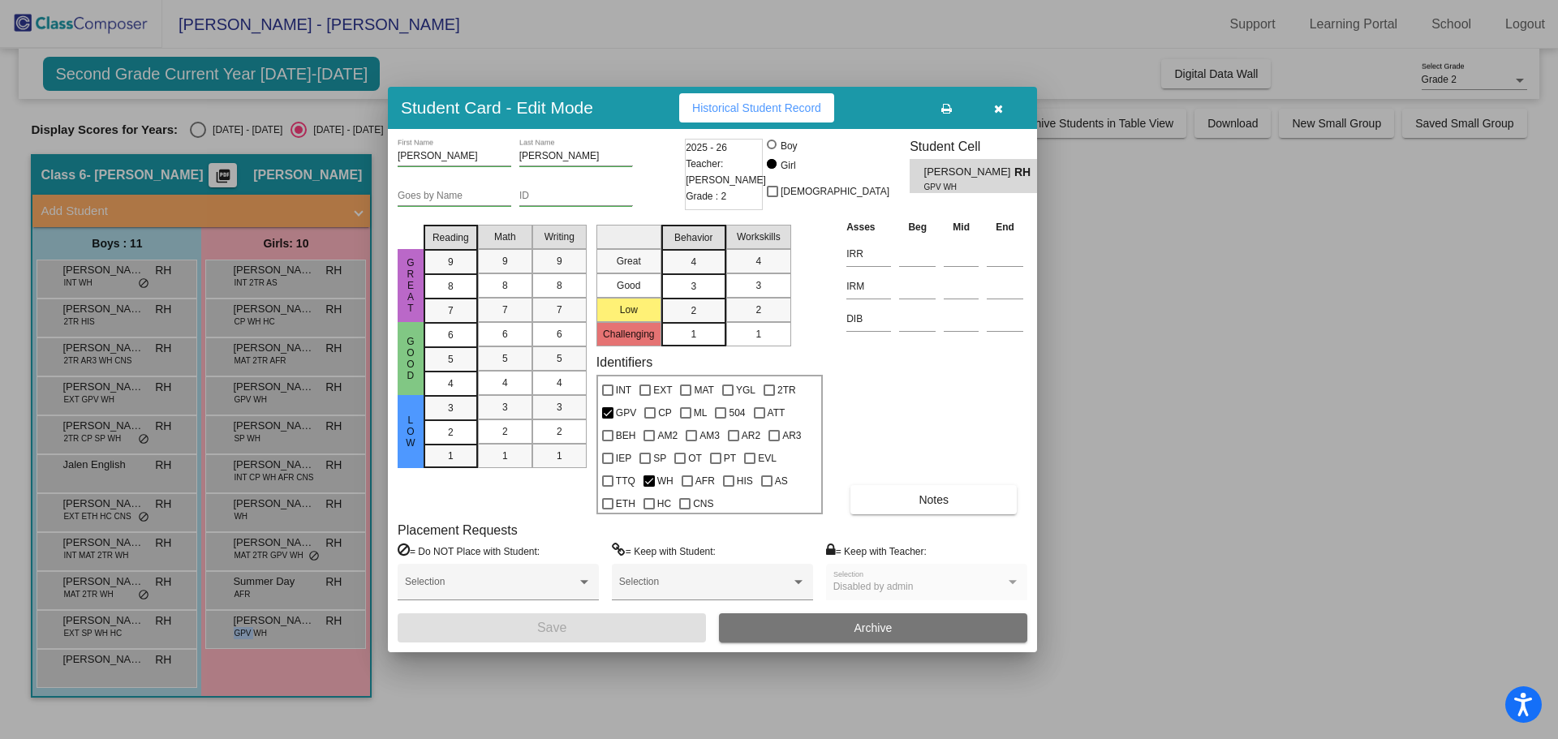
click at [763, 112] on span "Historical Student Record" at bounding box center [756, 107] width 129 height 13
click at [994, 109] on icon "button" at bounding box center [998, 108] width 9 height 11
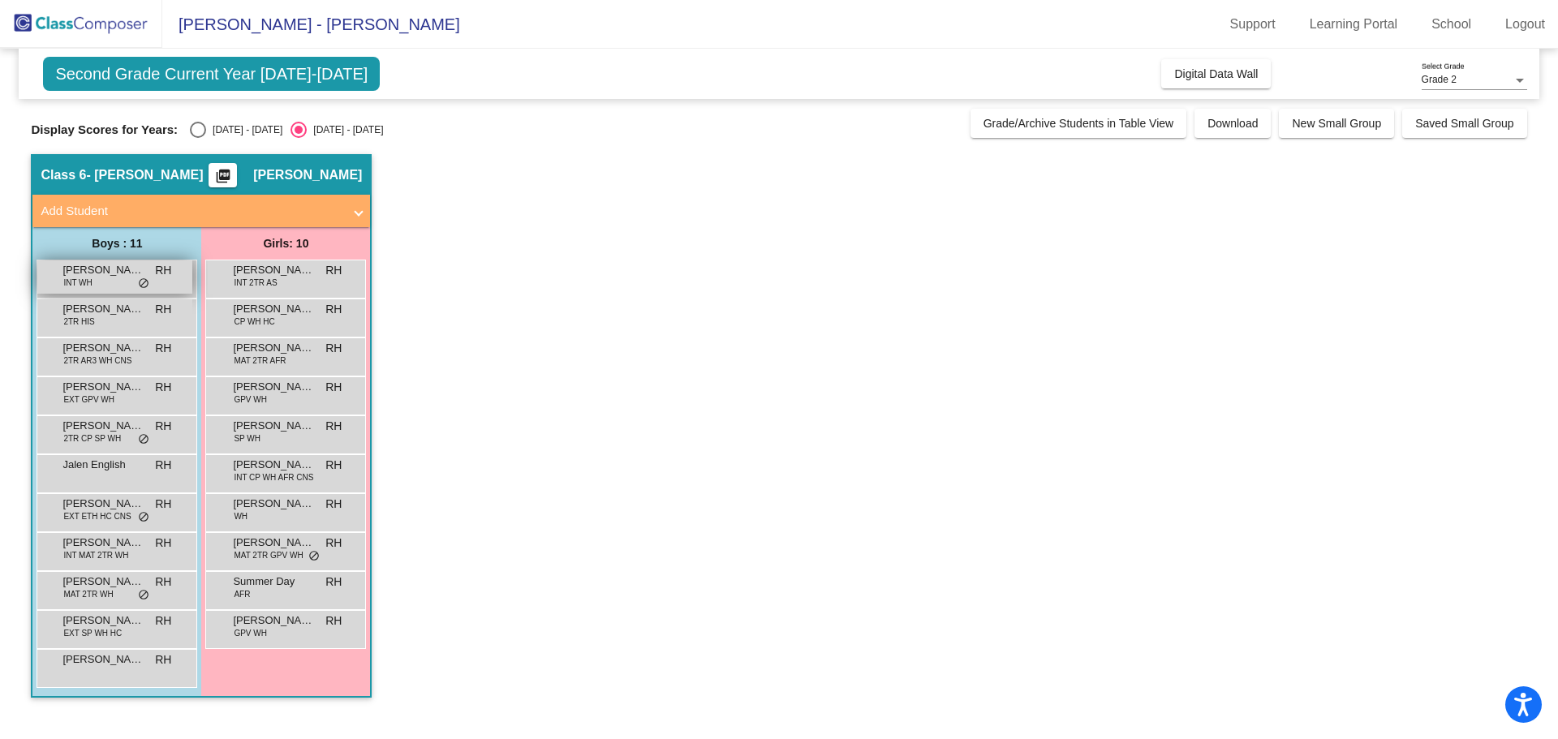
click at [105, 280] on div "[PERSON_NAME] INT WH RH lock do_not_disturb_alt" at bounding box center [114, 276] width 155 height 33
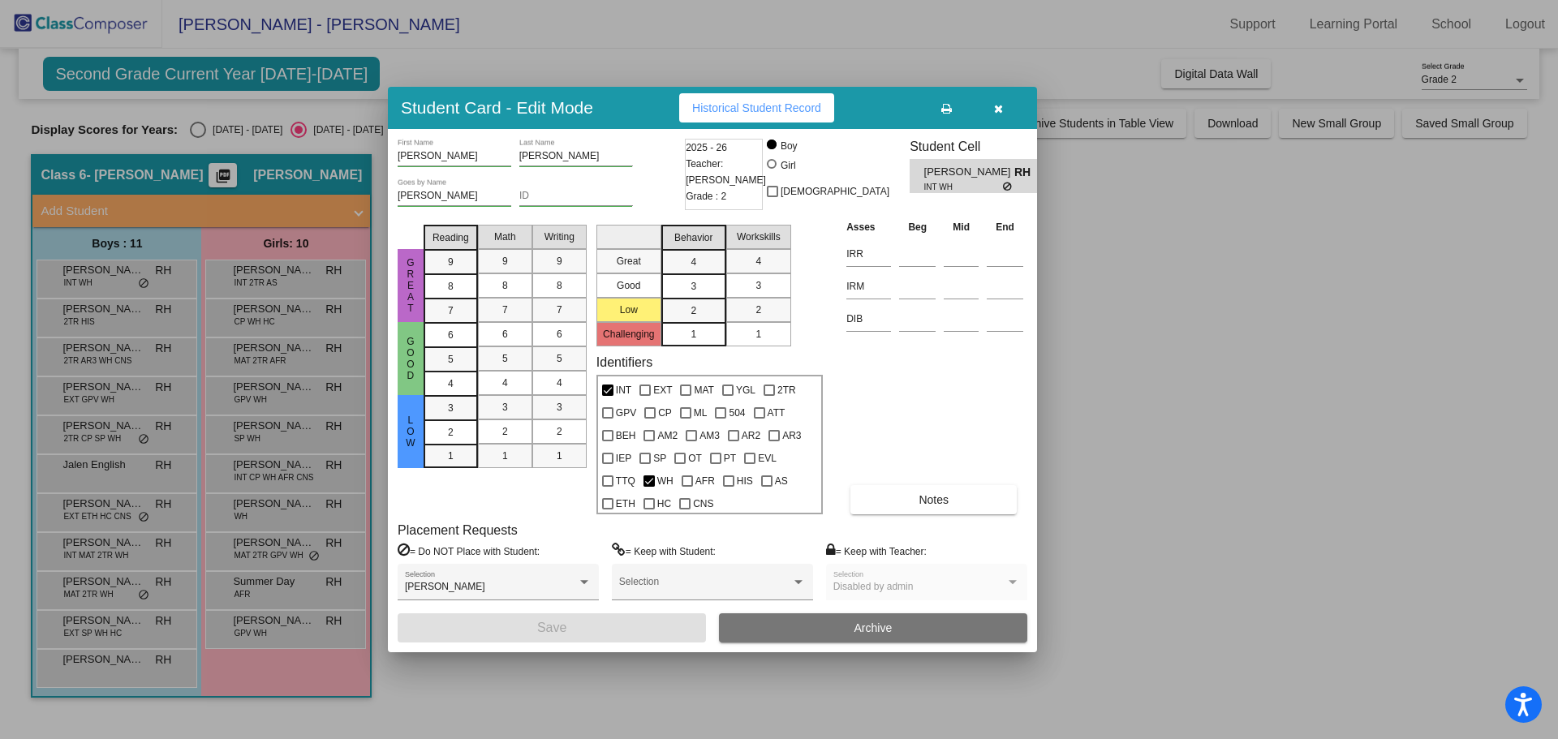
click at [86, 325] on div at bounding box center [779, 369] width 1558 height 739
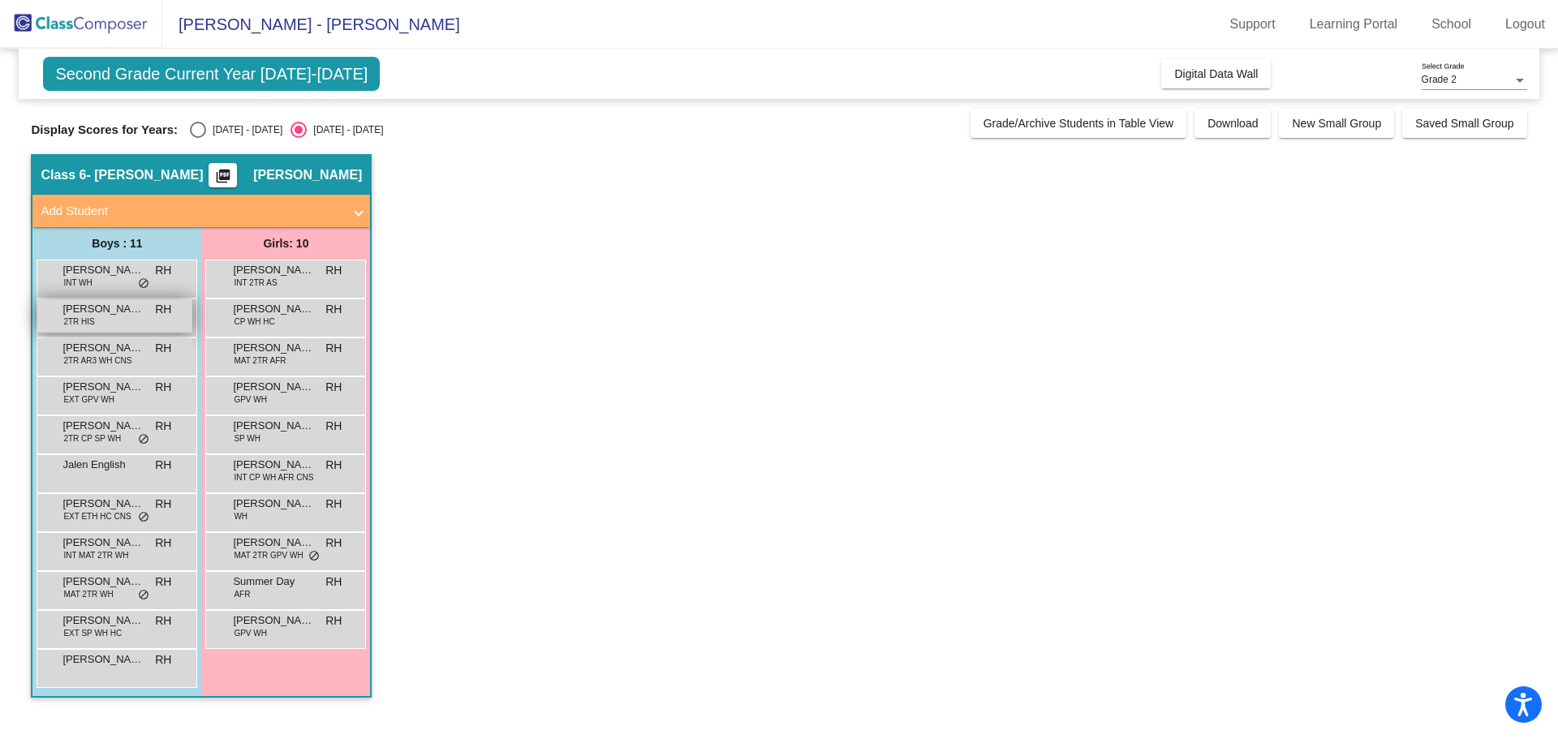
click at [88, 325] on span "2TR HIS" at bounding box center [78, 322] width 31 height 12
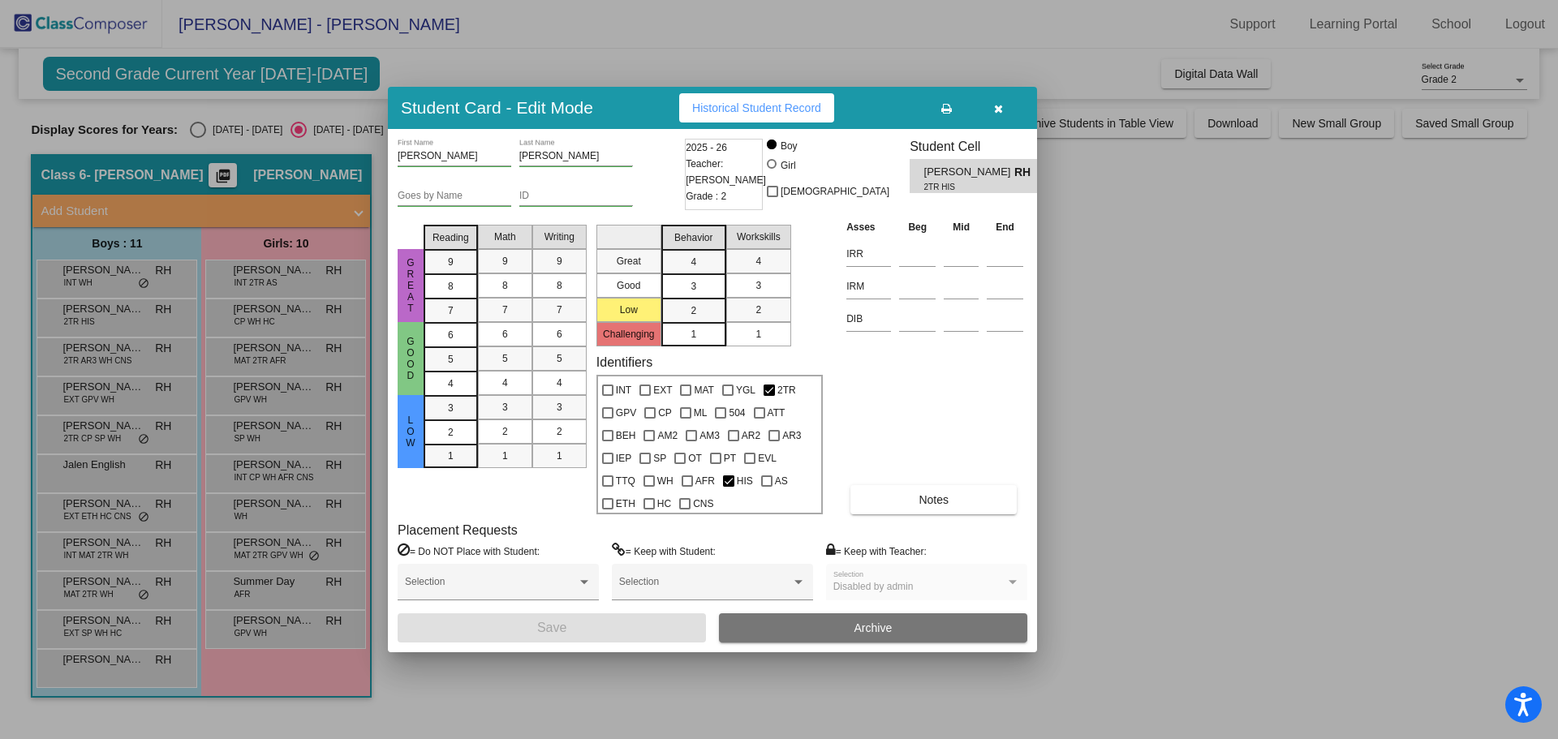
click at [94, 368] on div at bounding box center [779, 369] width 1558 height 739
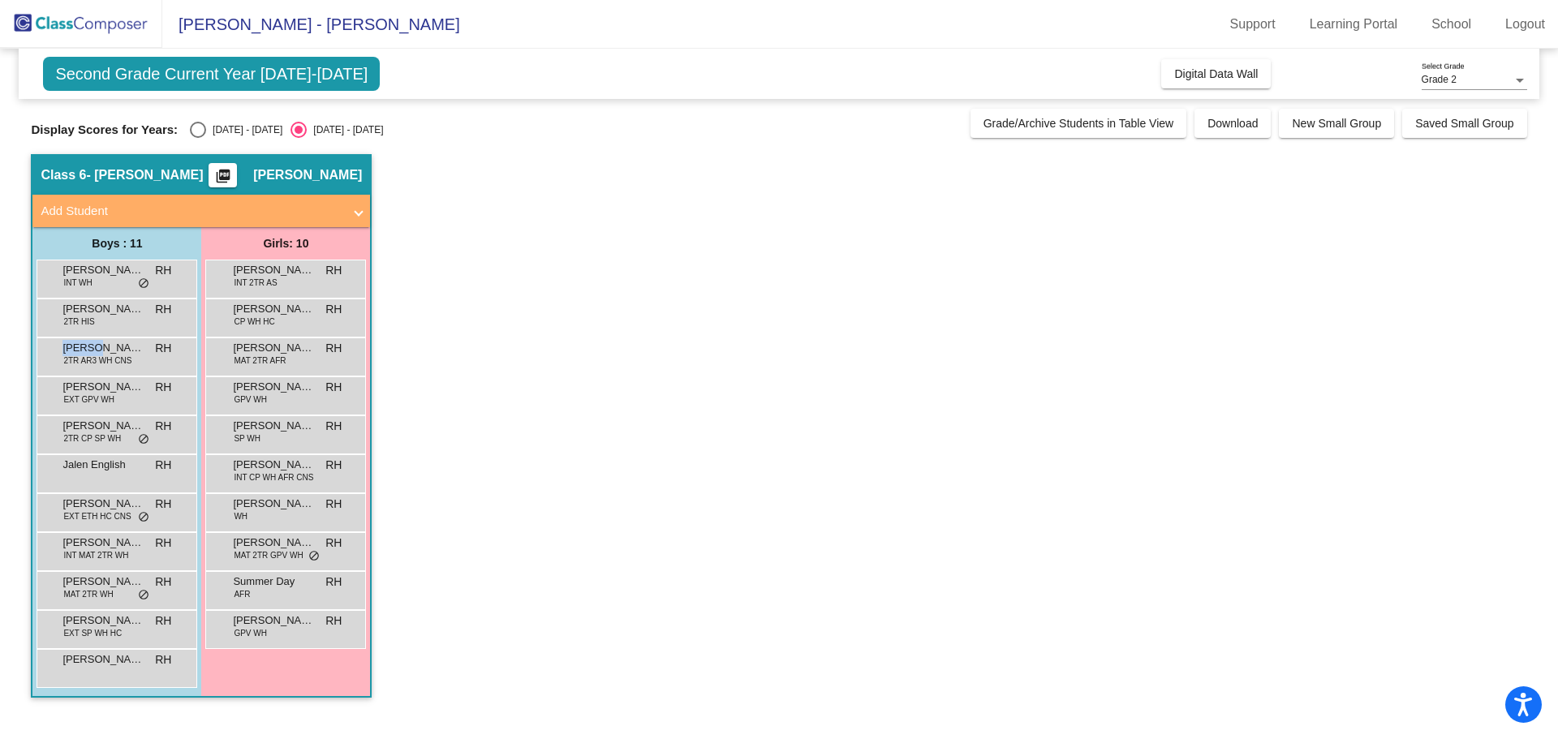
click at [94, 368] on div "[PERSON_NAME] 2TR AR3 WH CNS RH lock do_not_disturb_alt" at bounding box center [114, 354] width 155 height 33
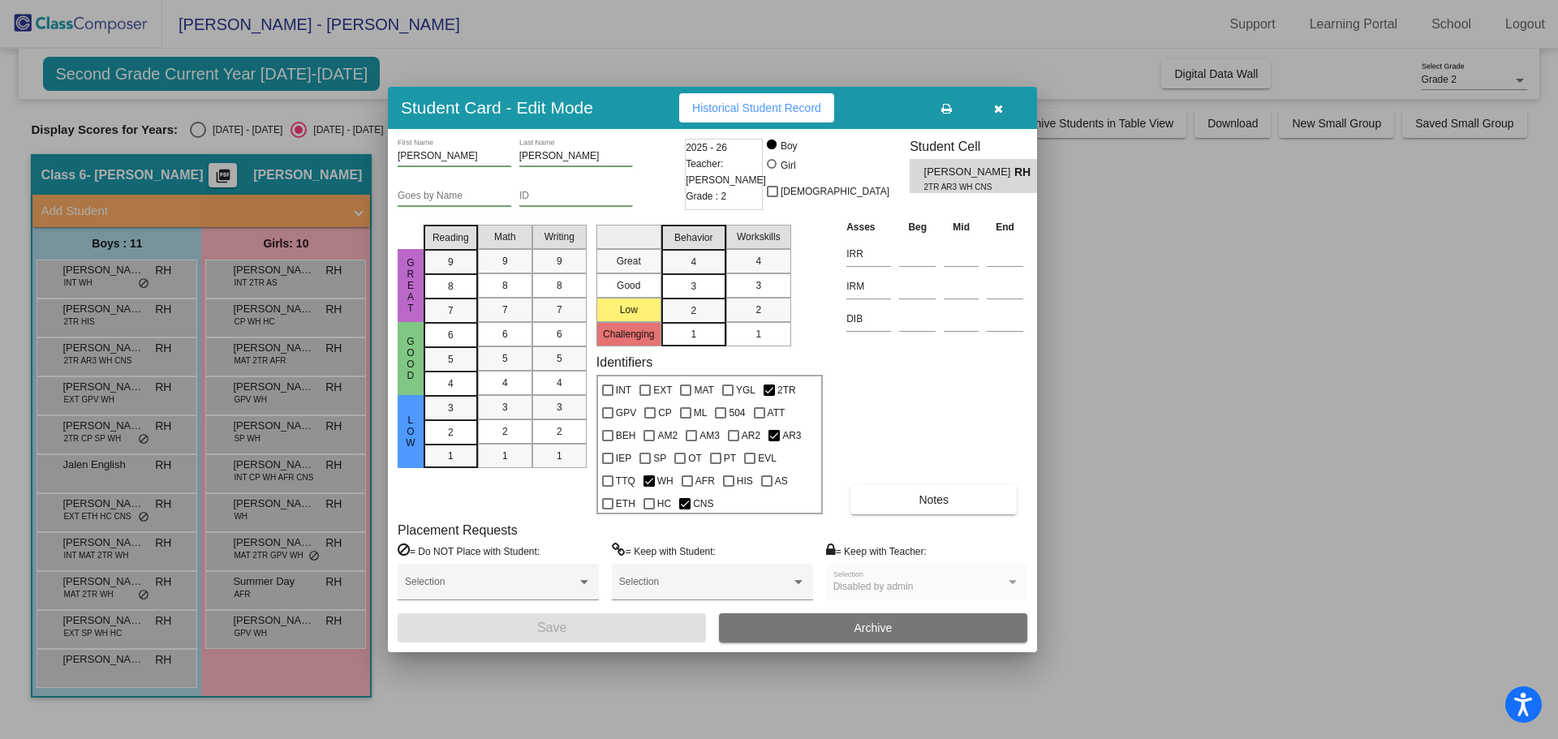
click at [105, 389] on div at bounding box center [779, 369] width 1558 height 739
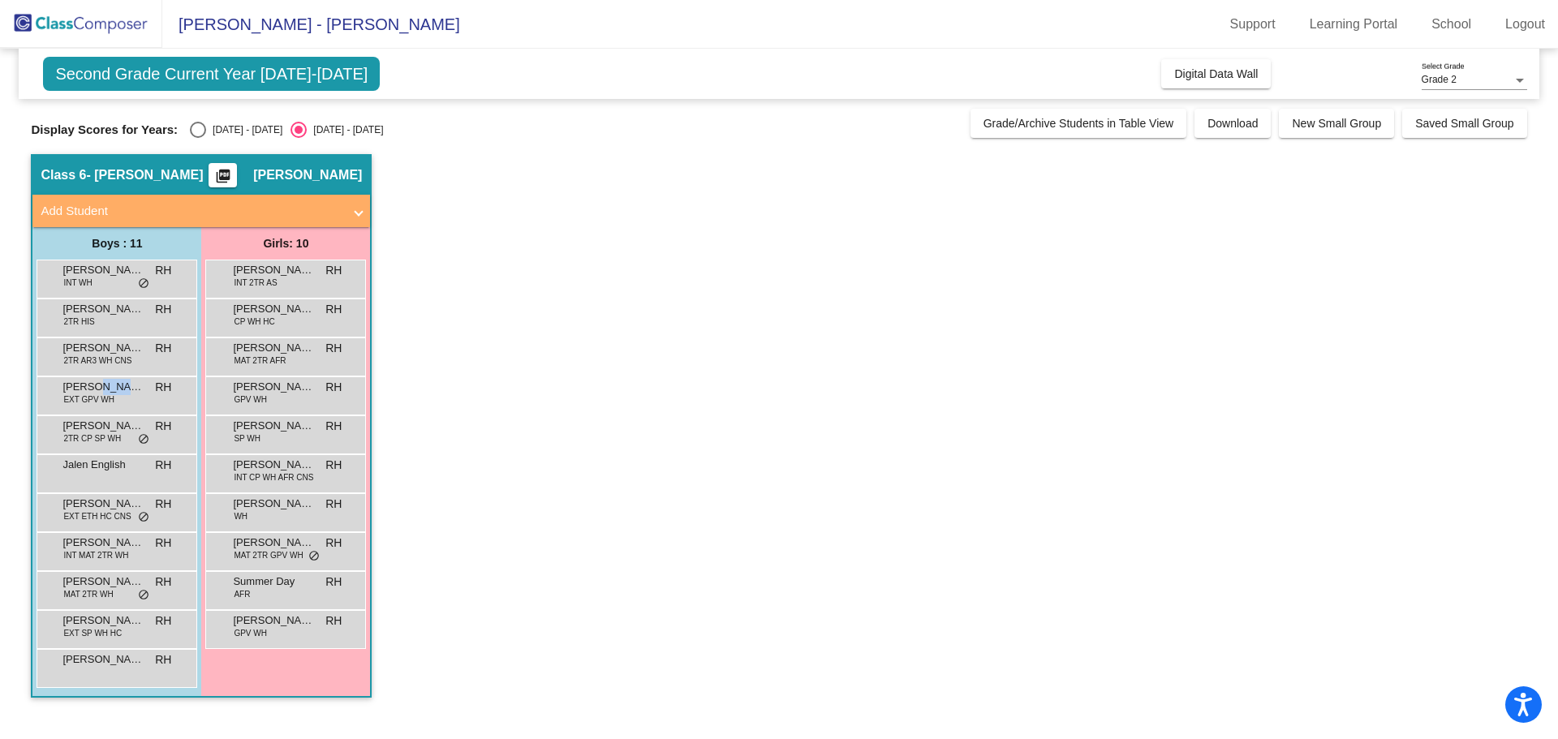
click at [105, 389] on span "[PERSON_NAME]" at bounding box center [102, 387] width 81 height 16
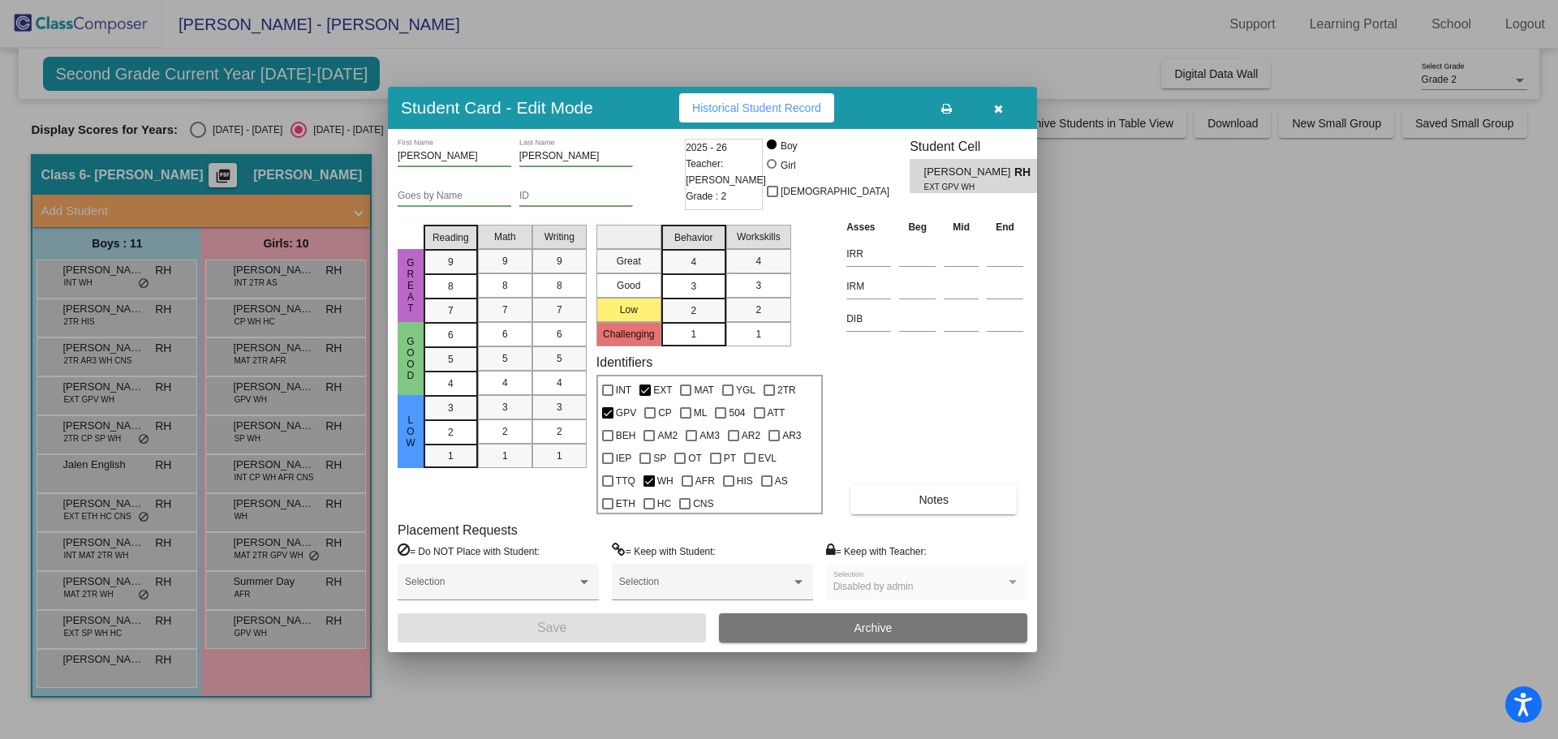
click at [117, 434] on div at bounding box center [779, 369] width 1558 height 739
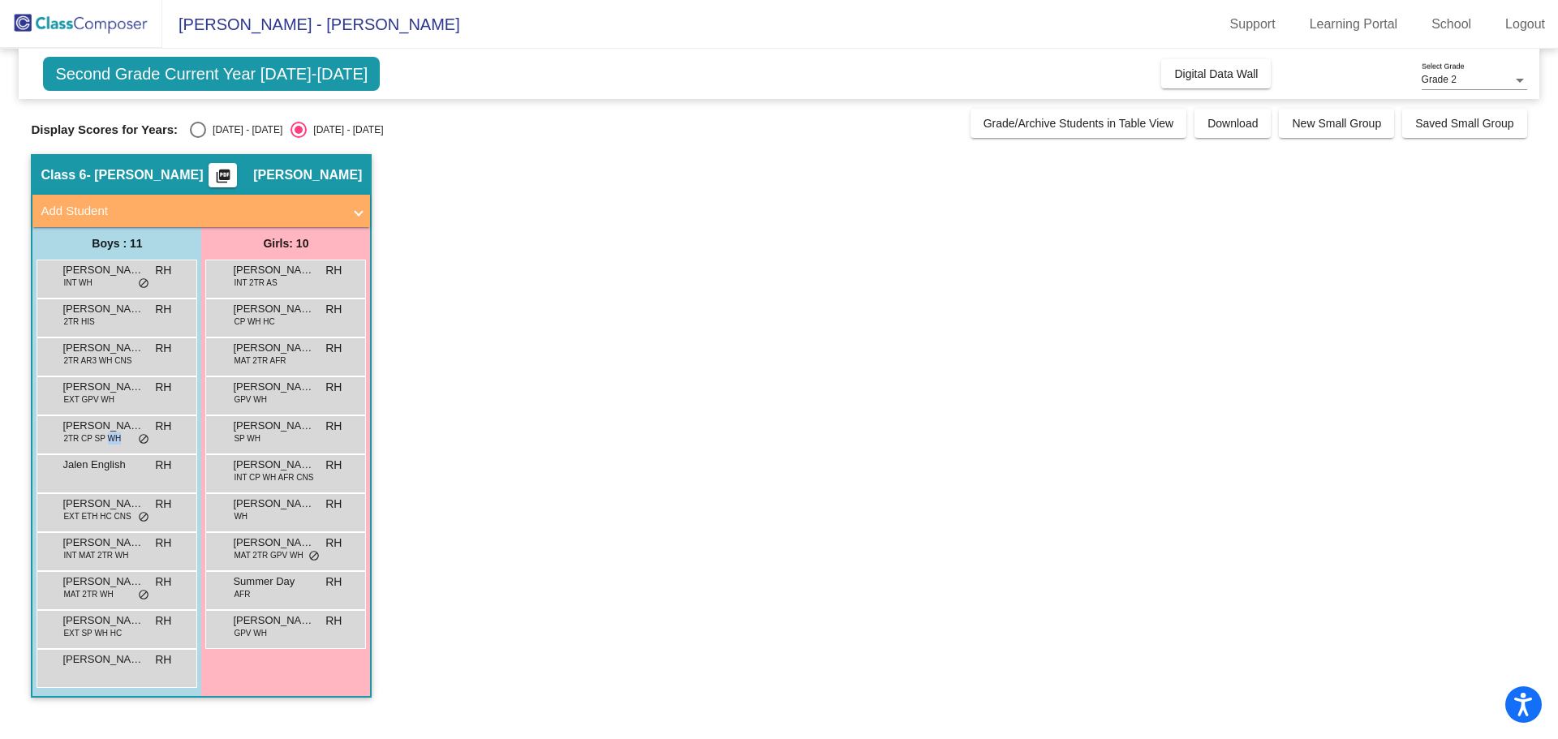
click at [117, 434] on span "2TR CP SP WH" at bounding box center [92, 438] width 58 height 12
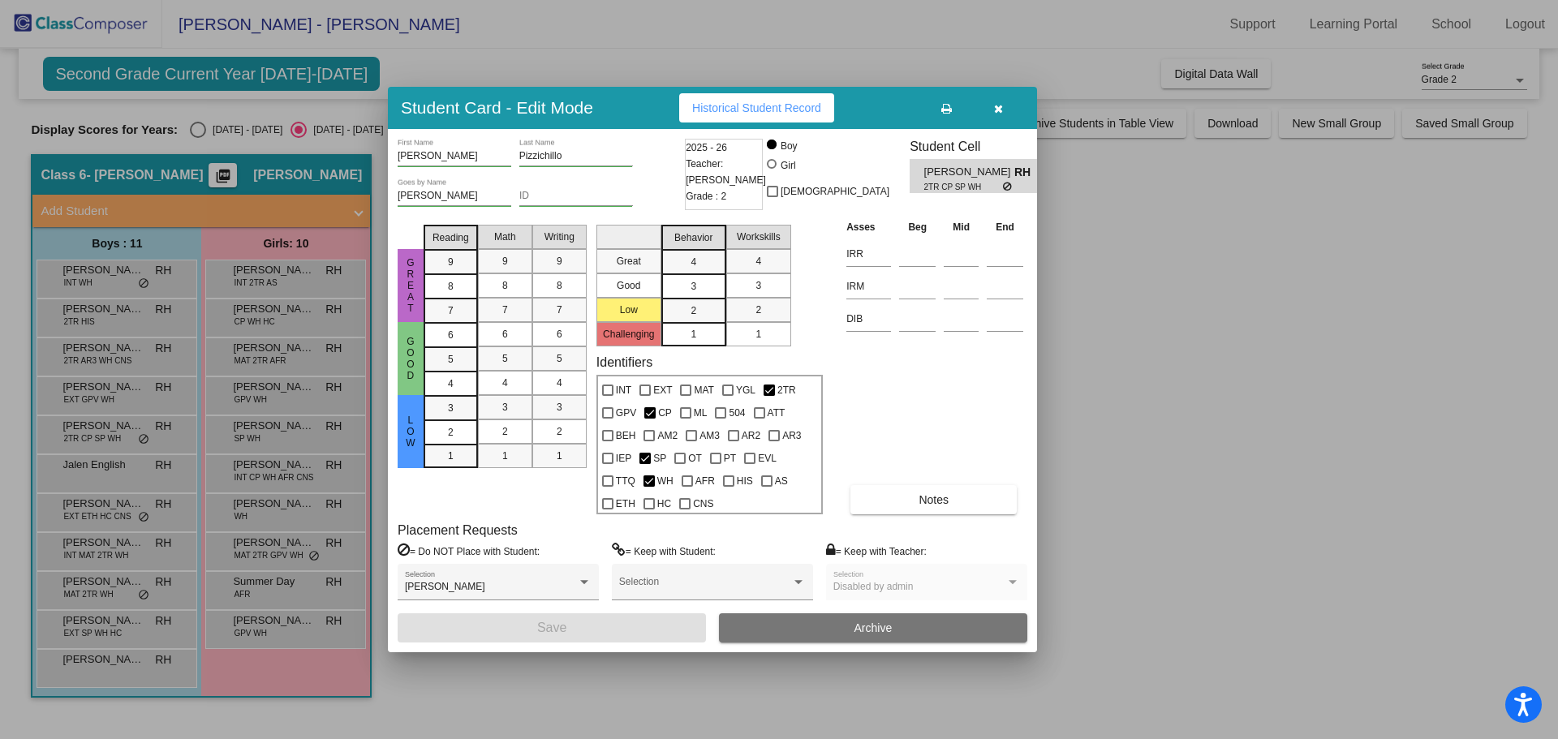
click at [127, 472] on div at bounding box center [779, 369] width 1558 height 739
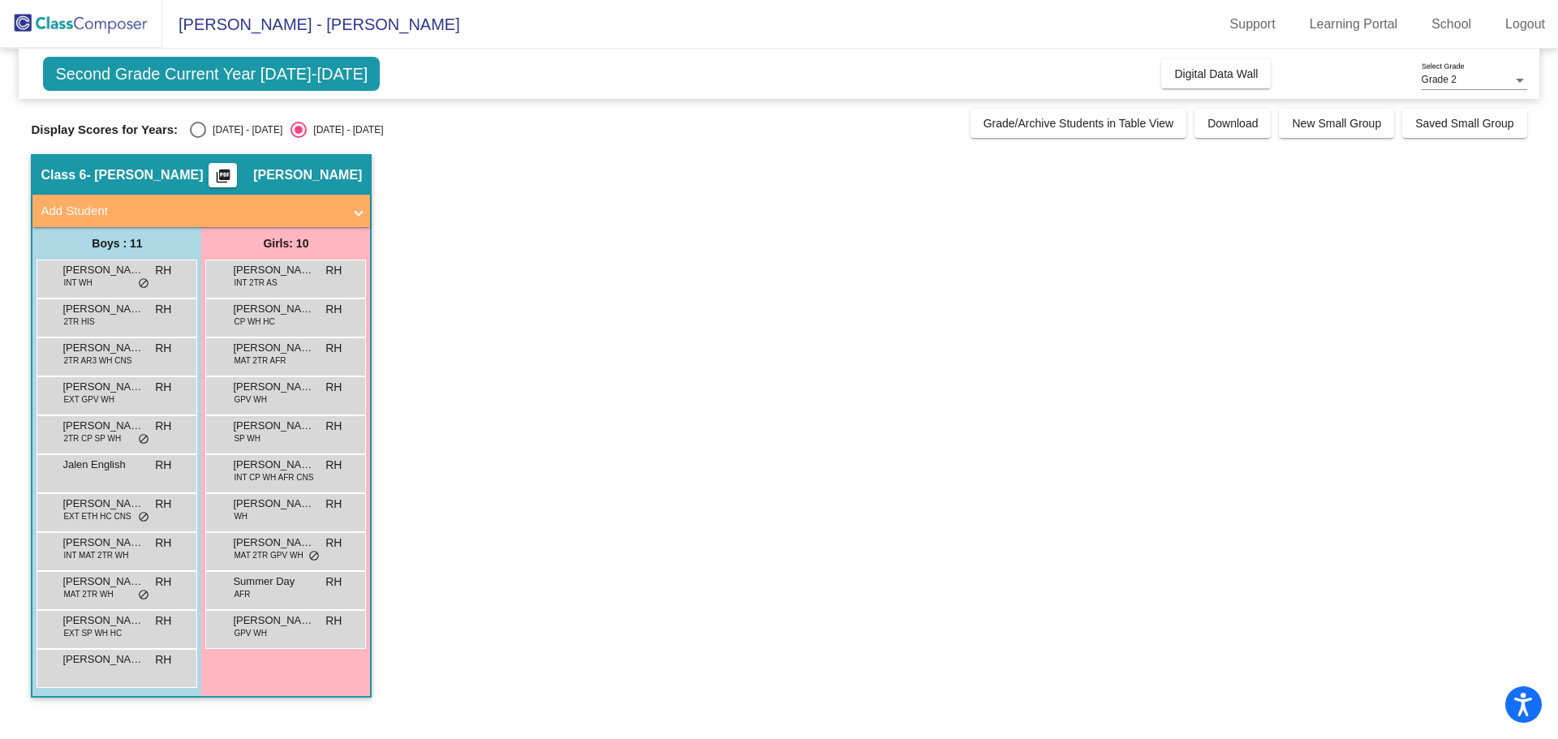
click at [127, 472] on span "Jalen English" at bounding box center [102, 465] width 81 height 16
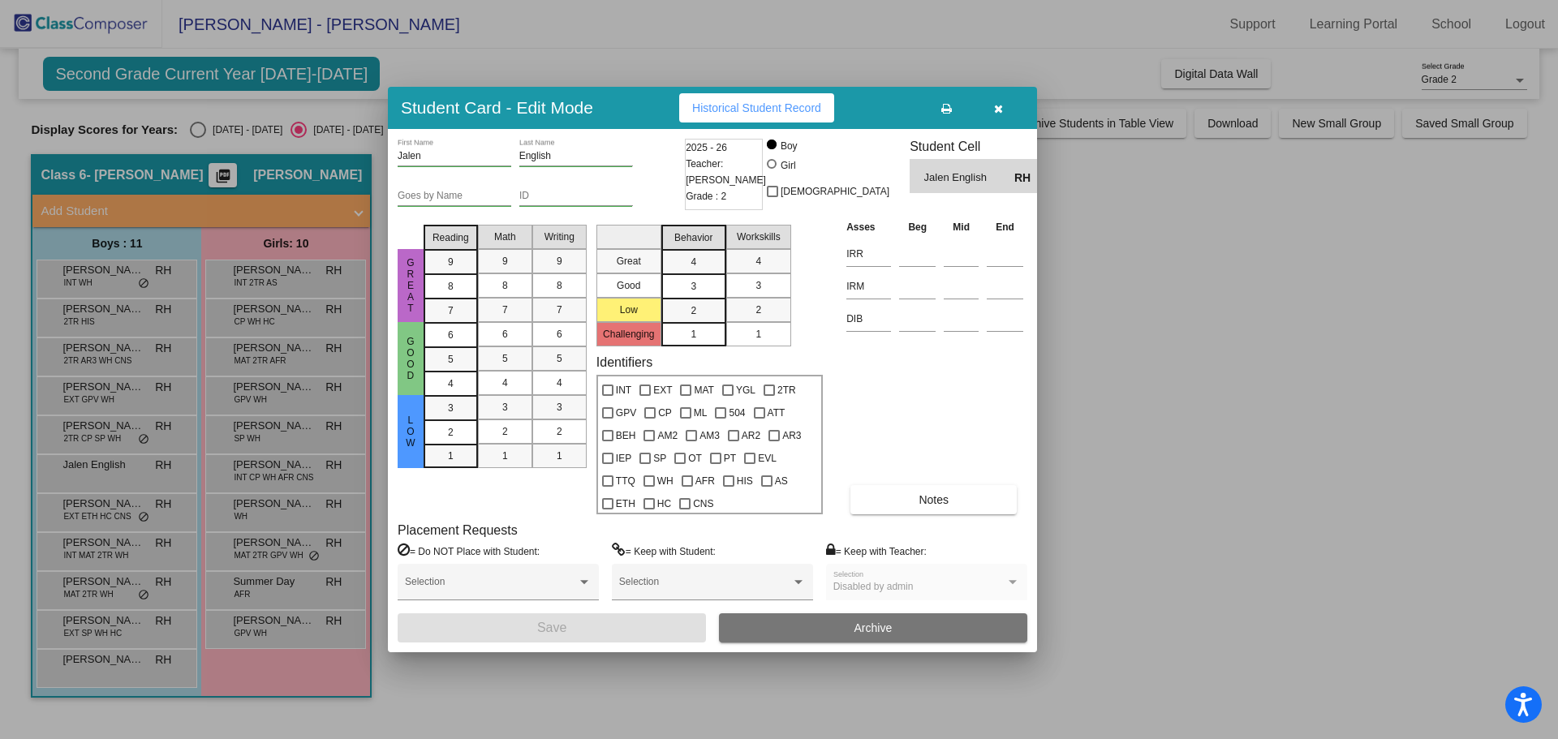
click at [135, 507] on div at bounding box center [779, 369] width 1558 height 739
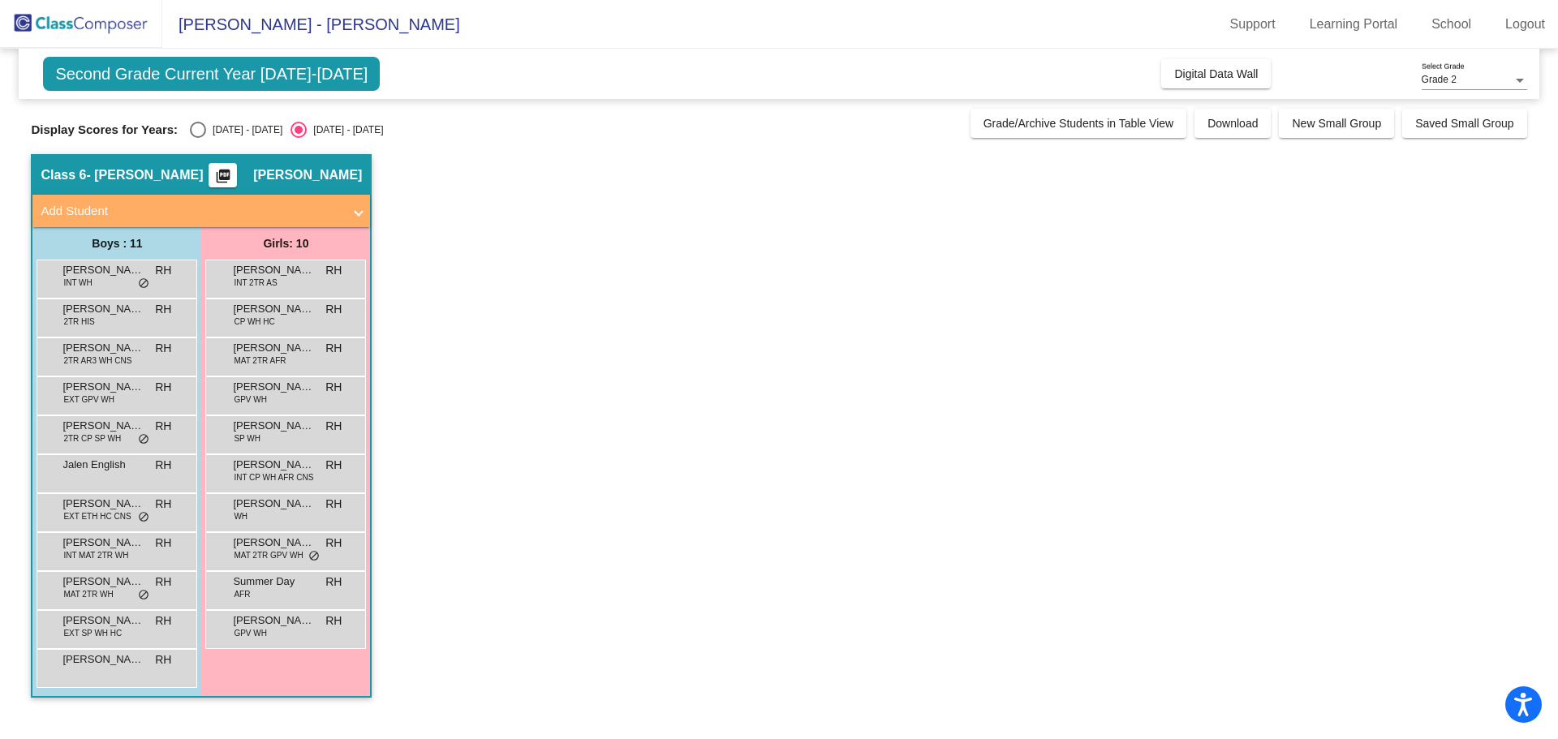
click at [135, 507] on span "[PERSON_NAME]" at bounding box center [102, 504] width 81 height 16
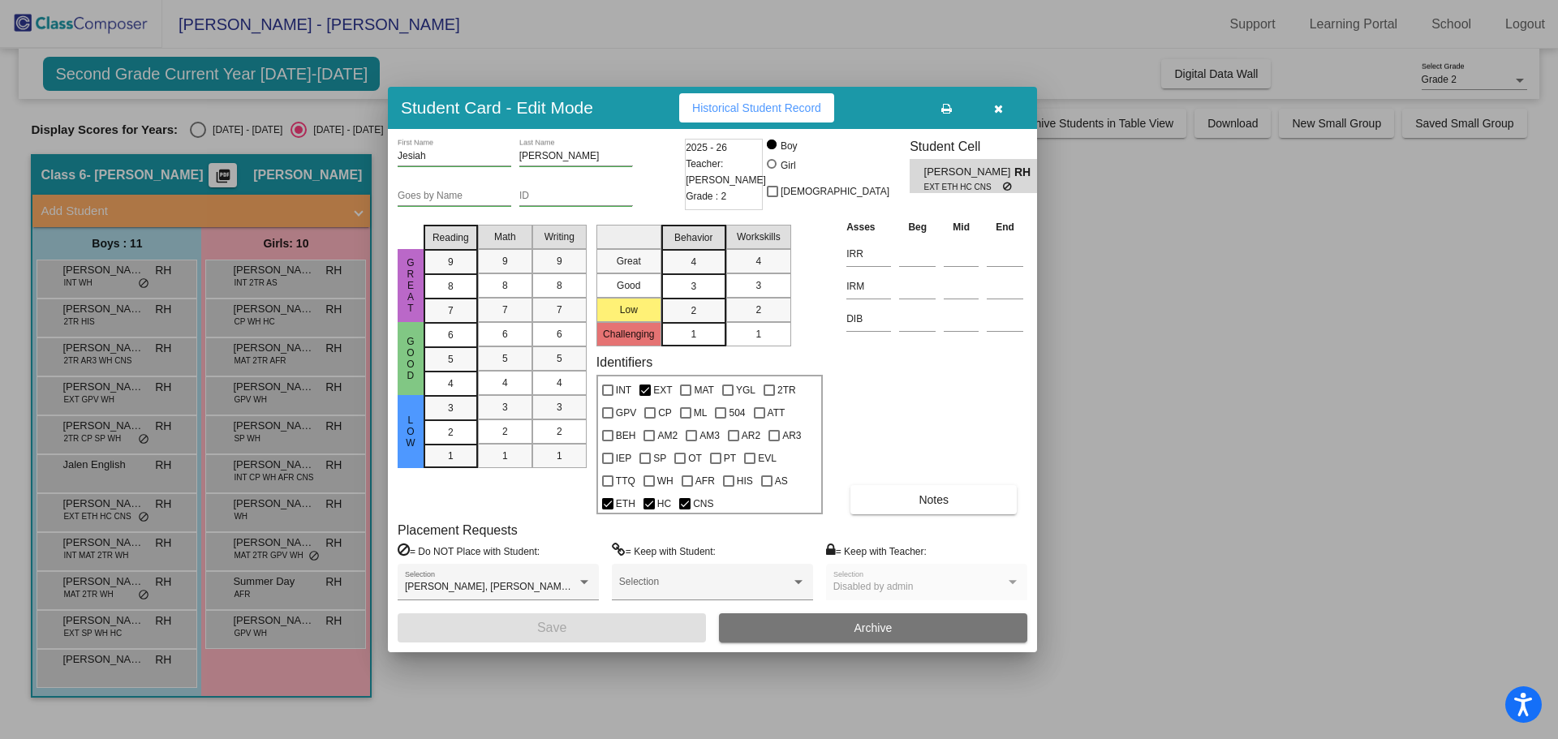
click at [127, 542] on div at bounding box center [779, 369] width 1558 height 739
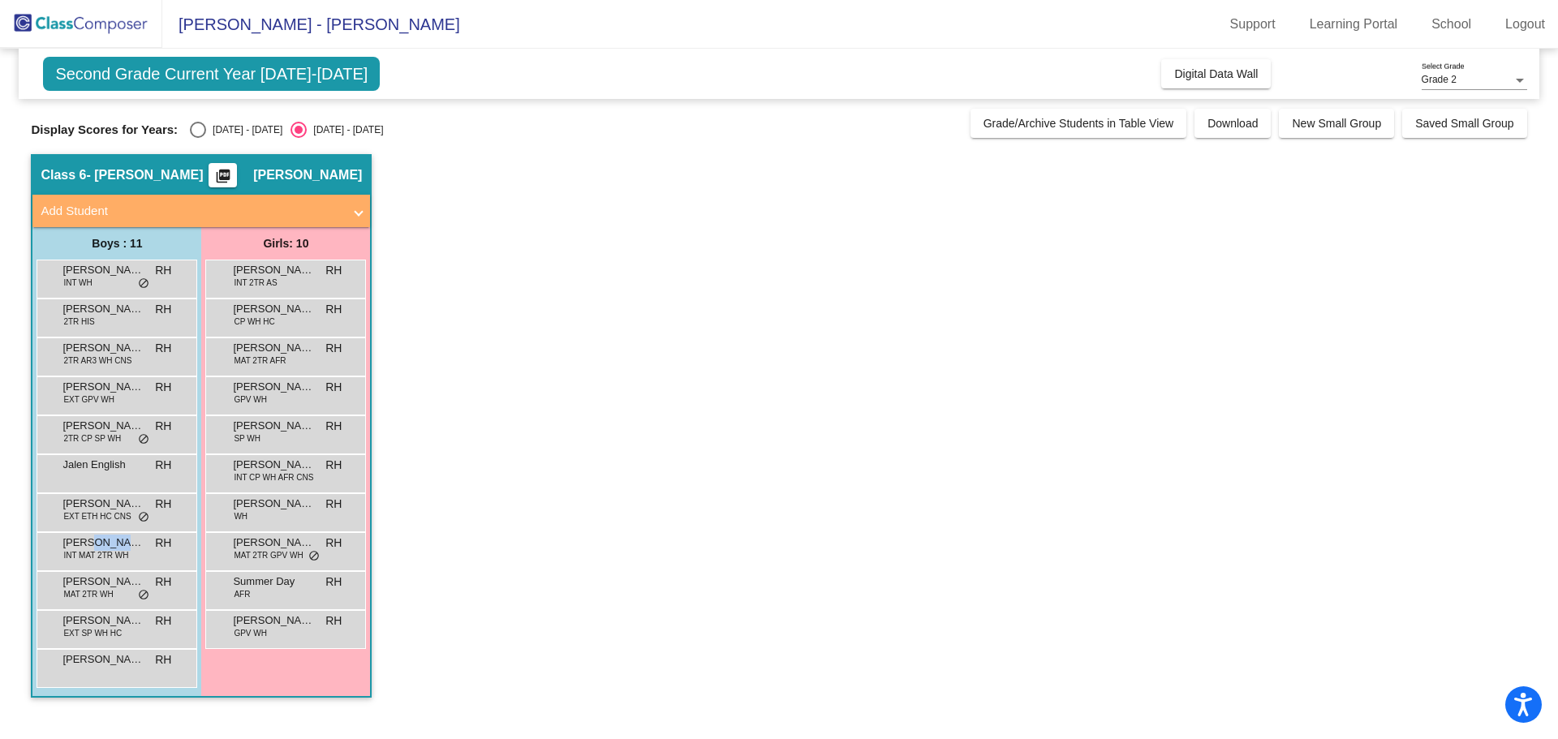
click at [127, 542] on span "[PERSON_NAME]" at bounding box center [102, 543] width 81 height 16
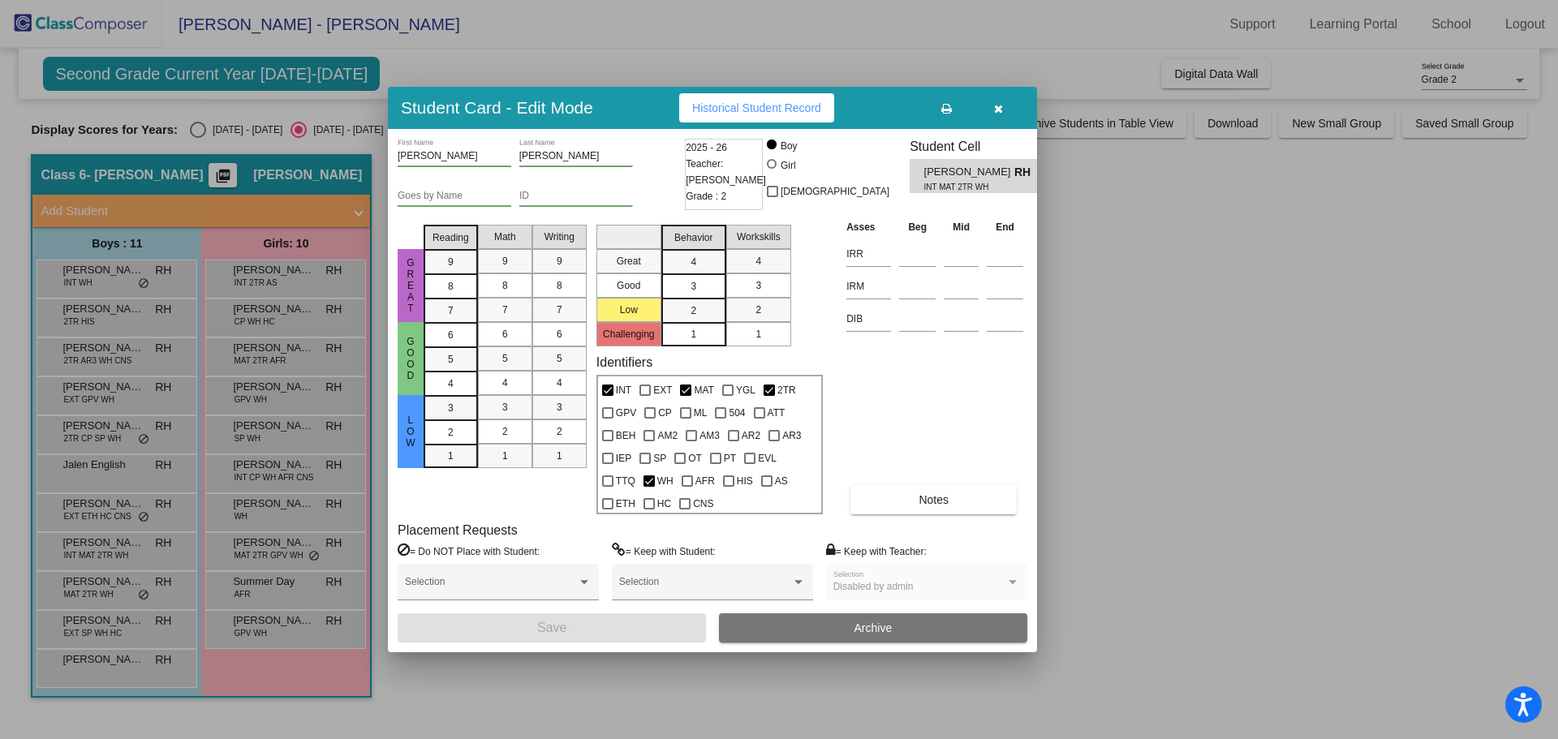
click at [128, 587] on div at bounding box center [779, 369] width 1558 height 739
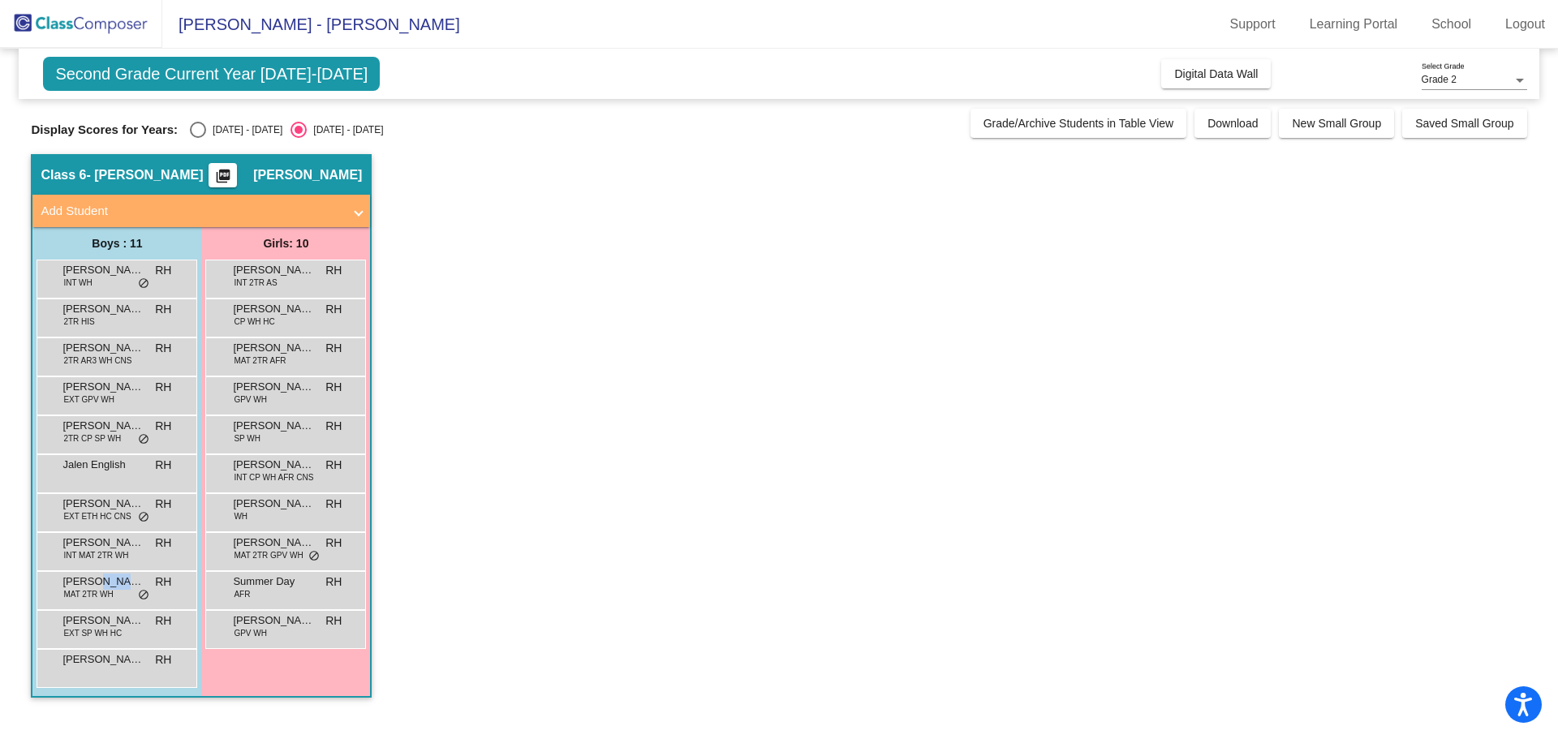
click at [128, 587] on span "[PERSON_NAME]" at bounding box center [102, 582] width 81 height 16
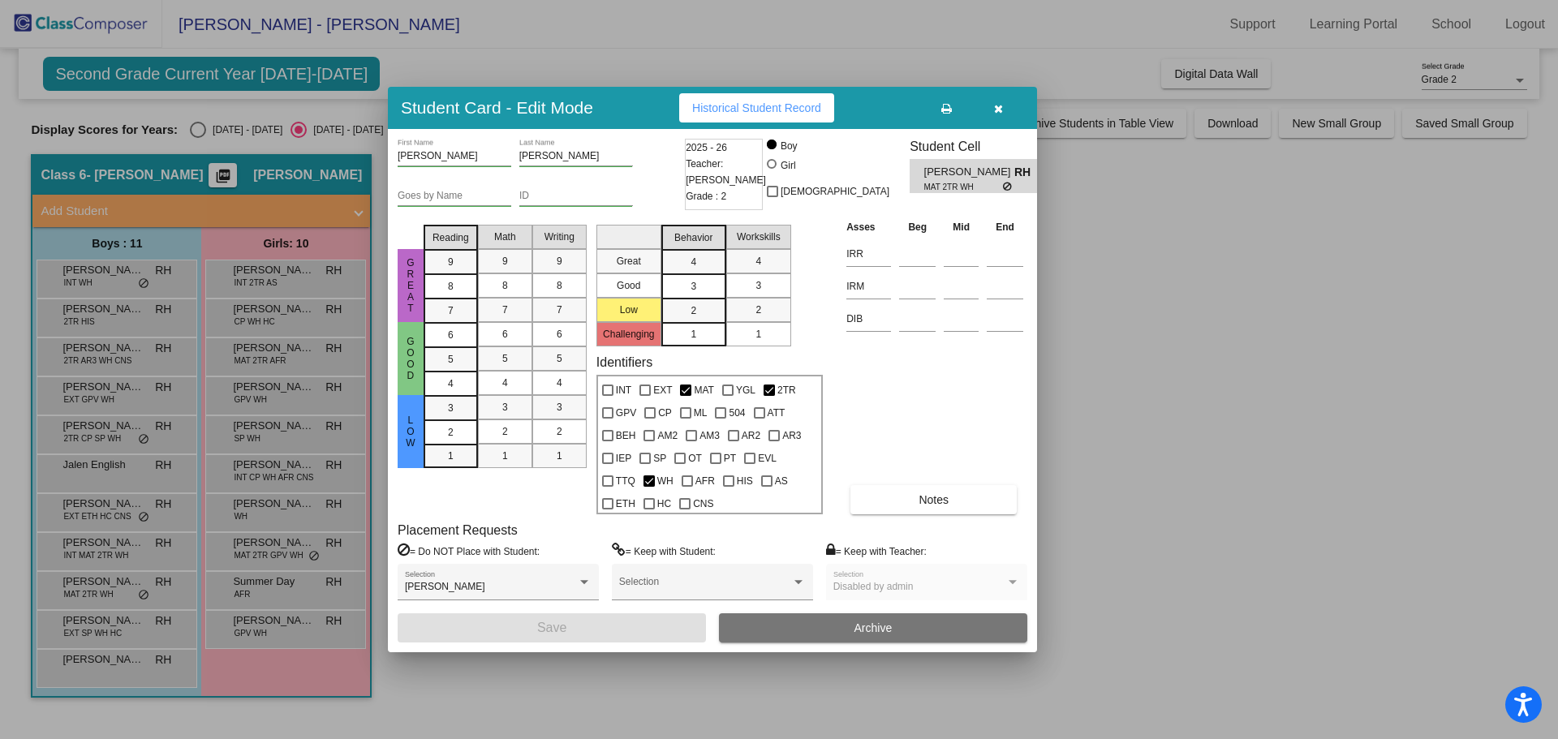
click at [118, 613] on div at bounding box center [779, 369] width 1558 height 739
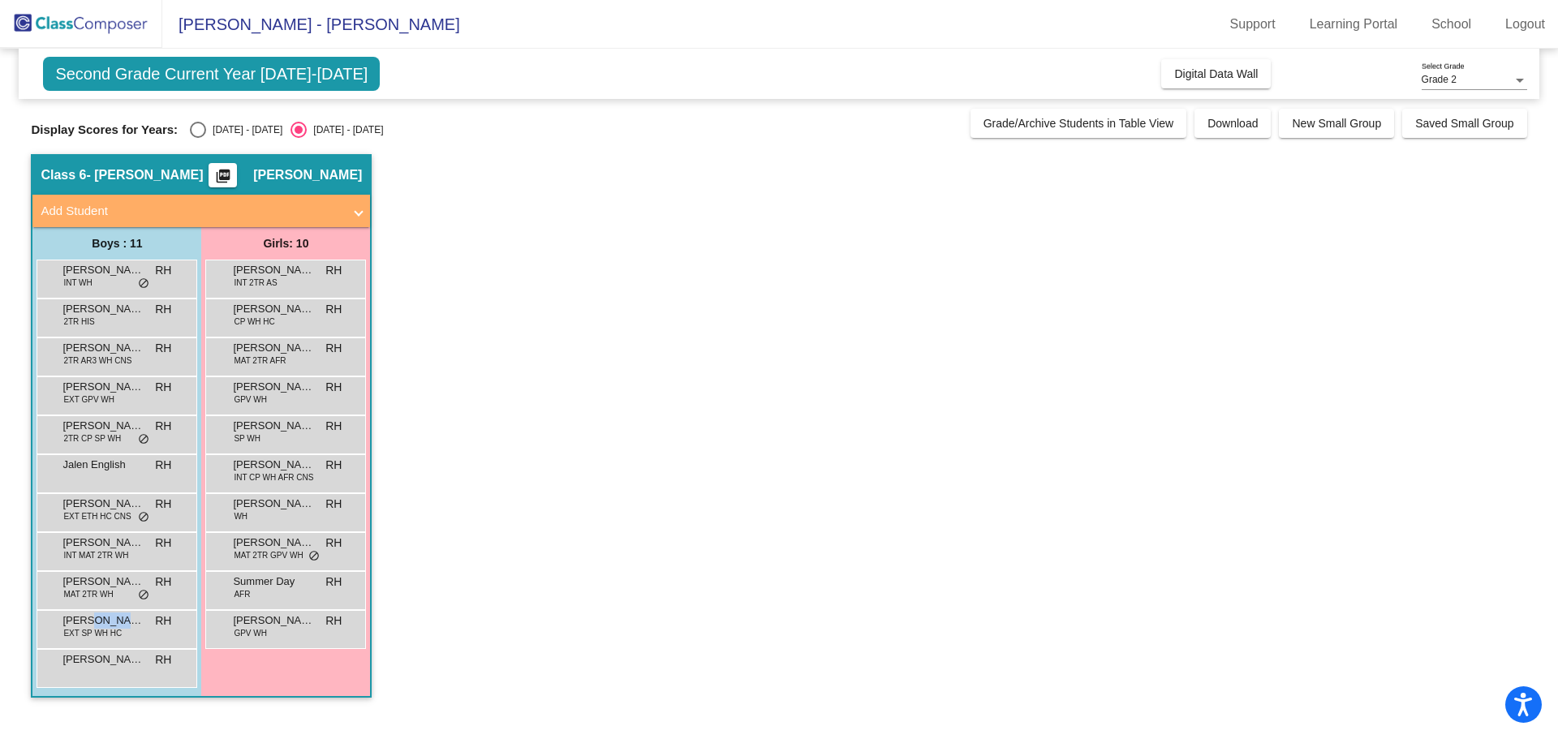
click at [118, 613] on span "[PERSON_NAME]" at bounding box center [102, 621] width 81 height 16
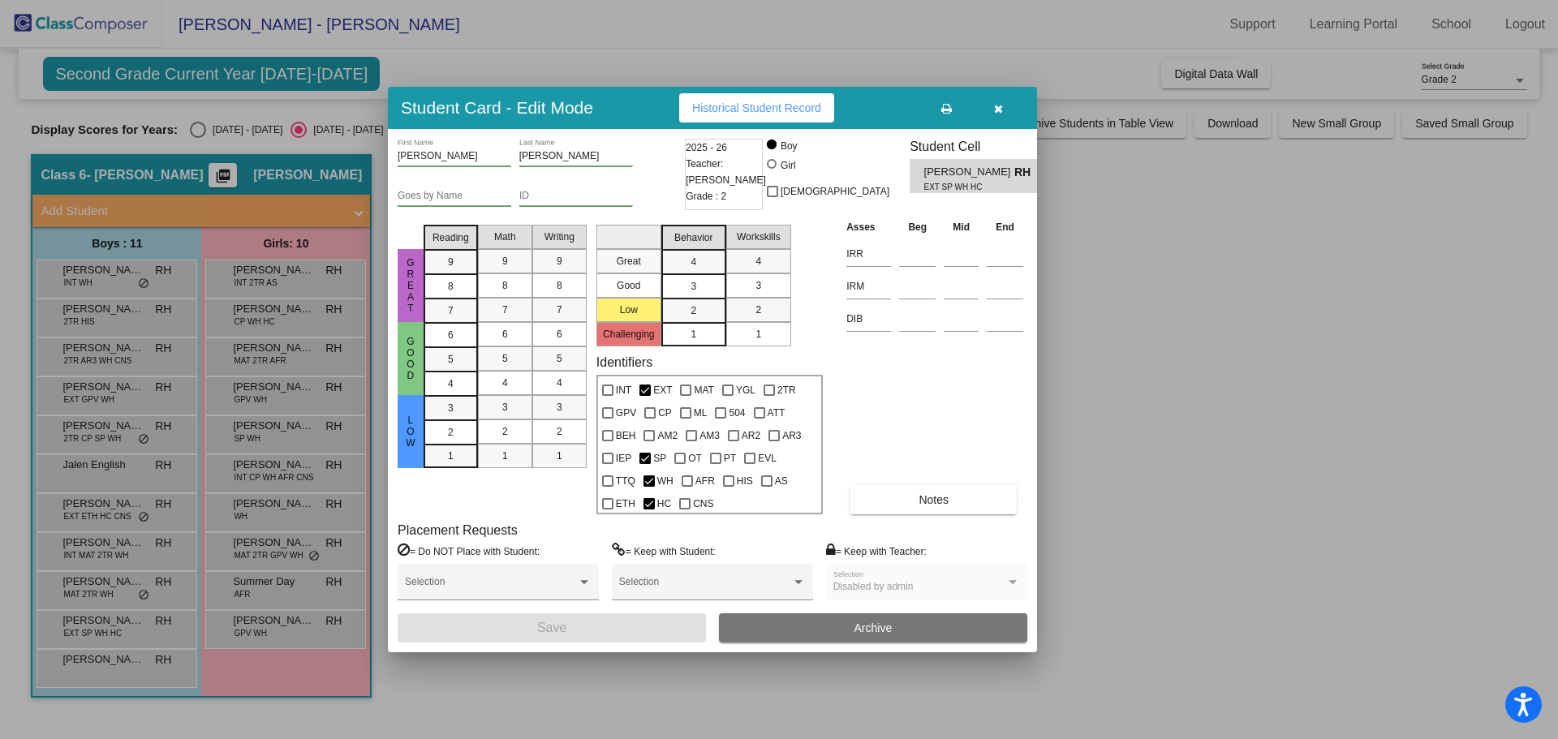
click at [127, 673] on div at bounding box center [779, 369] width 1558 height 739
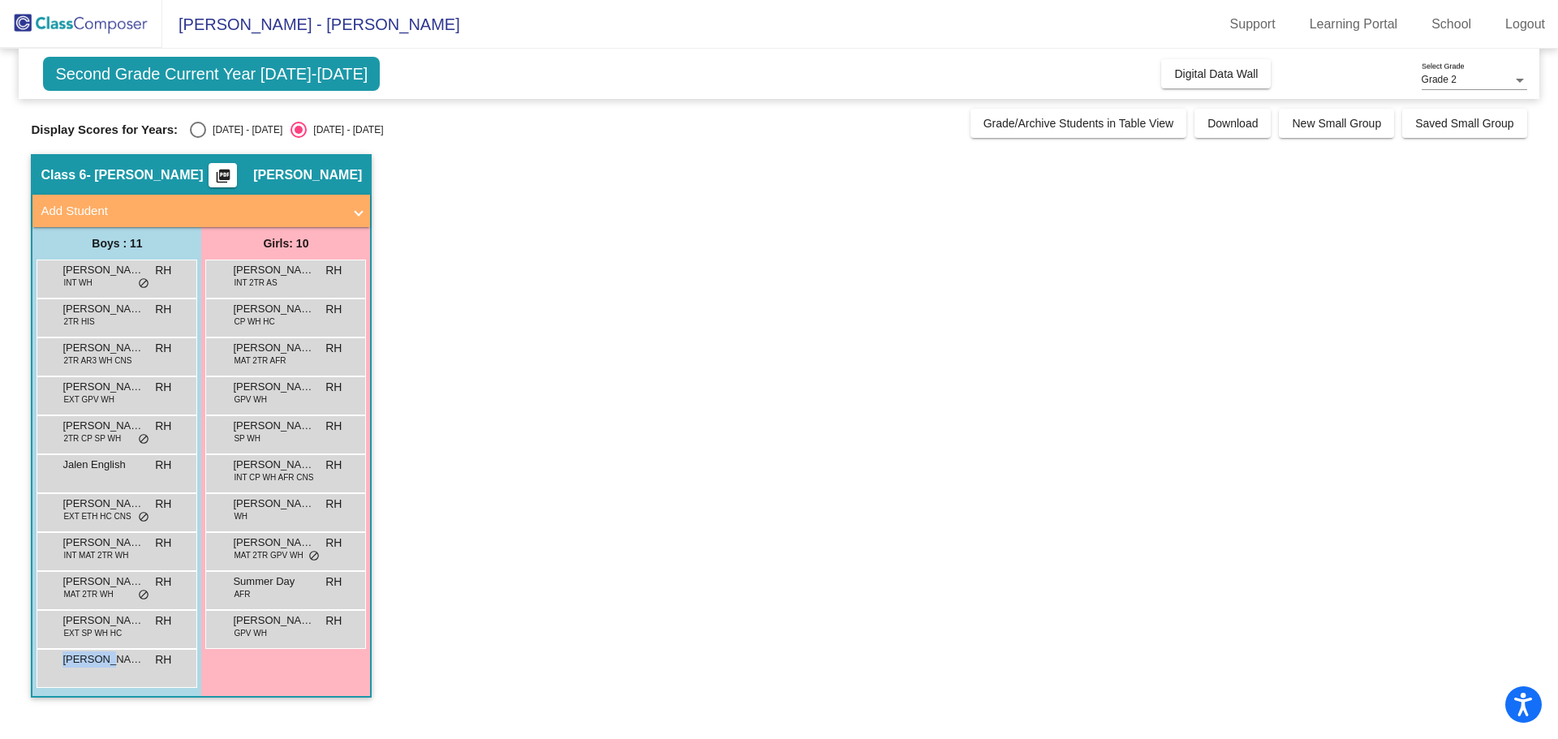
click at [127, 673] on div "[PERSON_NAME] RH lock do_not_disturb_alt" at bounding box center [114, 666] width 155 height 33
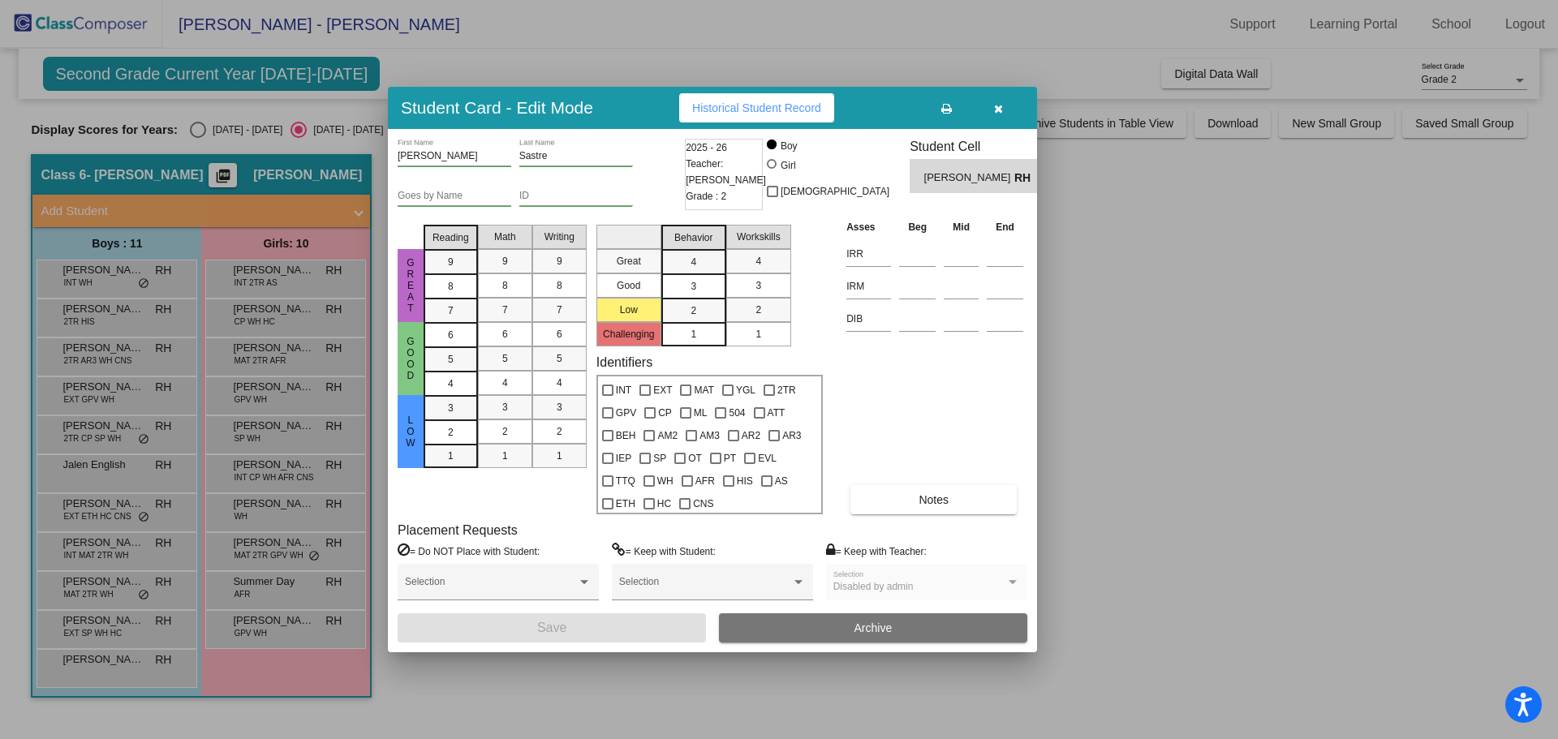
click at [271, 285] on div at bounding box center [779, 369] width 1558 height 739
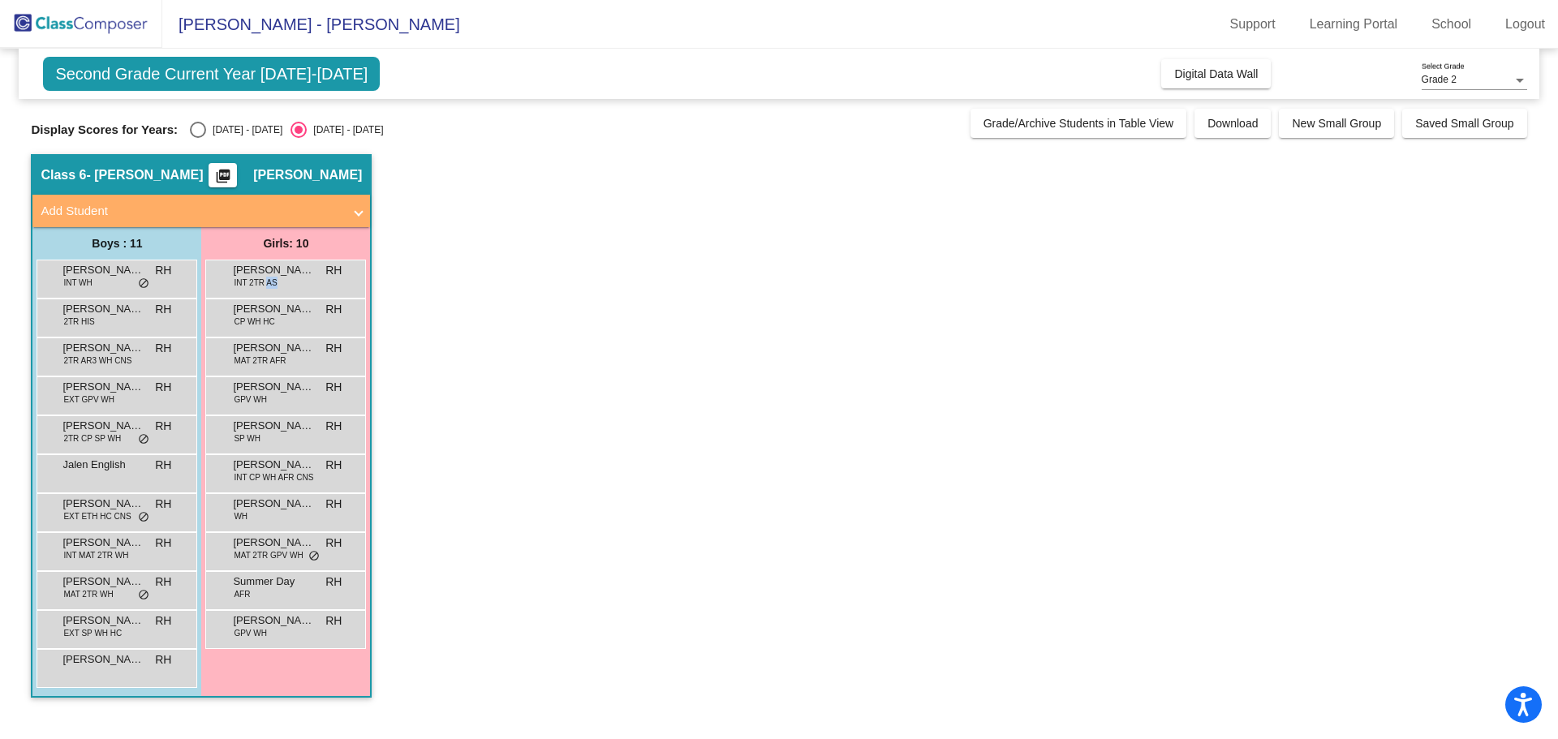
click at [271, 285] on span "INT 2TR AS" at bounding box center [255, 283] width 43 height 12
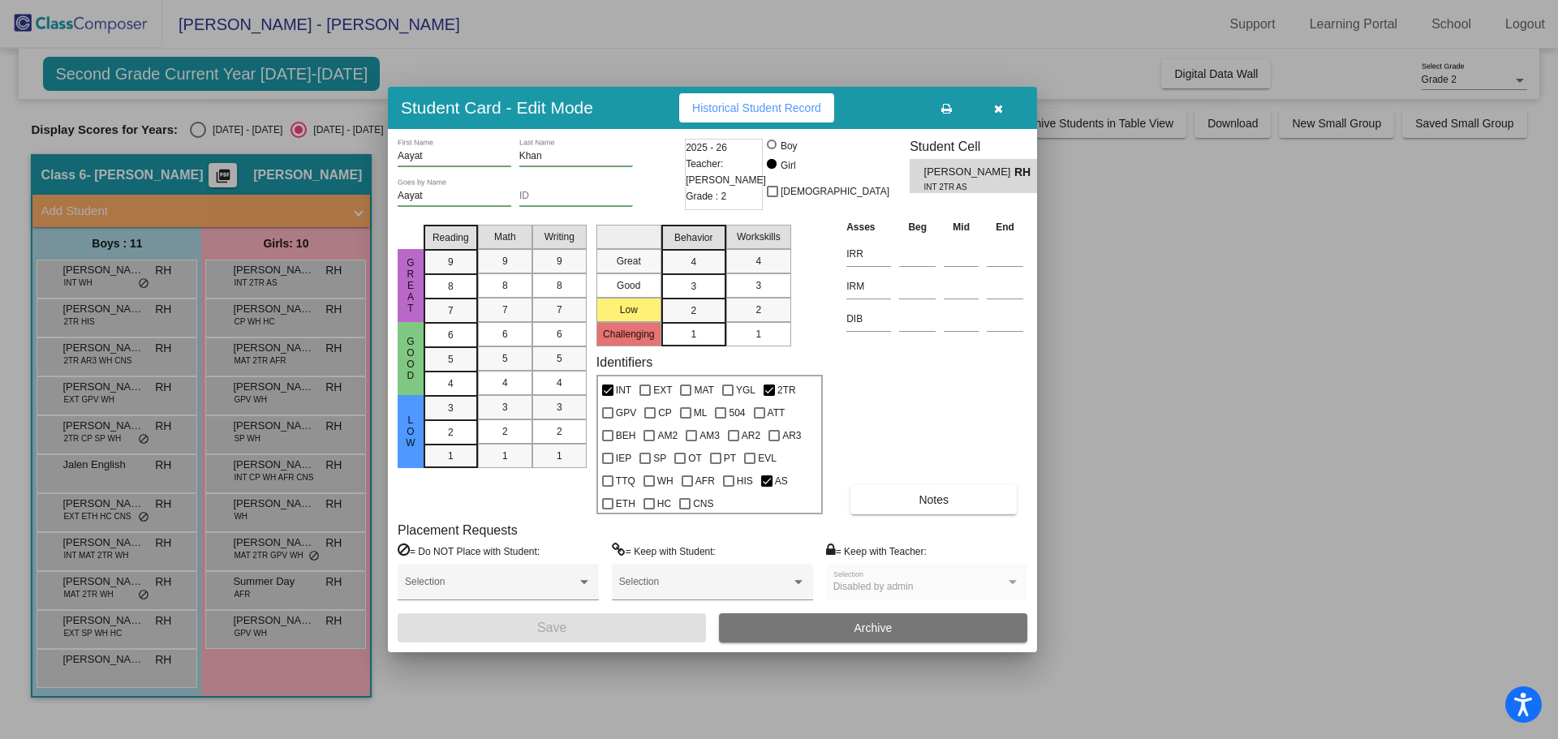
click at [264, 315] on div at bounding box center [779, 369] width 1558 height 739
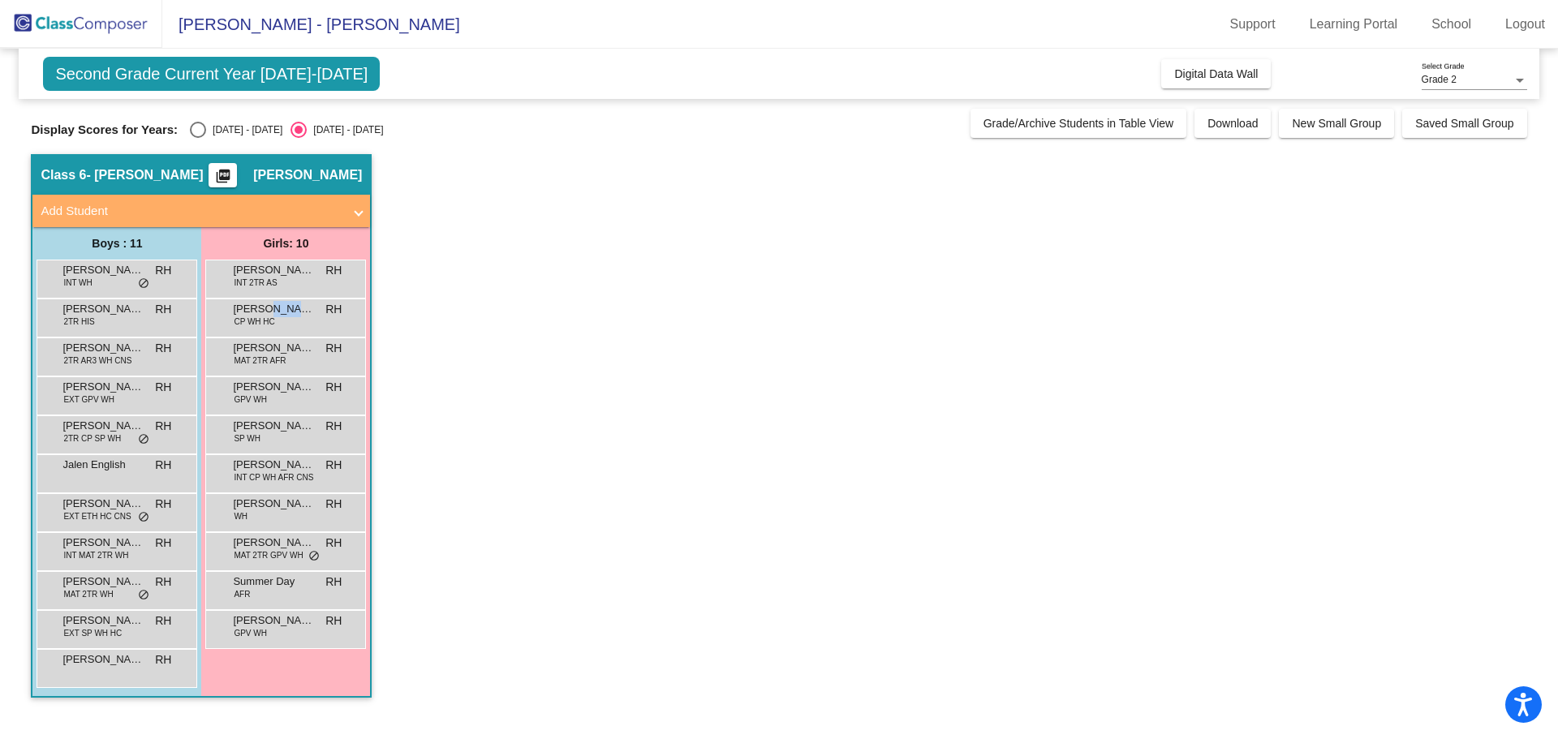
click at [264, 315] on span "[PERSON_NAME]" at bounding box center [273, 309] width 81 height 16
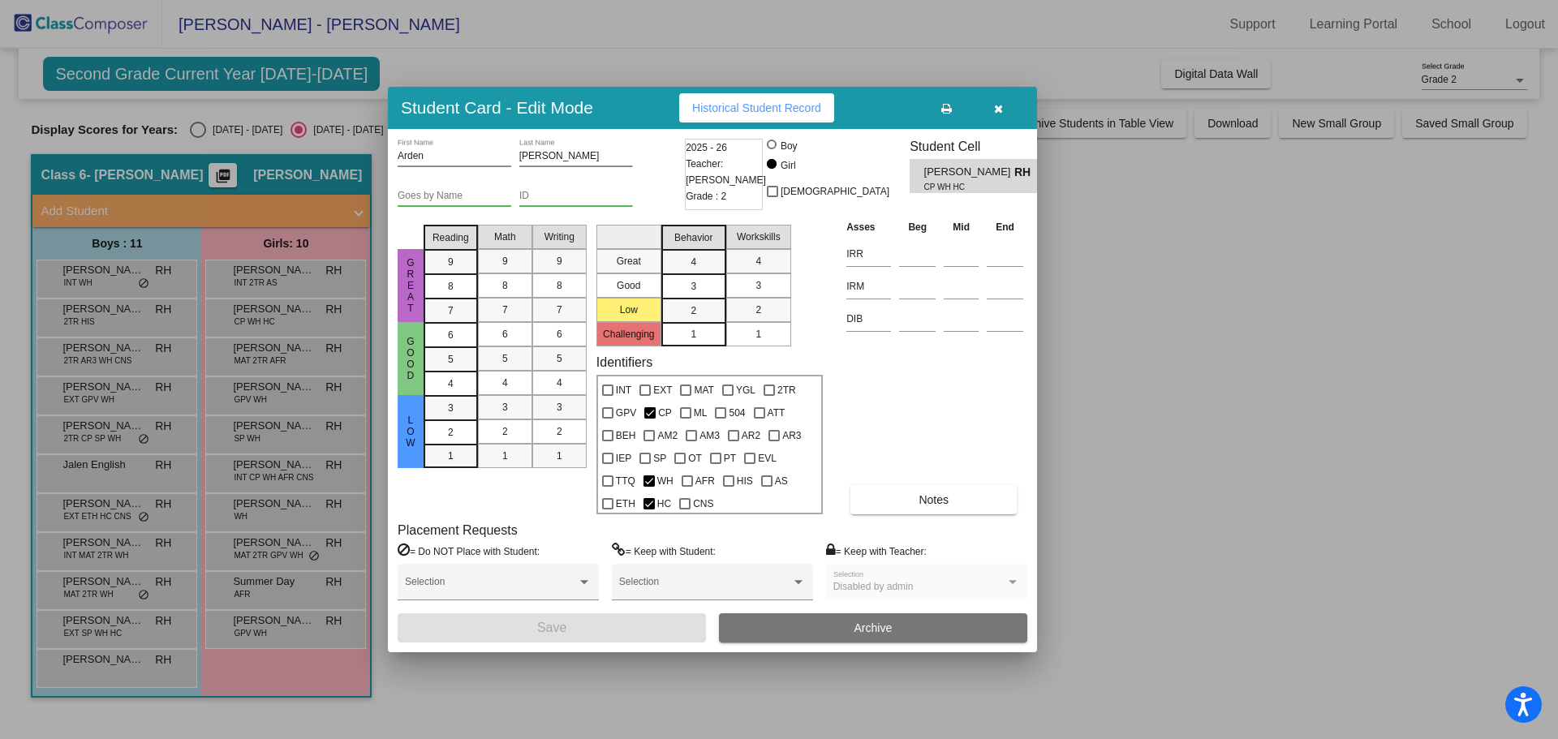
click at [255, 349] on div at bounding box center [779, 369] width 1558 height 739
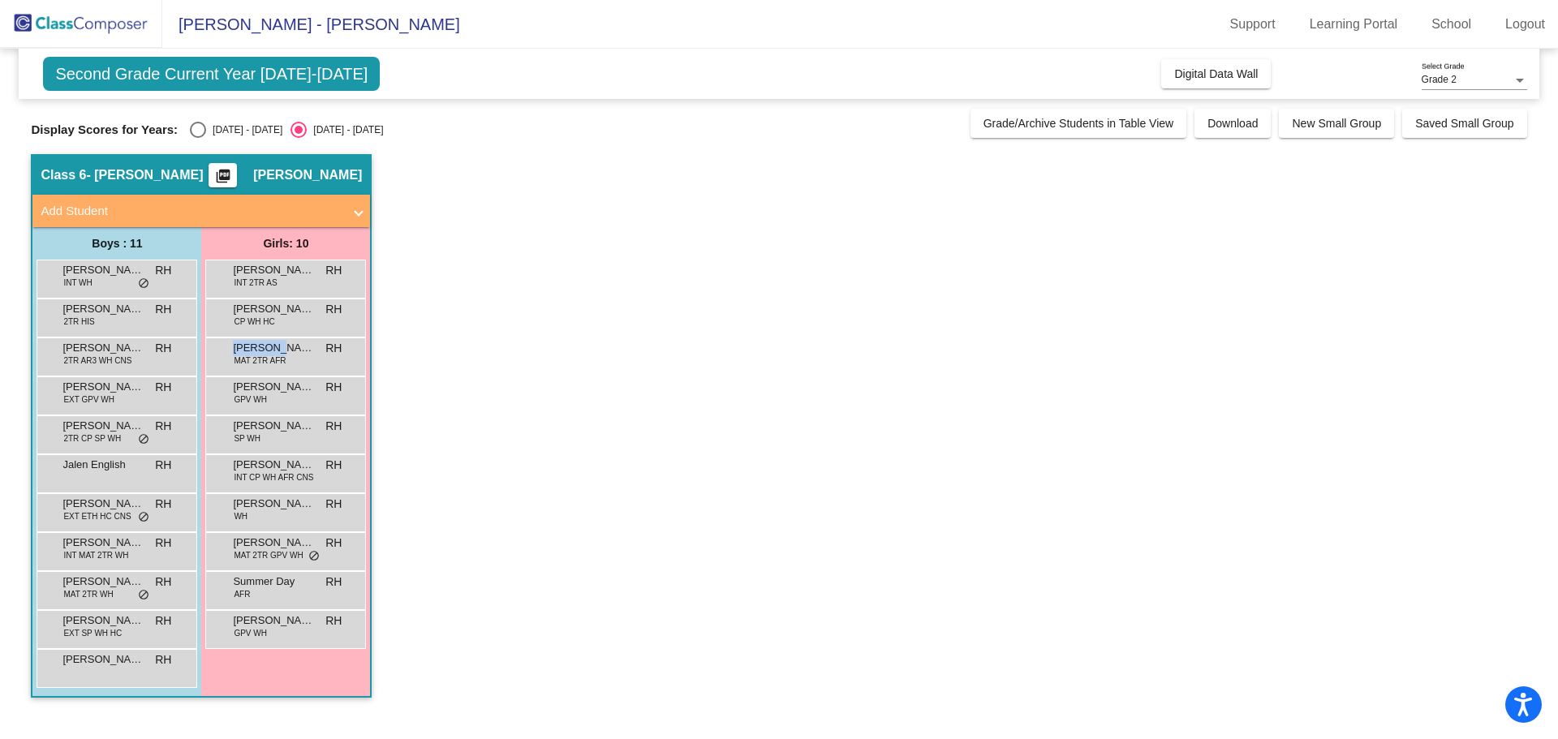
click at [255, 349] on span "[PERSON_NAME]" at bounding box center [273, 348] width 81 height 16
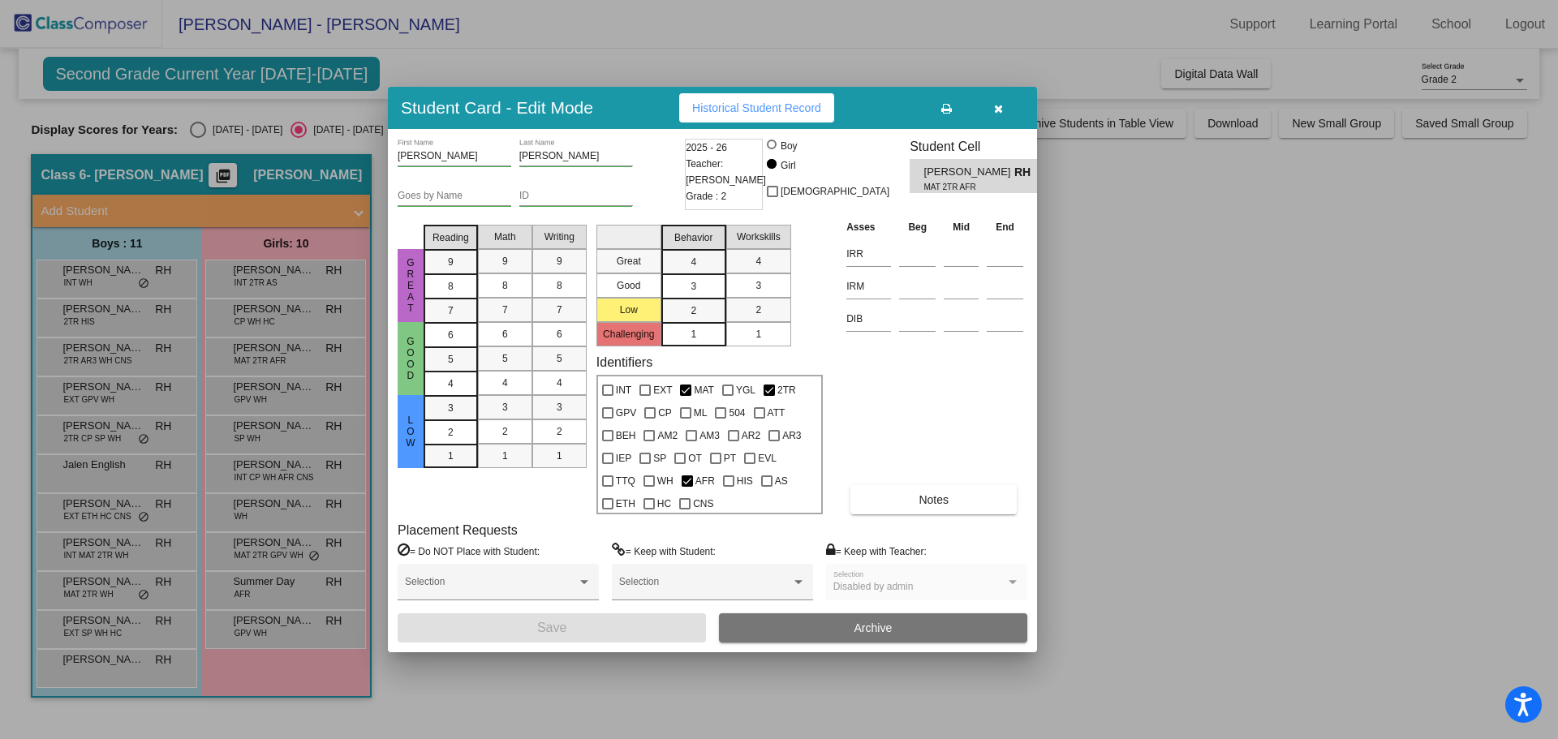
click at [259, 389] on div at bounding box center [779, 369] width 1558 height 739
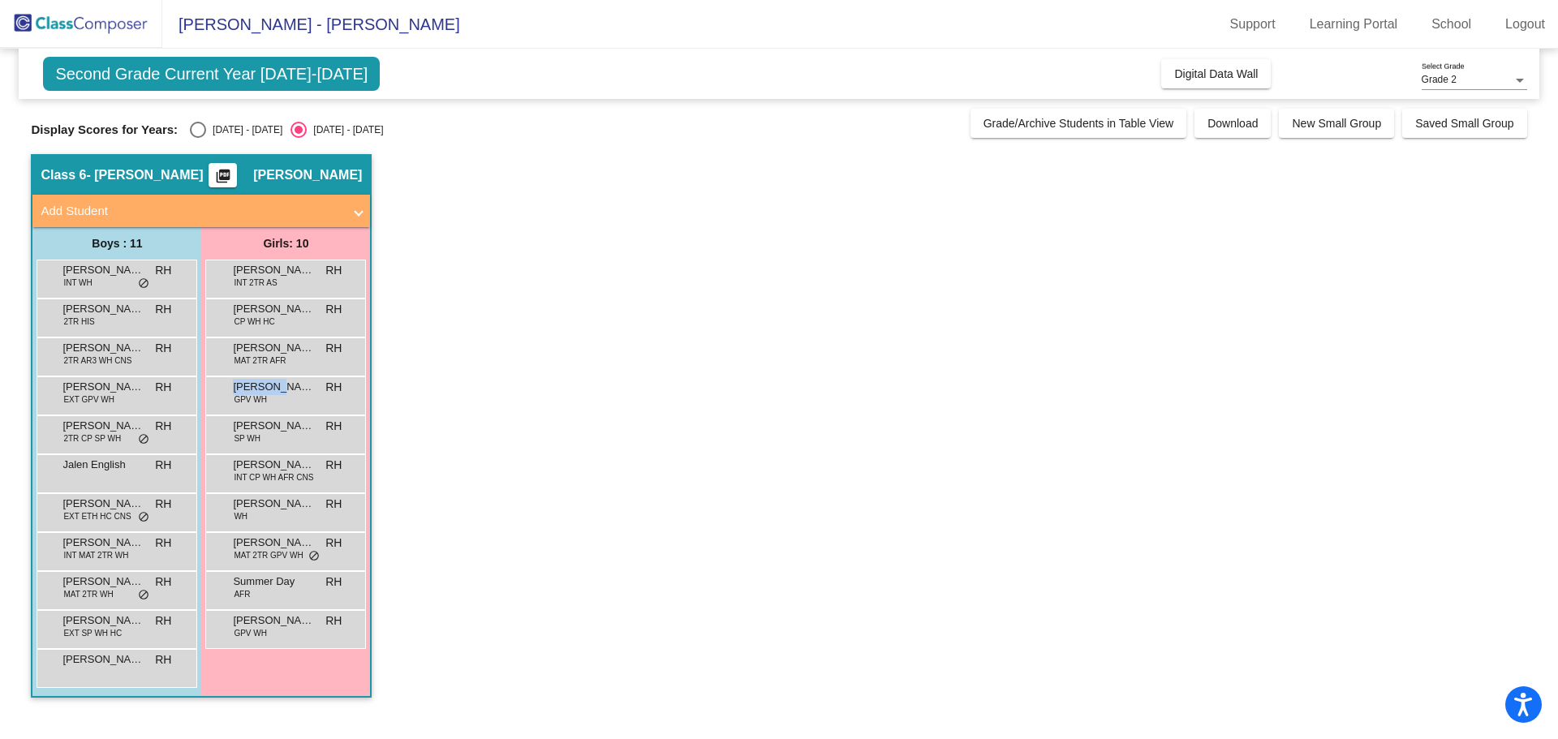
click at [259, 389] on span "[PERSON_NAME]" at bounding box center [273, 387] width 81 height 16
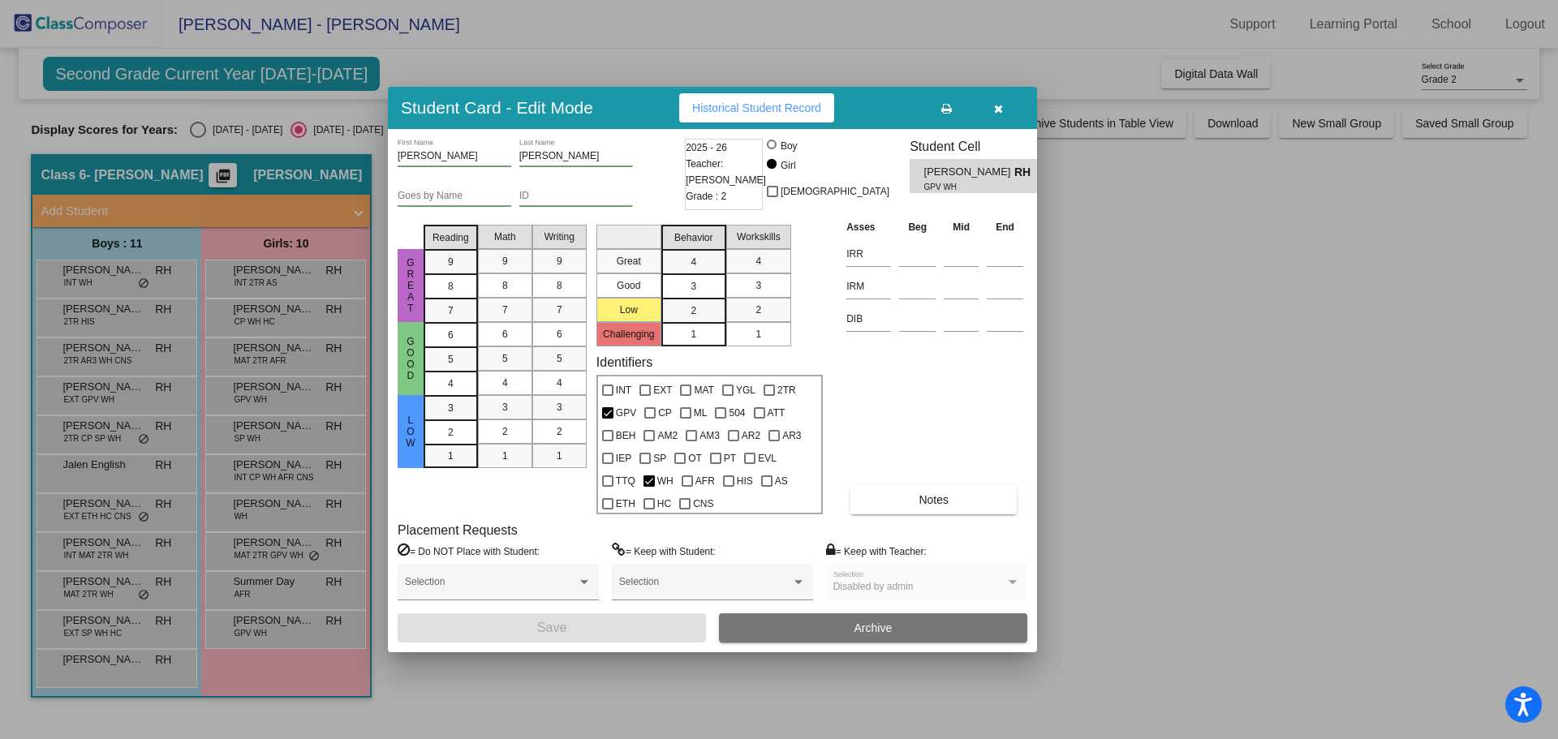
click at [266, 432] on div at bounding box center [779, 369] width 1558 height 739
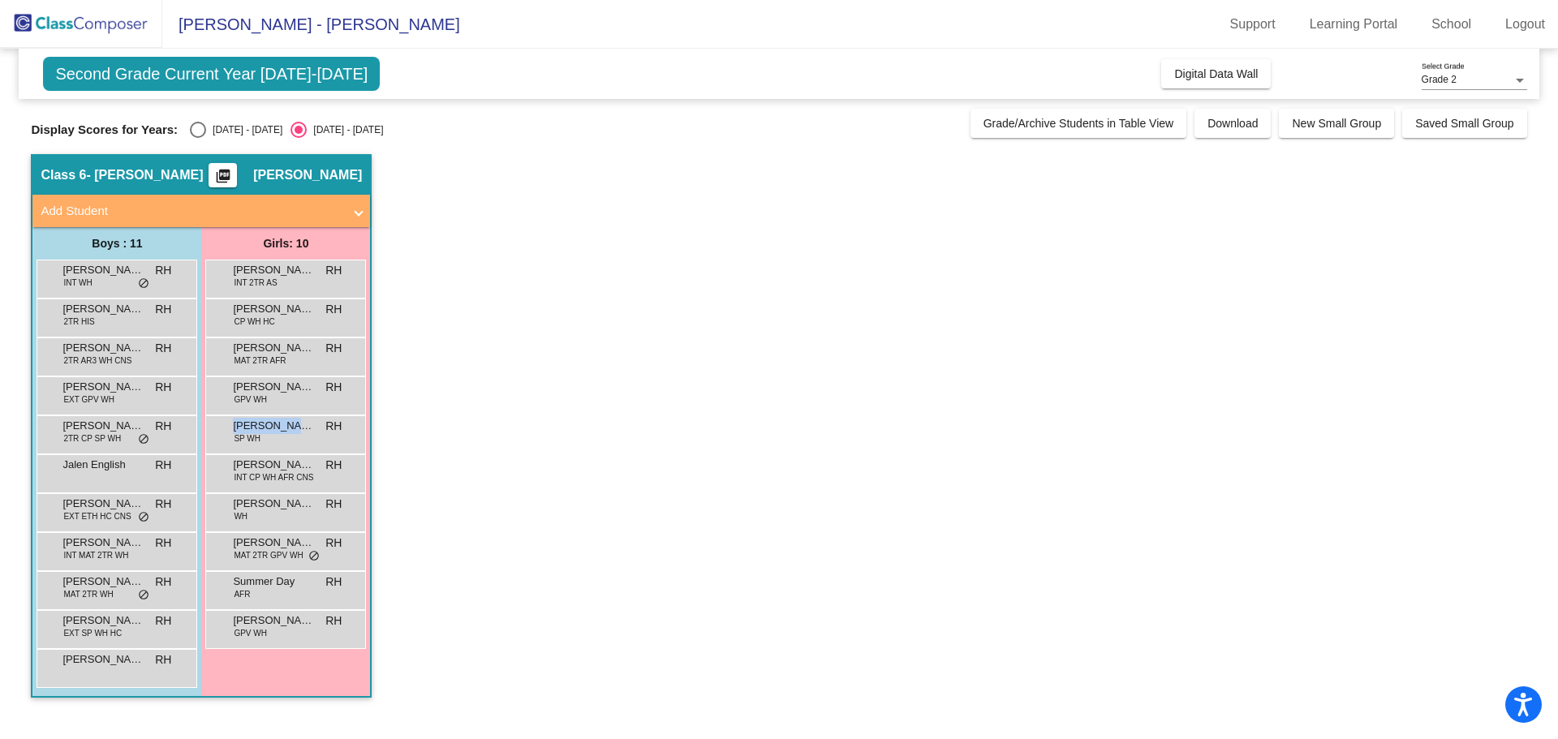
click at [266, 432] on span "[PERSON_NAME]" at bounding box center [273, 426] width 81 height 16
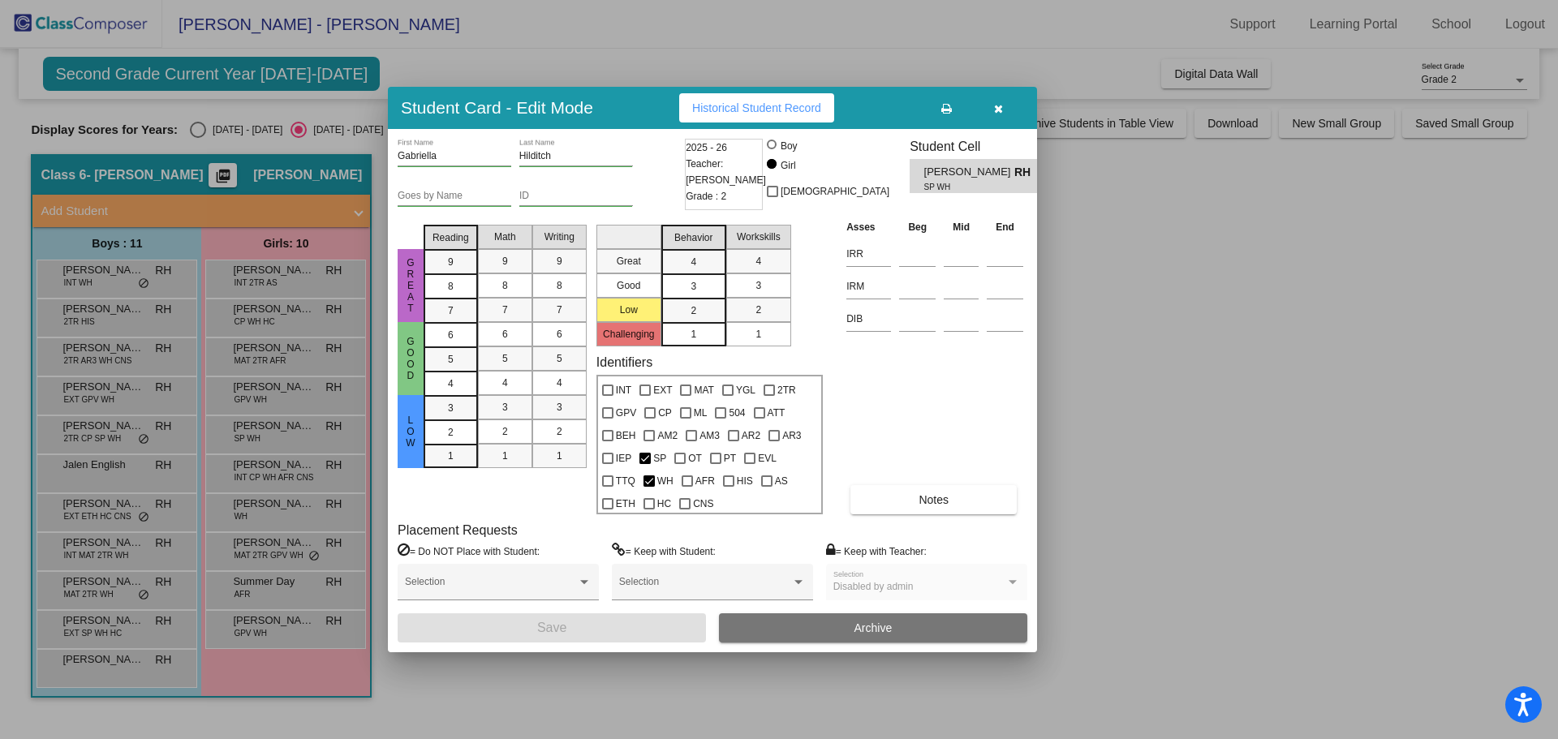
click at [267, 468] on div at bounding box center [779, 369] width 1558 height 739
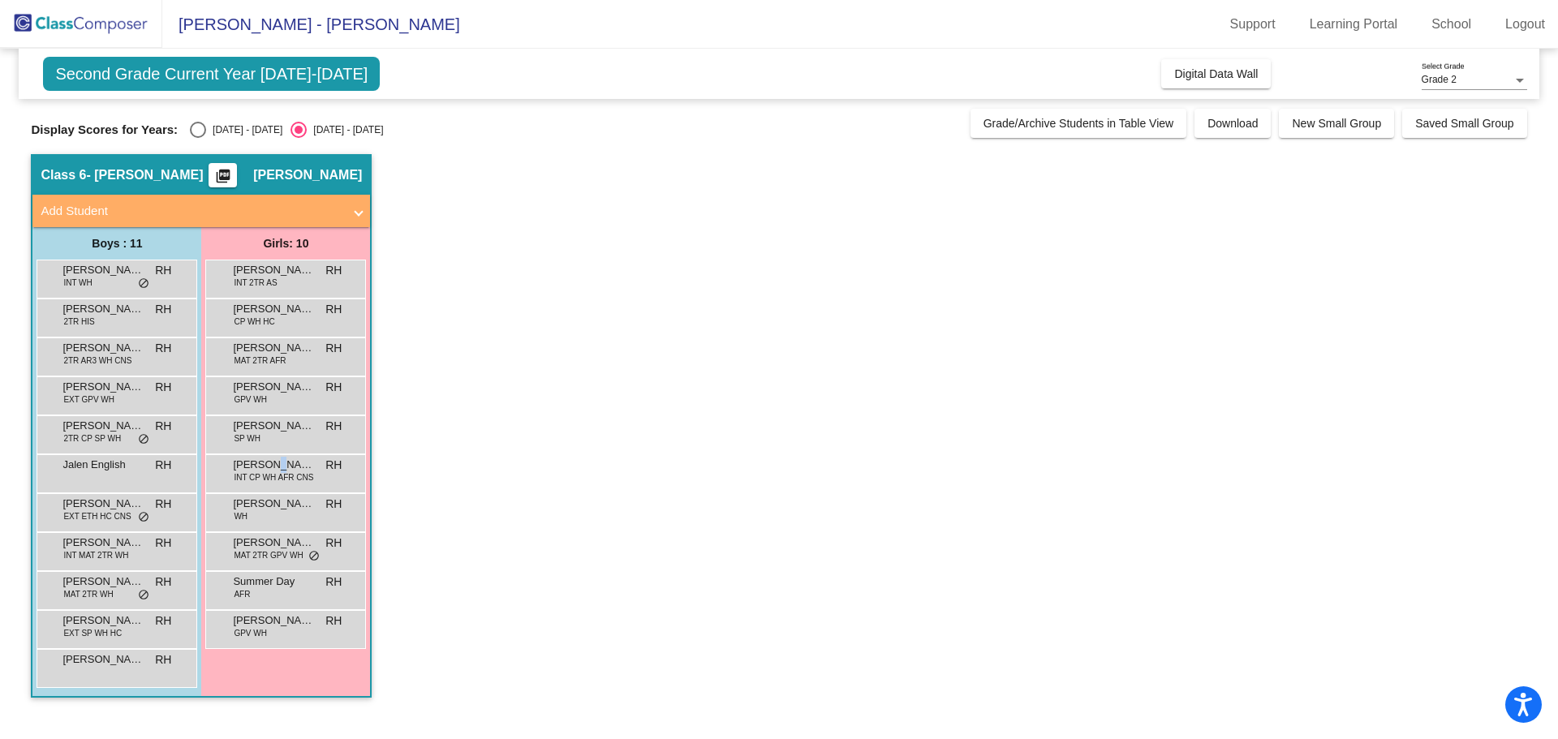
click at [267, 468] on span "[PERSON_NAME]" at bounding box center [273, 465] width 81 height 16
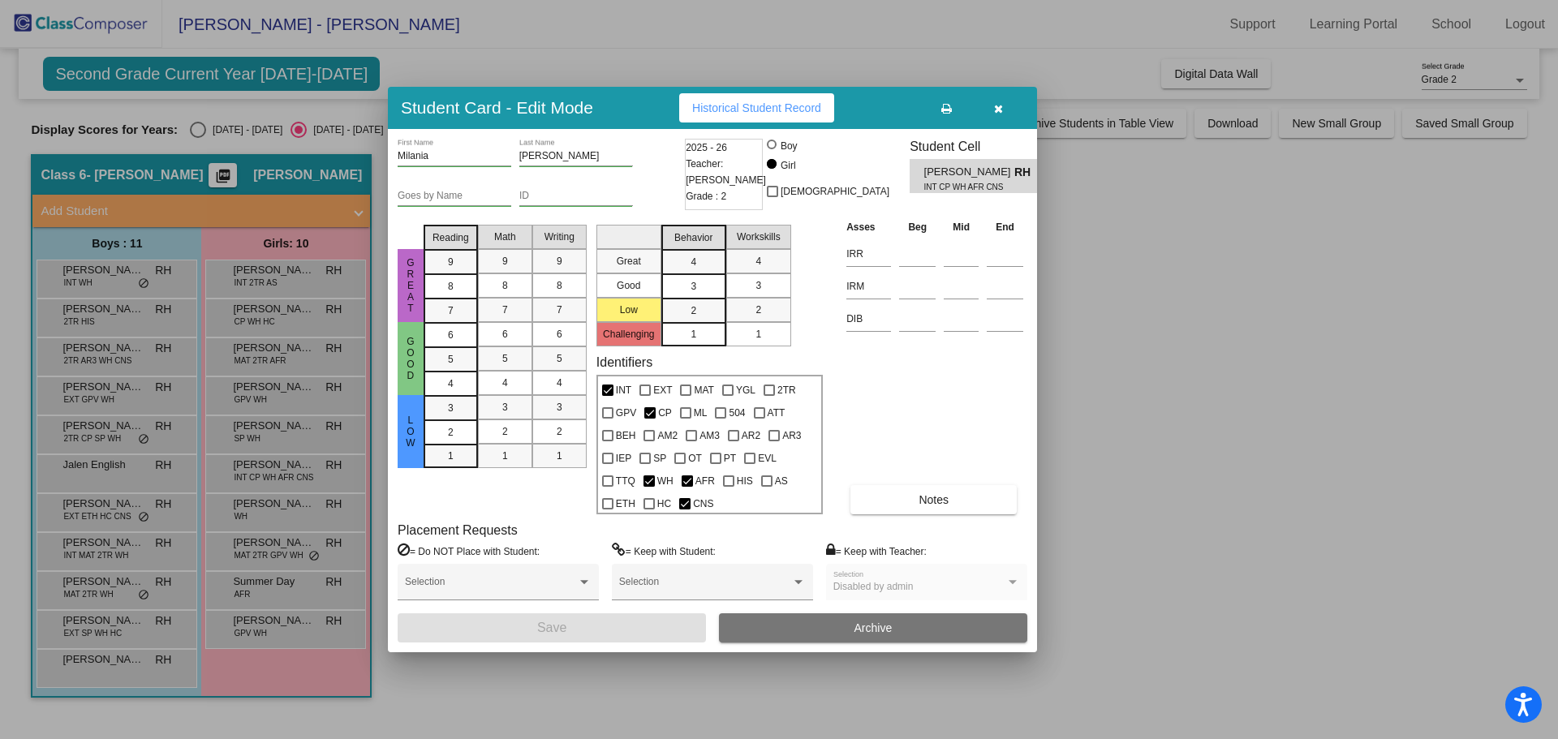
click at [271, 506] on div at bounding box center [779, 369] width 1558 height 739
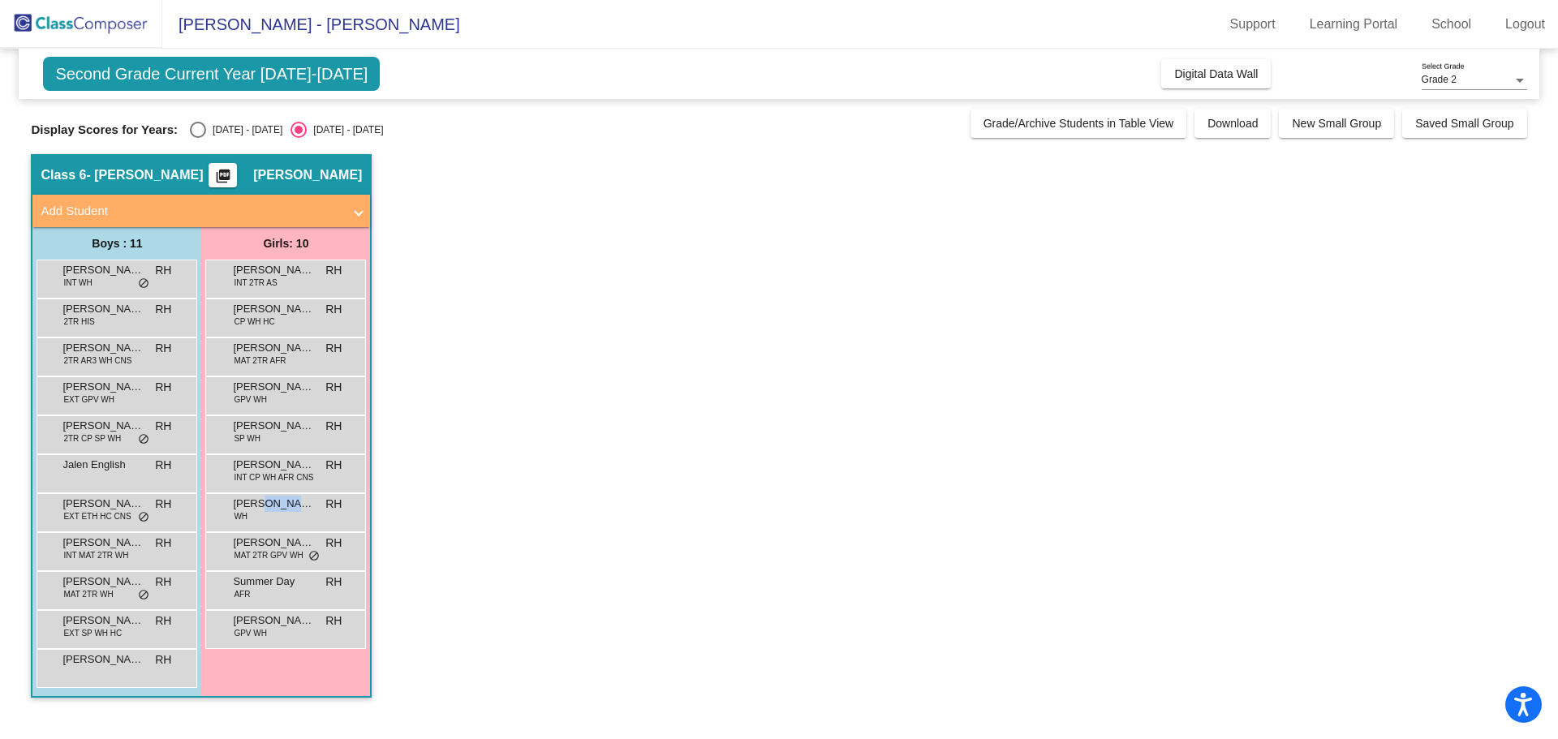
click at [271, 506] on span "[PERSON_NAME]" at bounding box center [273, 504] width 81 height 16
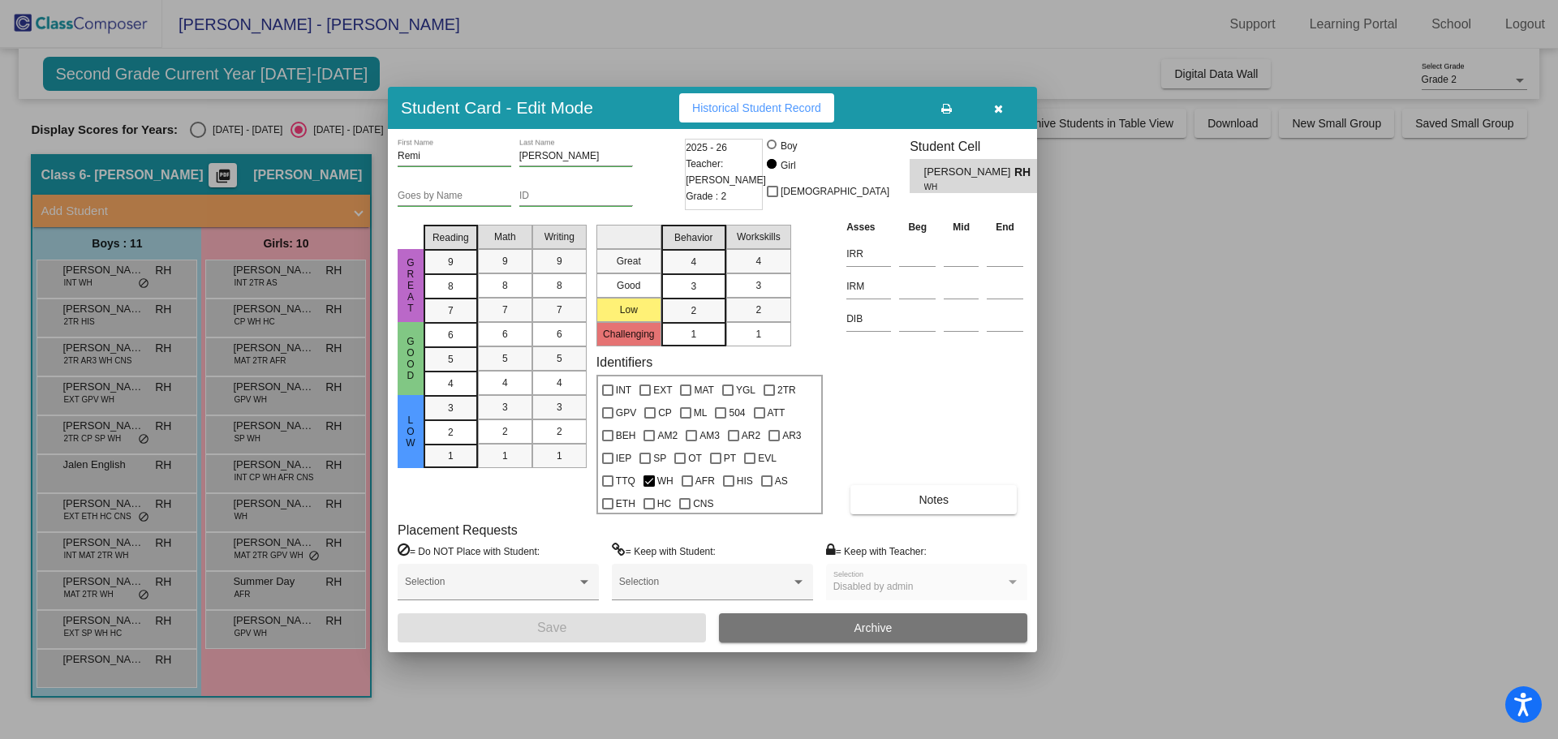
click at [275, 540] on div at bounding box center [779, 369] width 1558 height 739
click at [275, 540] on span "[PERSON_NAME]" at bounding box center [273, 543] width 81 height 16
click at [269, 579] on div at bounding box center [779, 369] width 1558 height 739
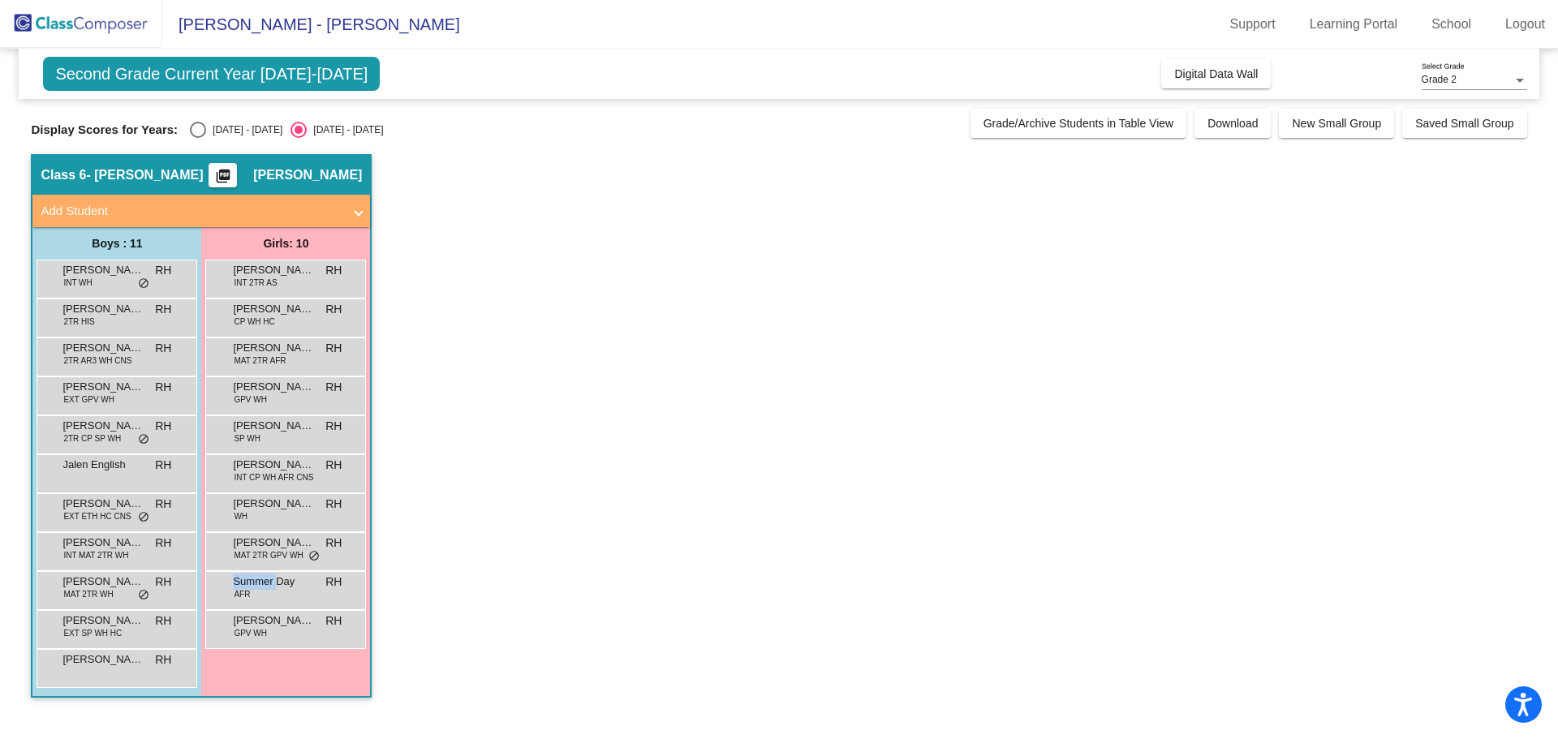
click at [269, 579] on span "Summer Day" at bounding box center [273, 582] width 81 height 16
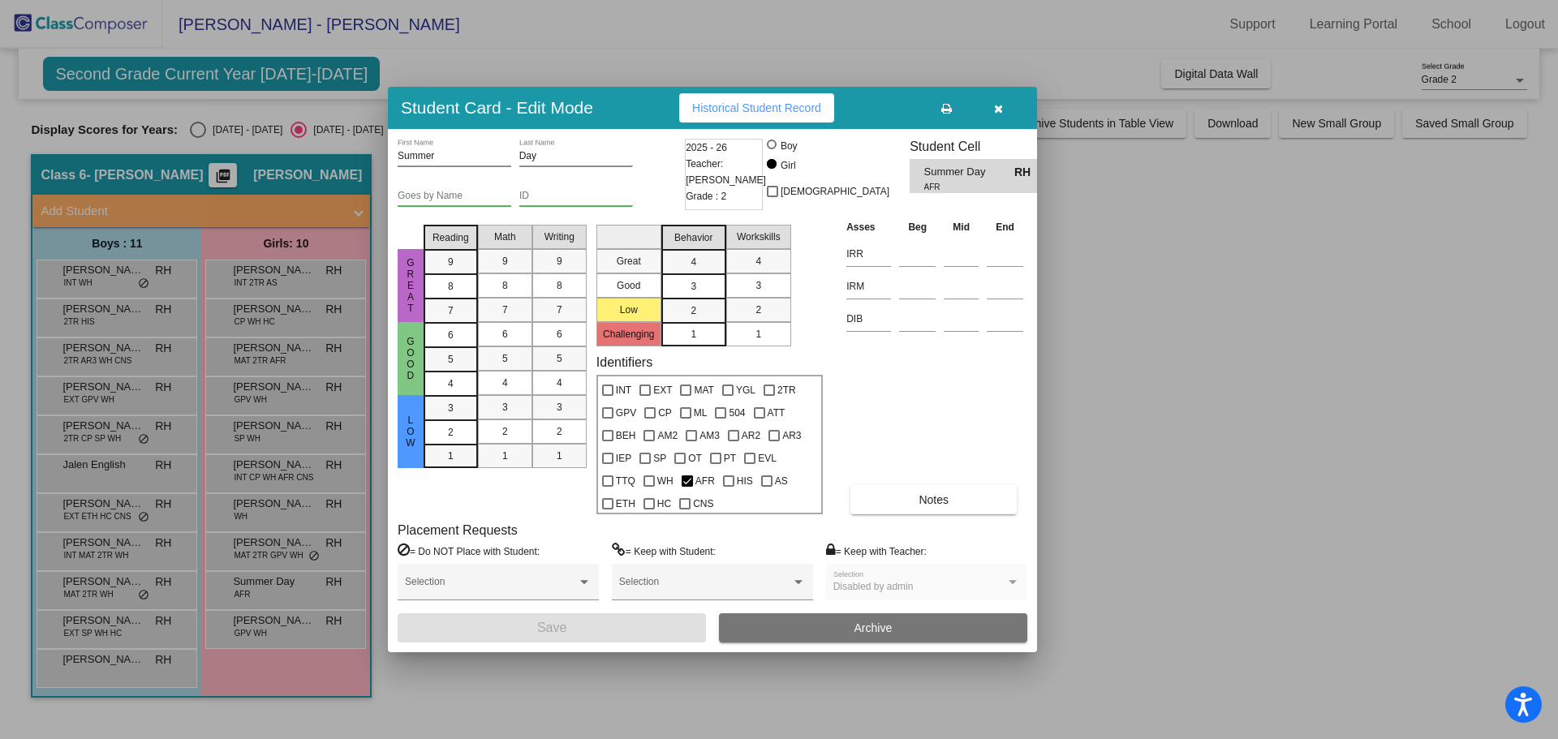
click at [269, 618] on div at bounding box center [779, 369] width 1558 height 739
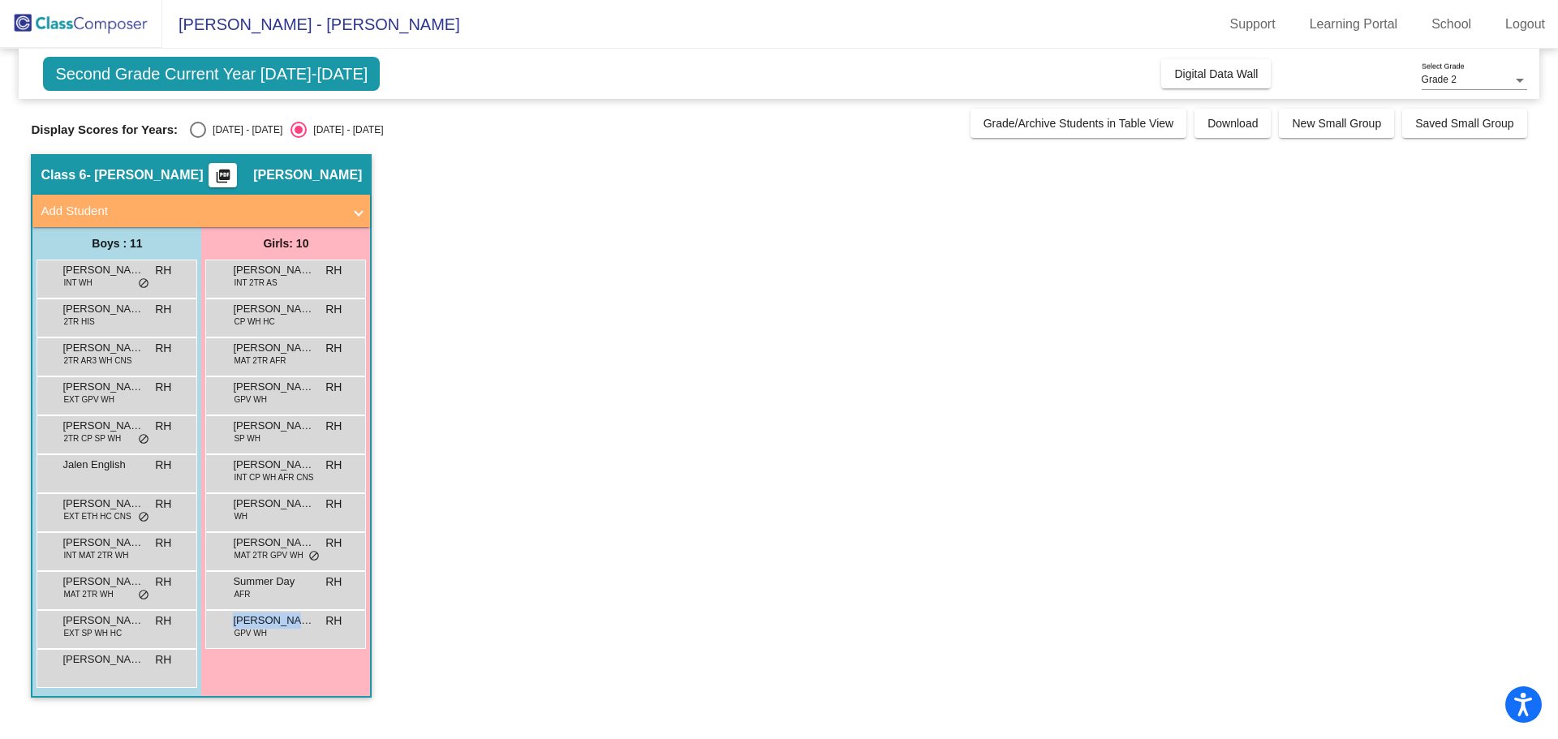
click at [269, 618] on span "[PERSON_NAME]" at bounding box center [273, 621] width 81 height 16
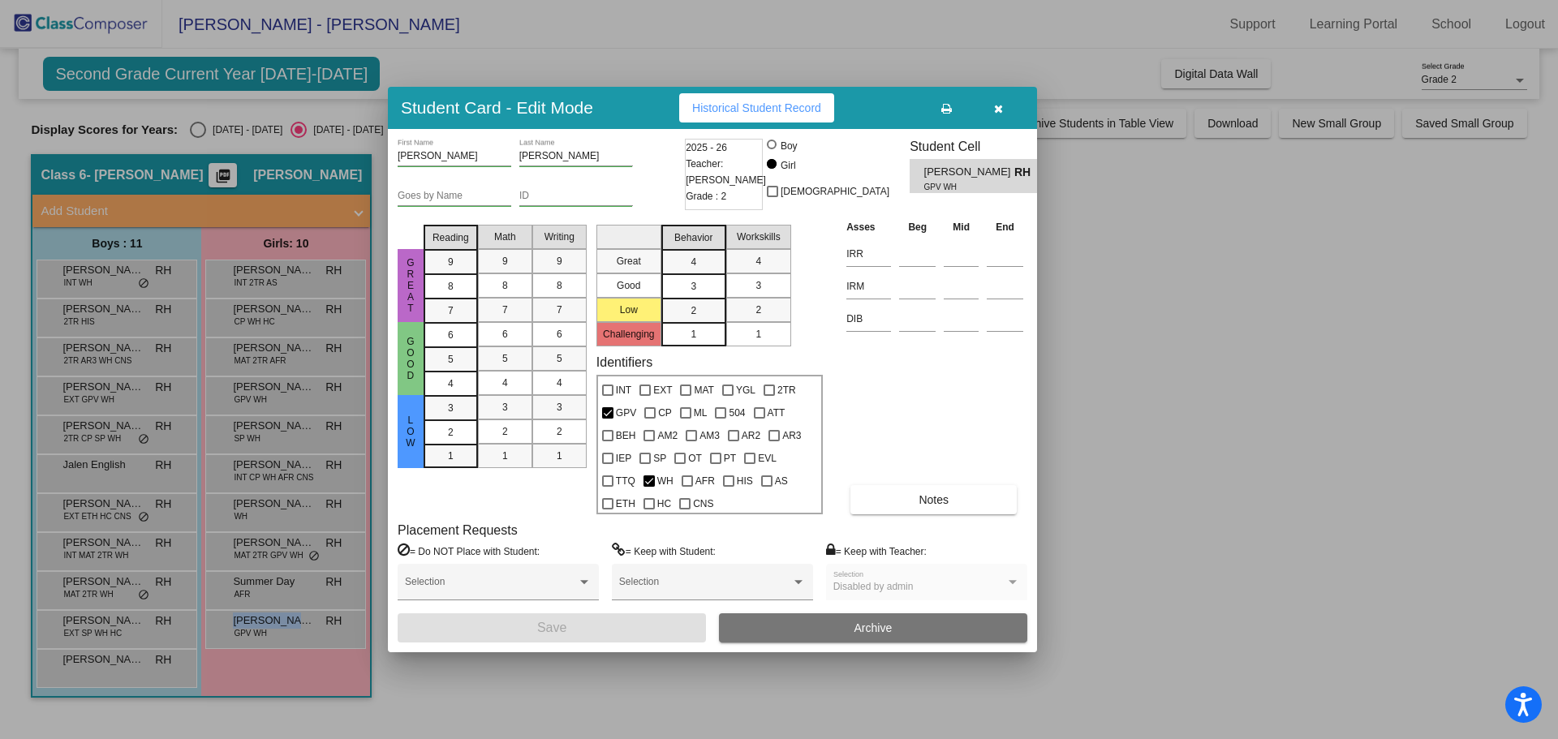
click at [994, 113] on icon "button" at bounding box center [998, 108] width 9 height 11
